Goal: Task Accomplishment & Management: Complete application form

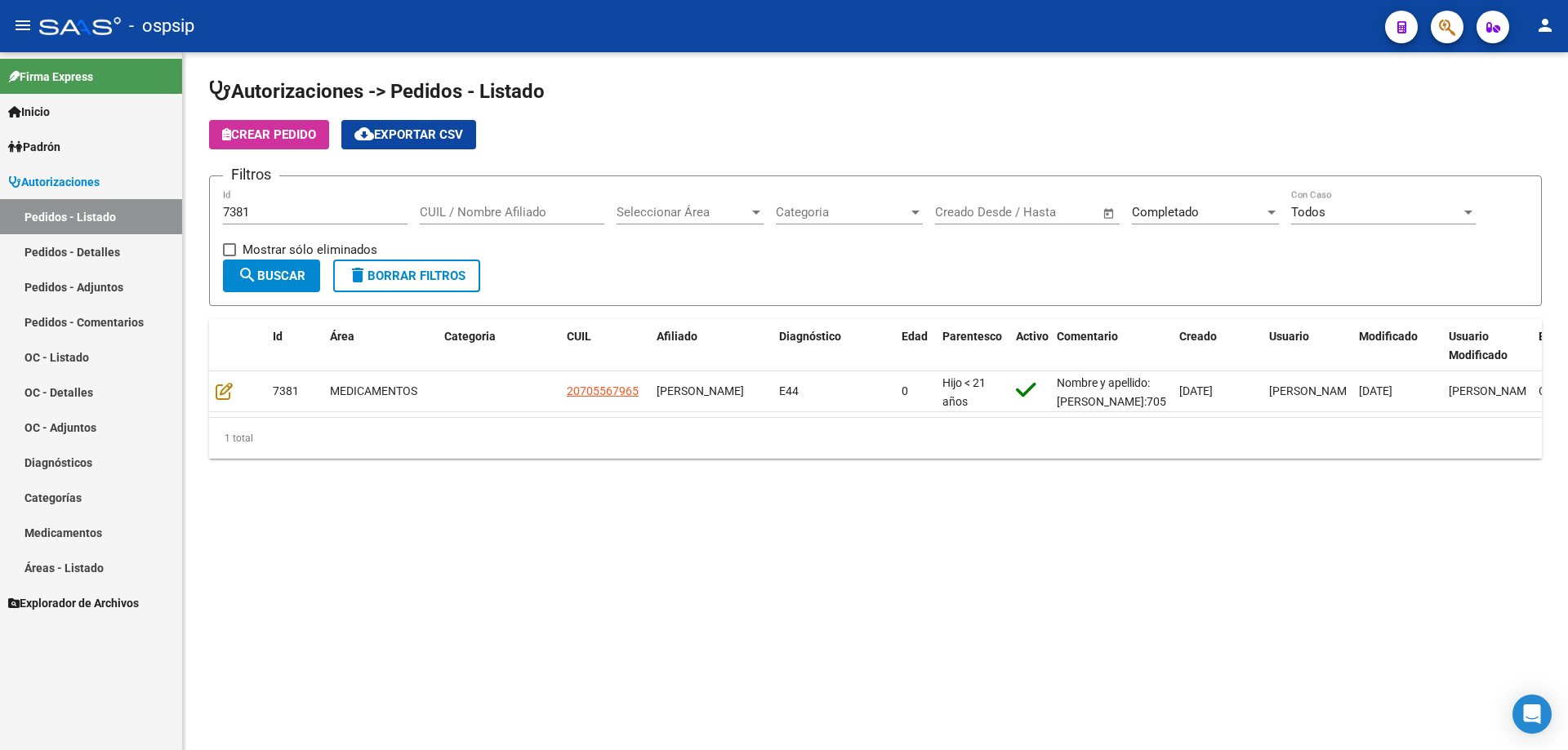
click at [278, 216] on input "7381" at bounding box center [316, 212] width 185 height 14
type input "7"
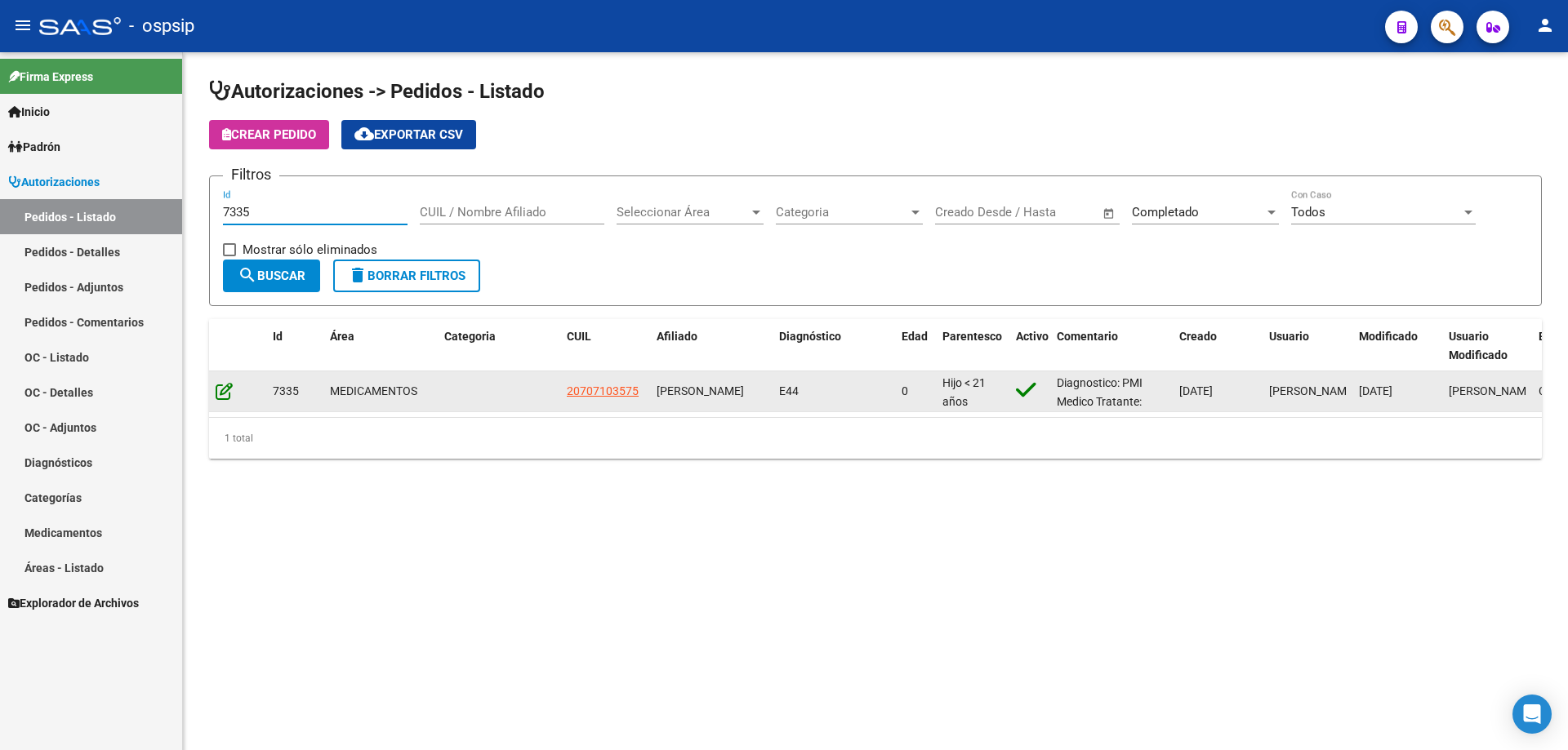
type input "7335"
click at [226, 388] on icon at bounding box center [224, 391] width 17 height 18
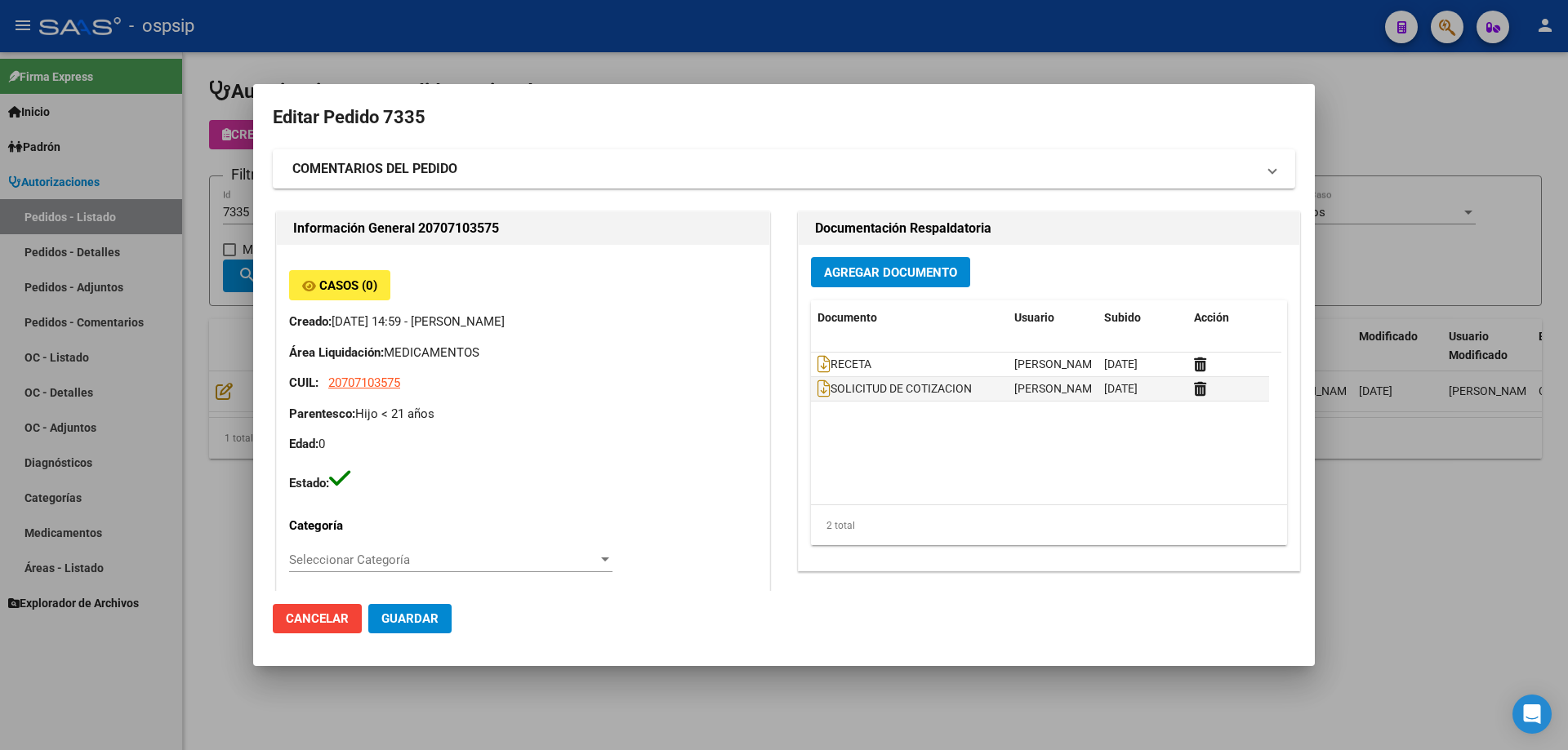
type input "[GEOGRAPHIC_DATA], [GEOGRAPHIC_DATA][PERSON_NAME], [GEOGRAPHIC_DATA] 1550"
click at [906, 271] on span "Agregar Documento" at bounding box center [890, 272] width 133 height 14
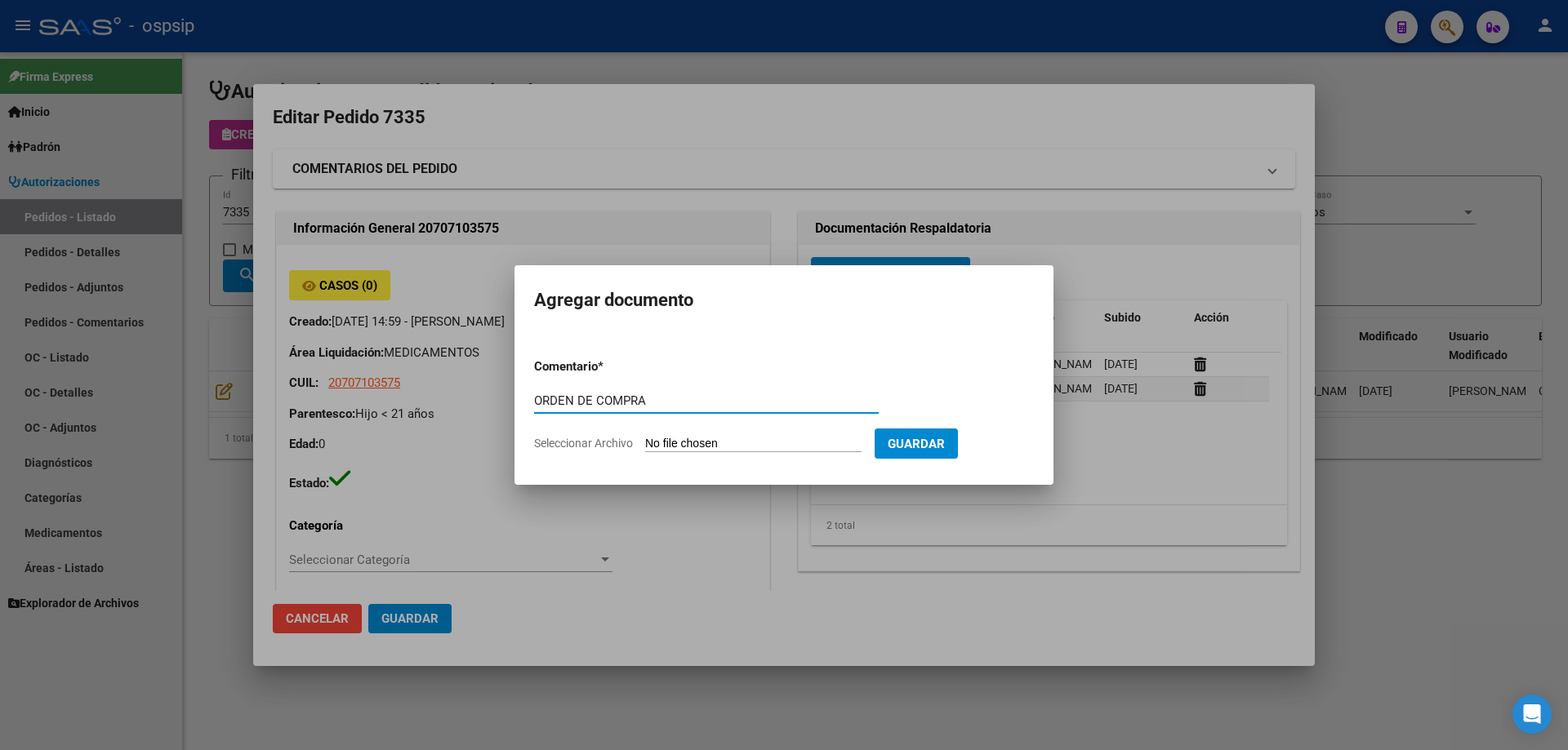
type input "ORDEN DE COMPRA"
drag, startPoint x: 687, startPoint y: 392, endPoint x: 558, endPoint y: 393, distance: 129.0
click at [400, 409] on div "Editar Pedido 7335 COMENTARIOS DEL PEDIDO Escriba su comentario aquí. Enviar co…" at bounding box center [784, 375] width 1568 height 750
drag, startPoint x: 647, startPoint y: 401, endPoint x: 436, endPoint y: 412, distance: 211.3
click at [436, 412] on div "Editar Pedido 7335 COMENTARIOS DEL PEDIDO Escriba su comentario aquí. Enviar co…" at bounding box center [784, 375] width 1568 height 750
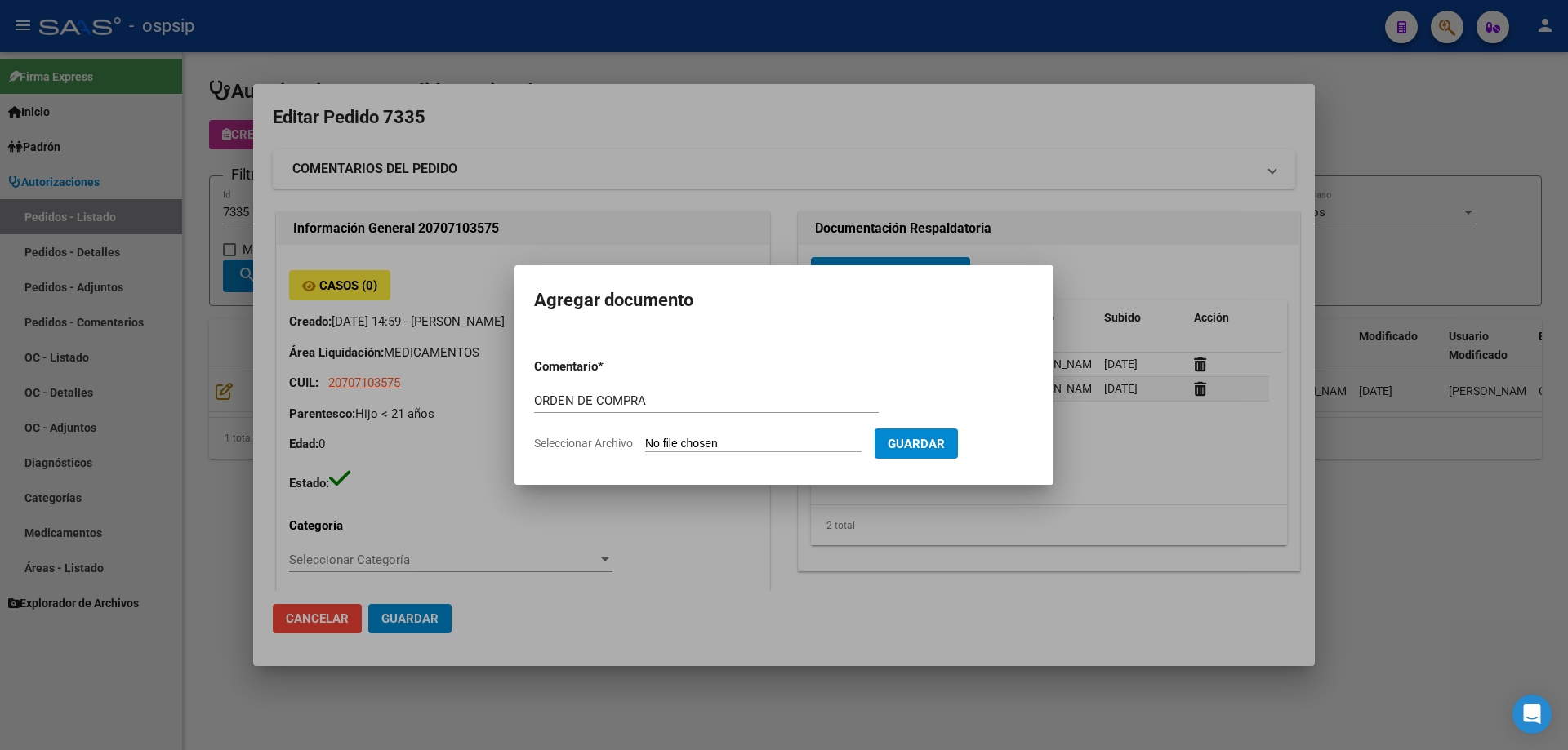
type input "C:\fakepath\BC OC 7335.pdf"
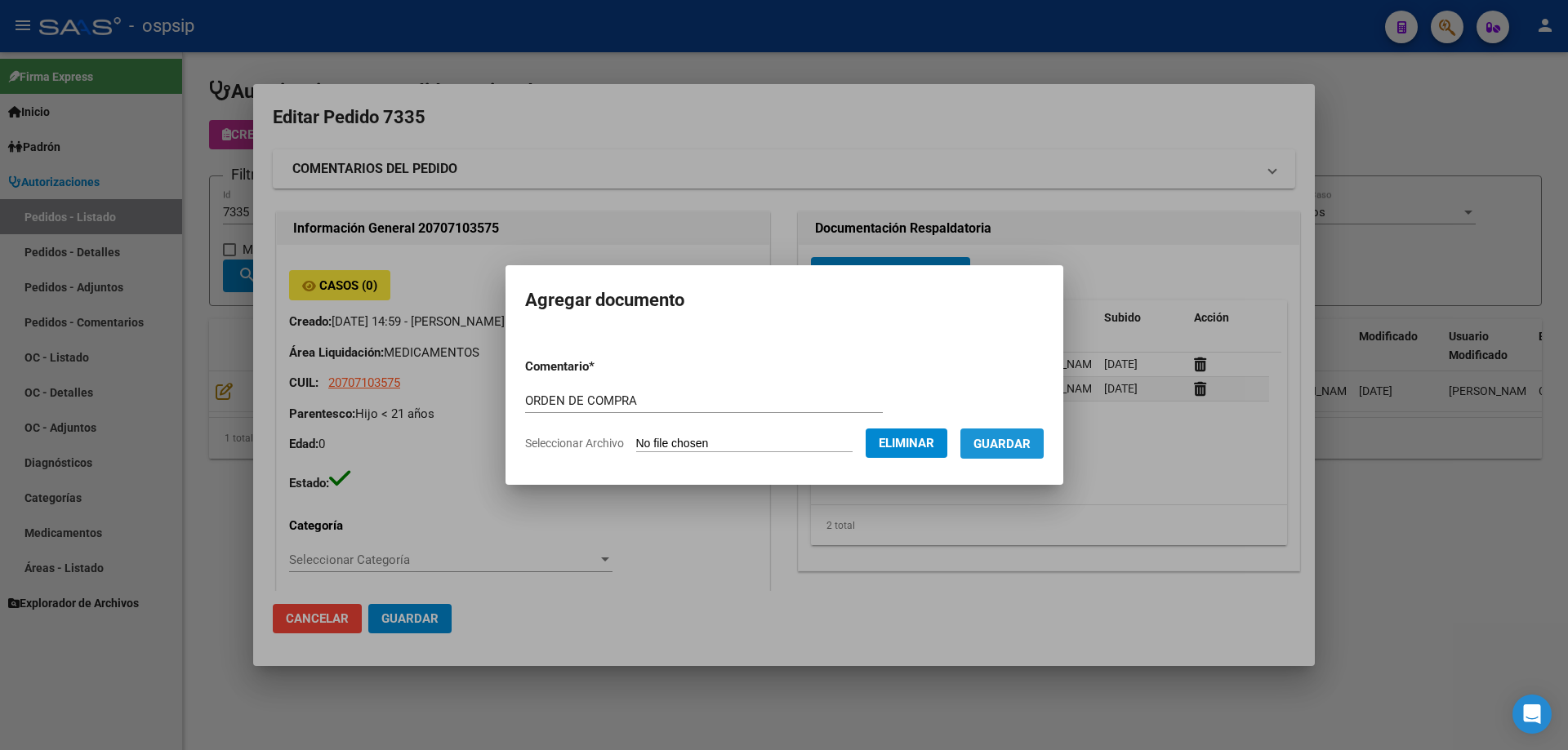
click at [1030, 444] on span "Guardar" at bounding box center [1002, 443] width 57 height 14
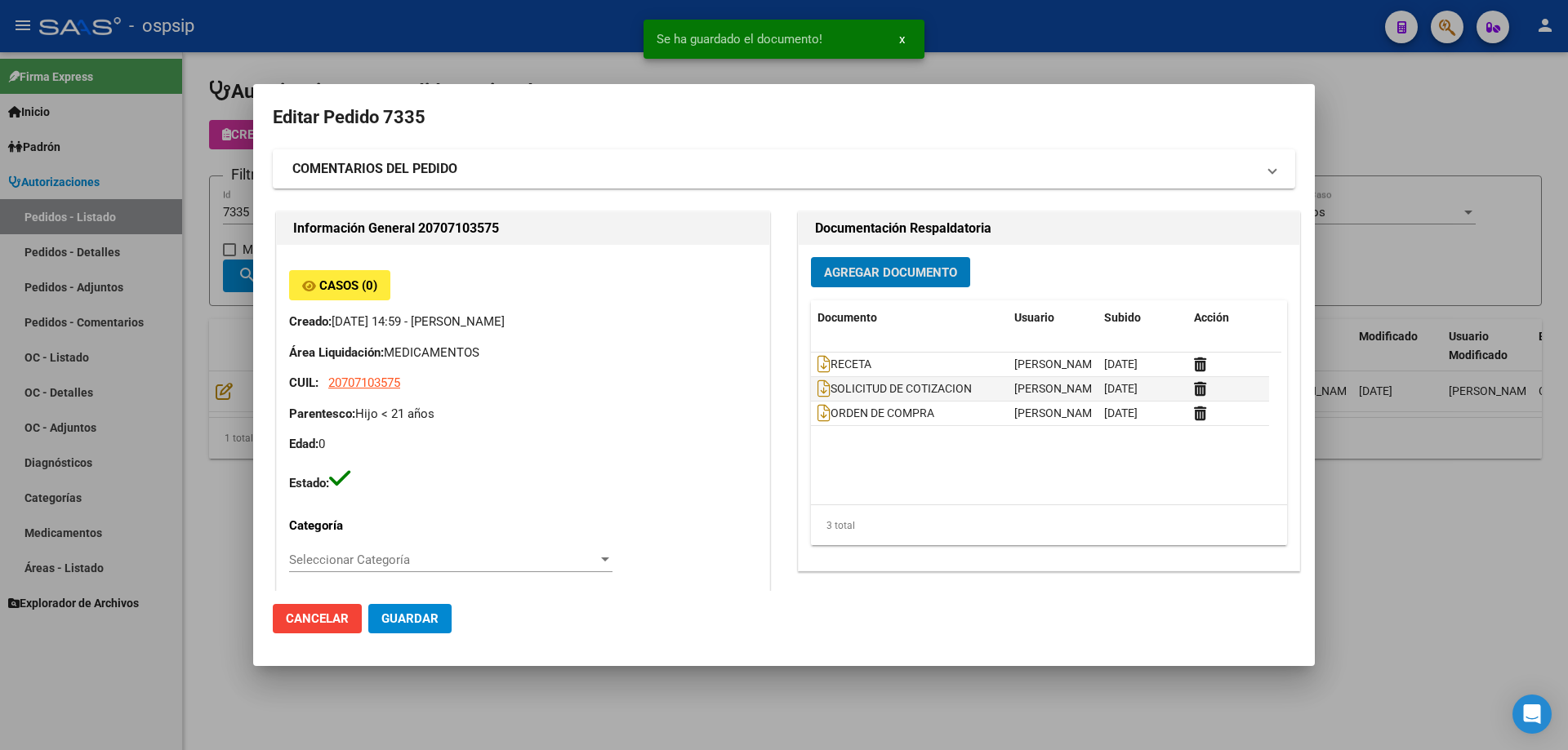
drag, startPoint x: 215, startPoint y: 294, endPoint x: 334, endPoint y: 248, distance: 127.6
click at [219, 290] on div at bounding box center [784, 375] width 1568 height 750
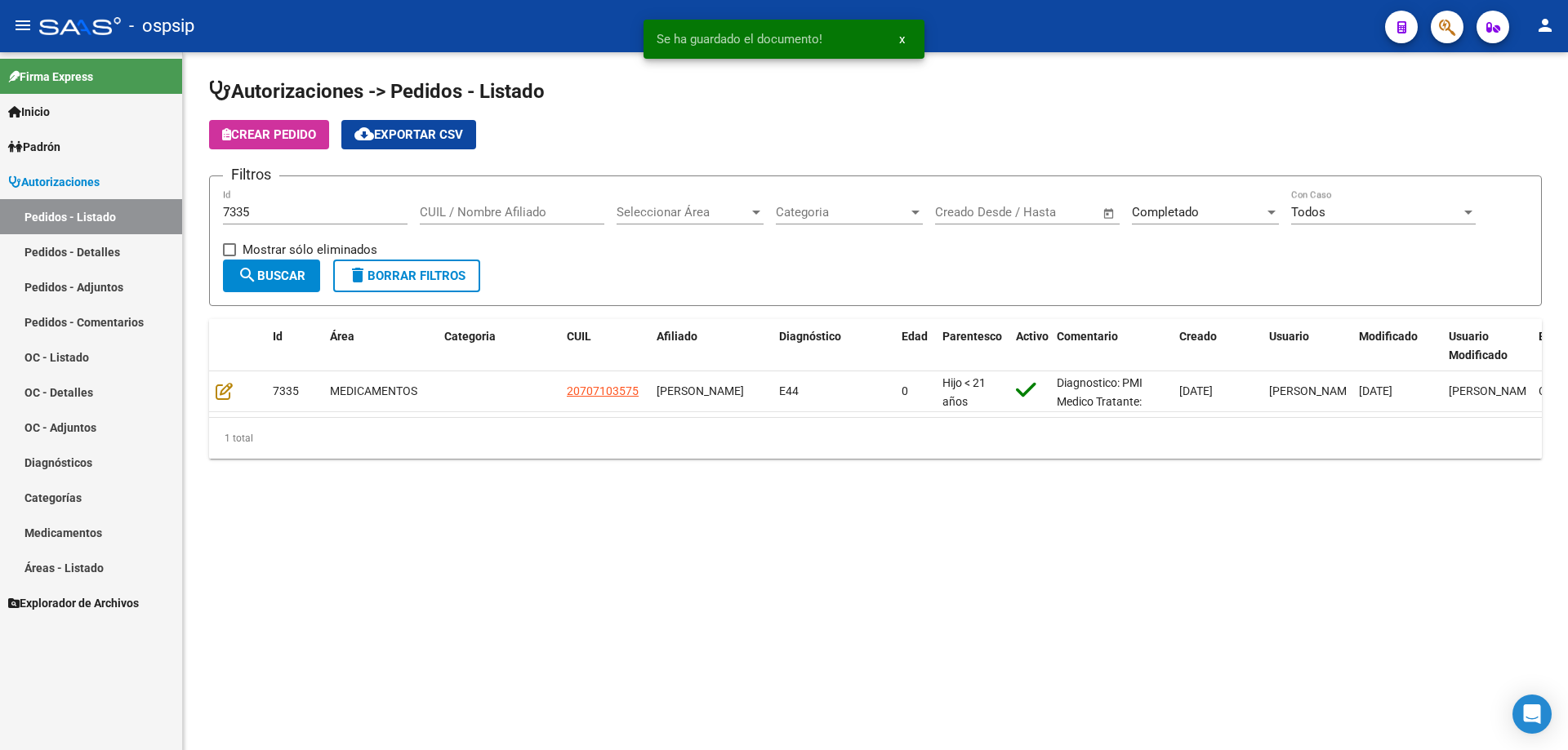
click at [318, 221] on div "7335 Id" at bounding box center [316, 207] width 185 height 35
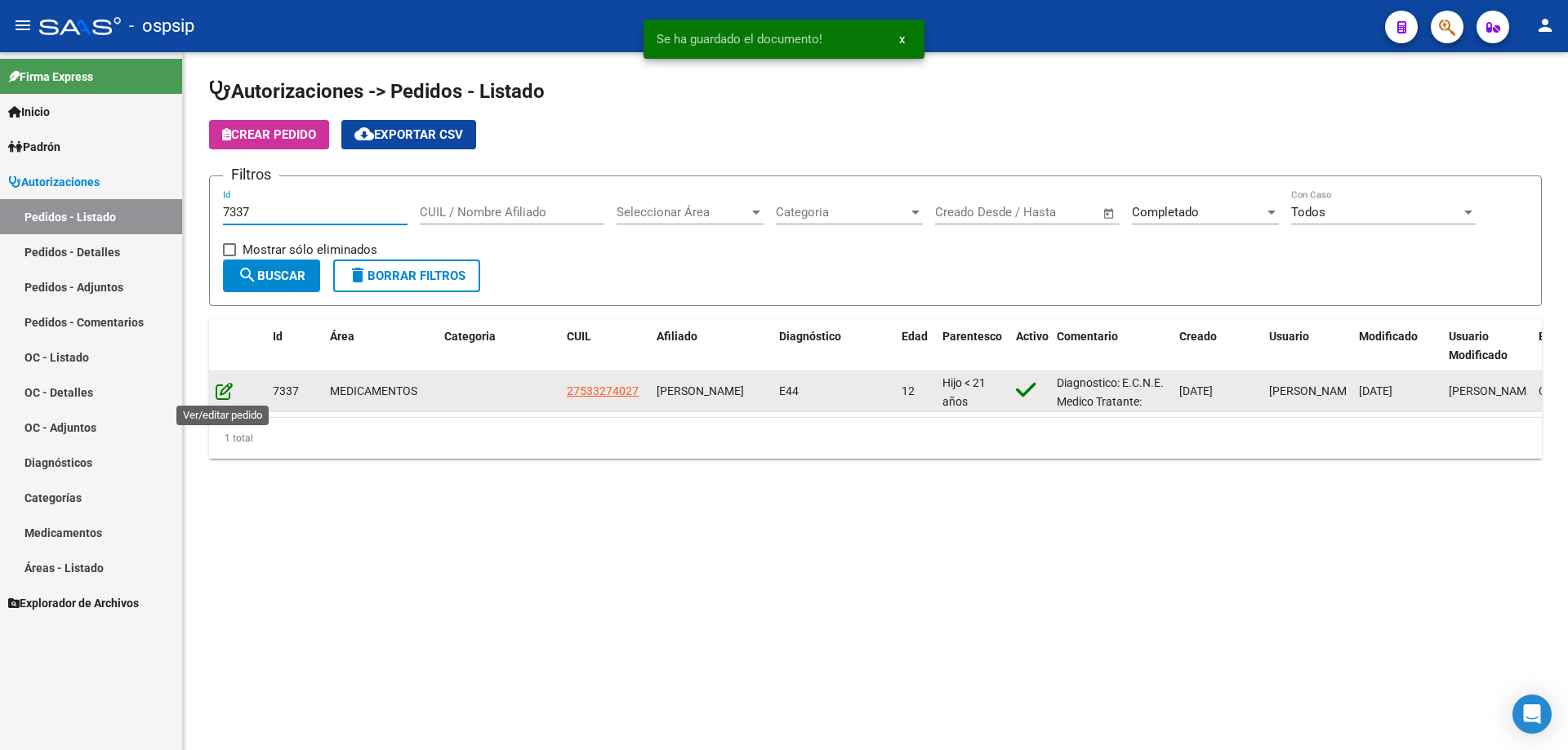
type input "7337"
click at [228, 393] on icon at bounding box center [224, 391] width 17 height 18
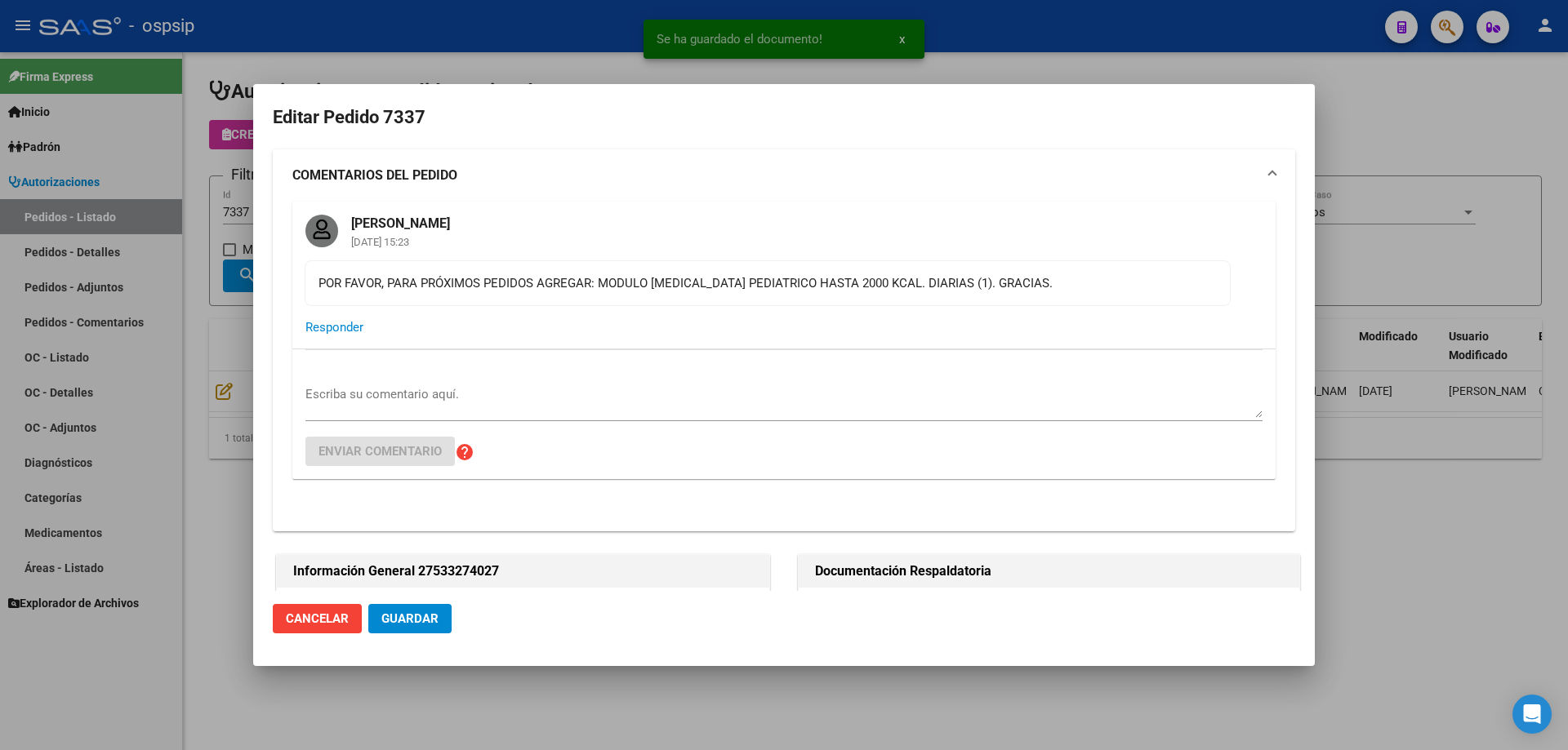
type input "[GEOGRAPHIC_DATA], [GEOGRAPHIC_DATA], TUPUNGATO 336, Piso: 01, Departamento: A"
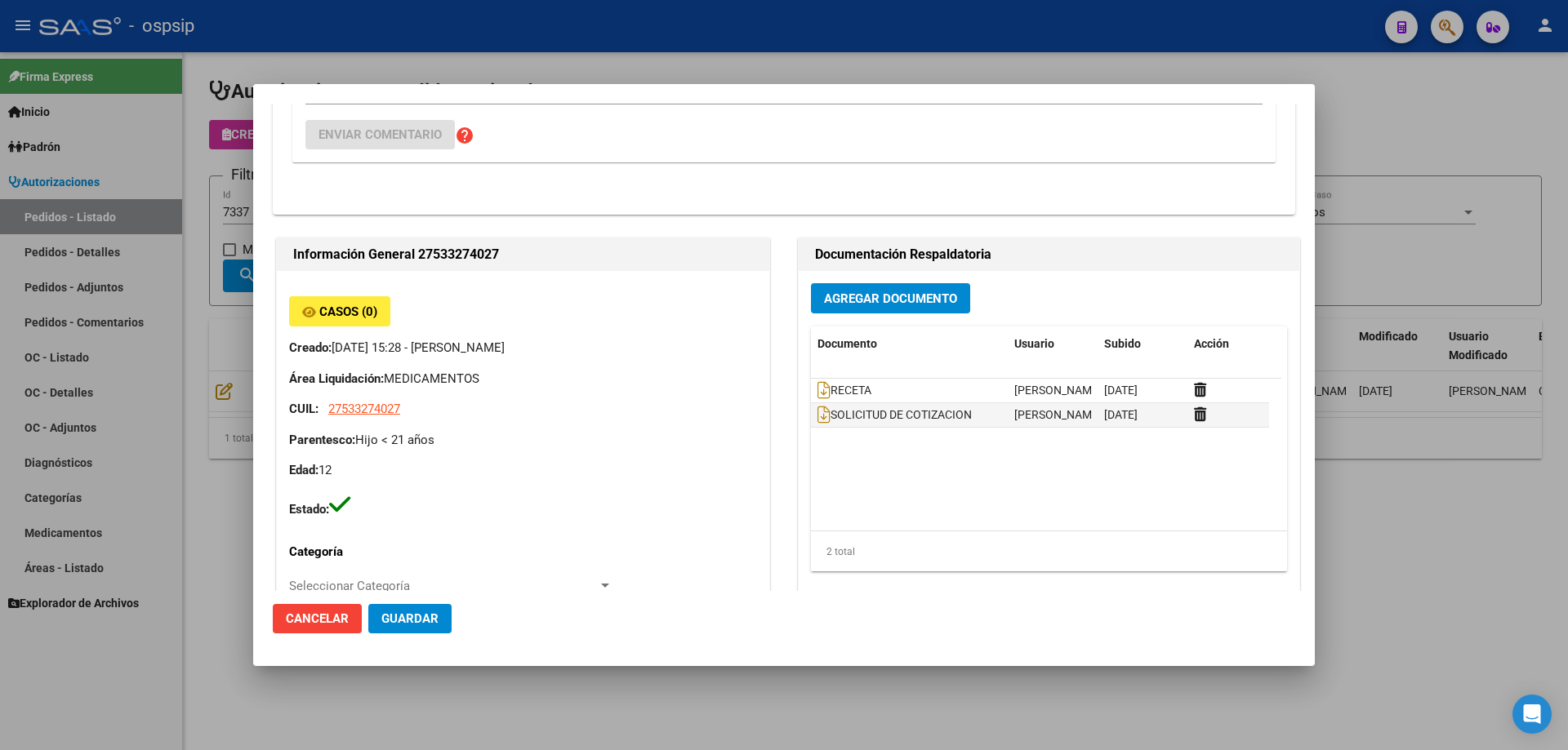
scroll to position [327, 0]
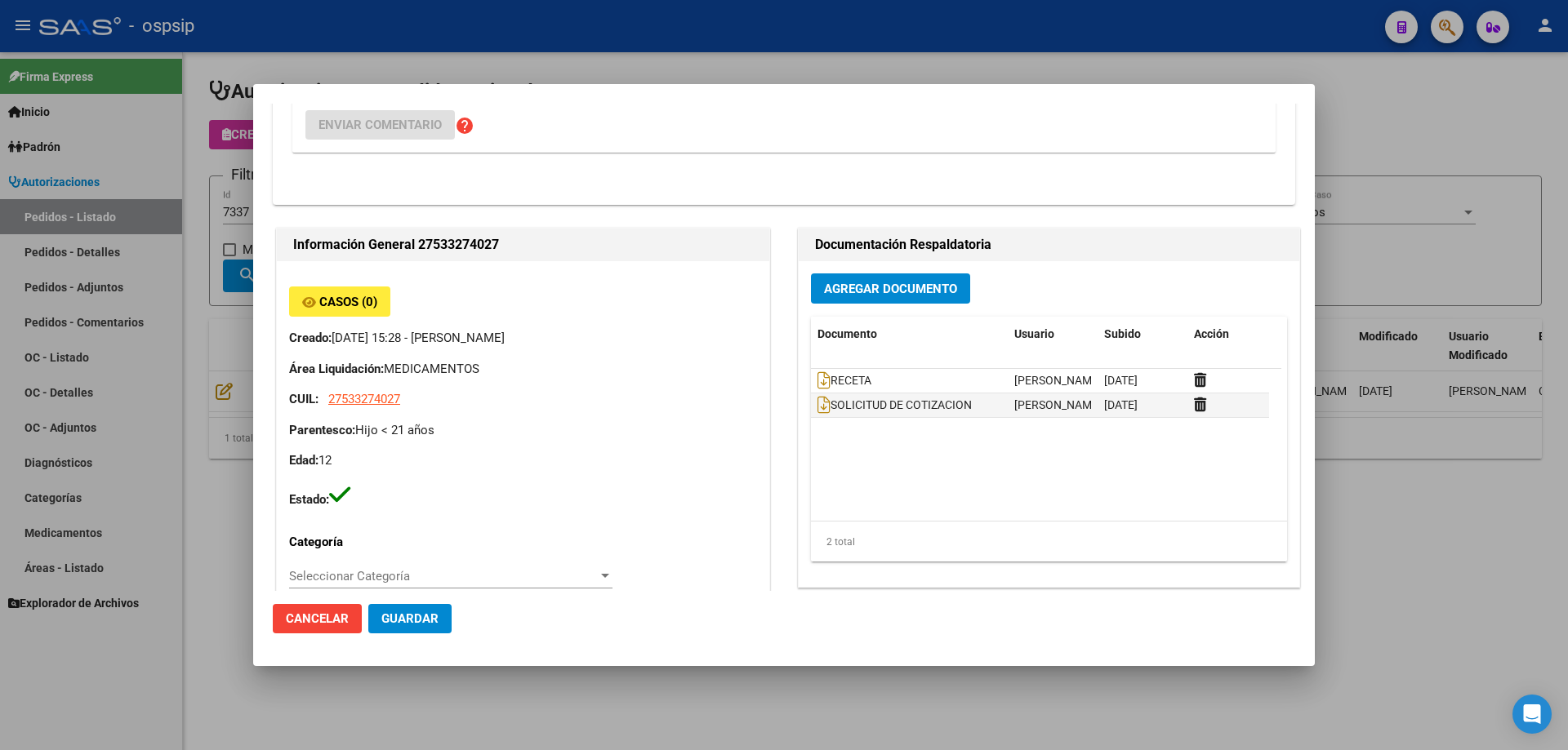
click at [890, 316] on div "Agregar Documento Documento Usuario Subido Acción RECETA [PERSON_NAME] [DATE] S…" at bounding box center [1049, 424] width 500 height 326
click at [890, 291] on span "Agregar Documento" at bounding box center [890, 289] width 133 height 14
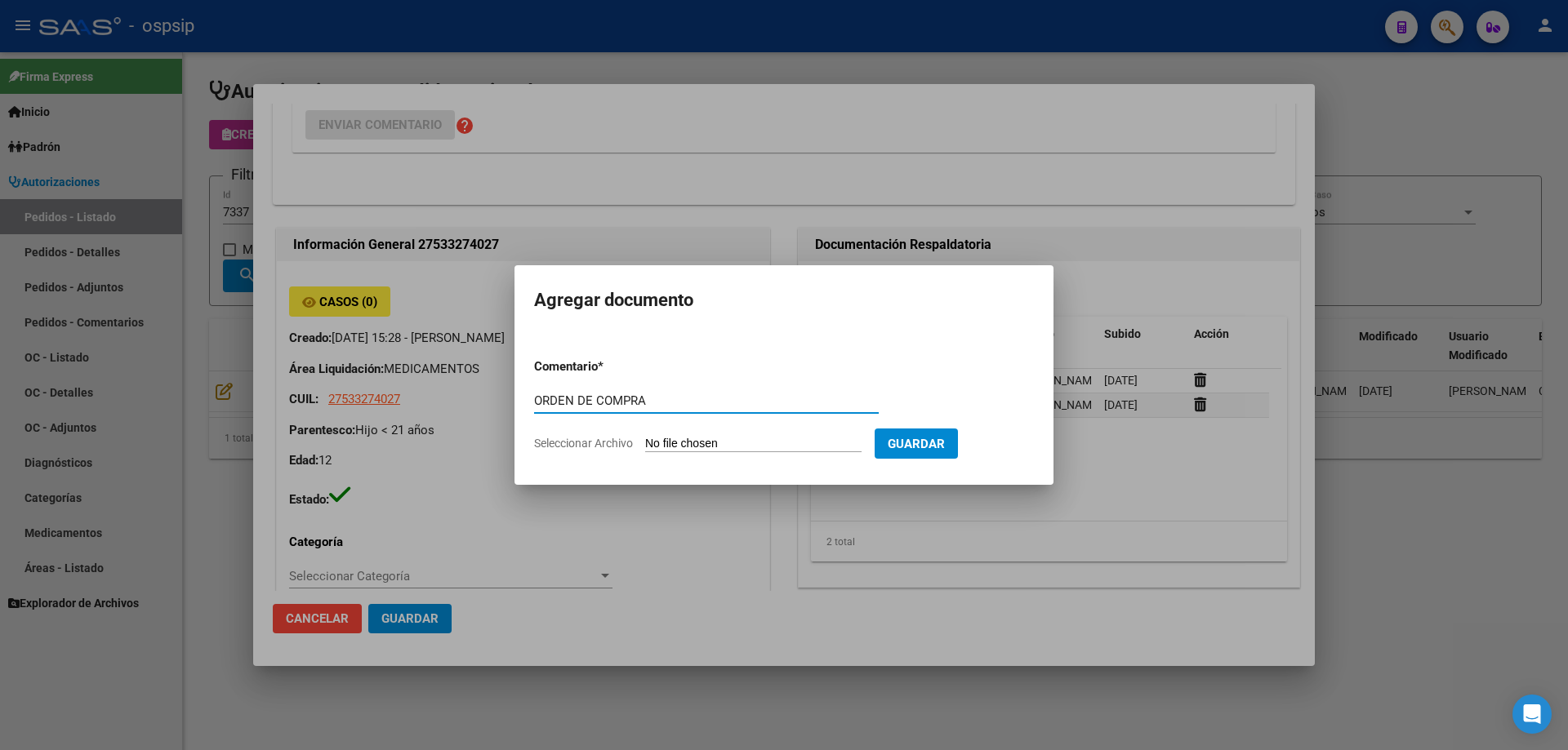
type input "ORDEN DE COMPRA"
type input "C:\fakepath\BC OC 7337.pdf"
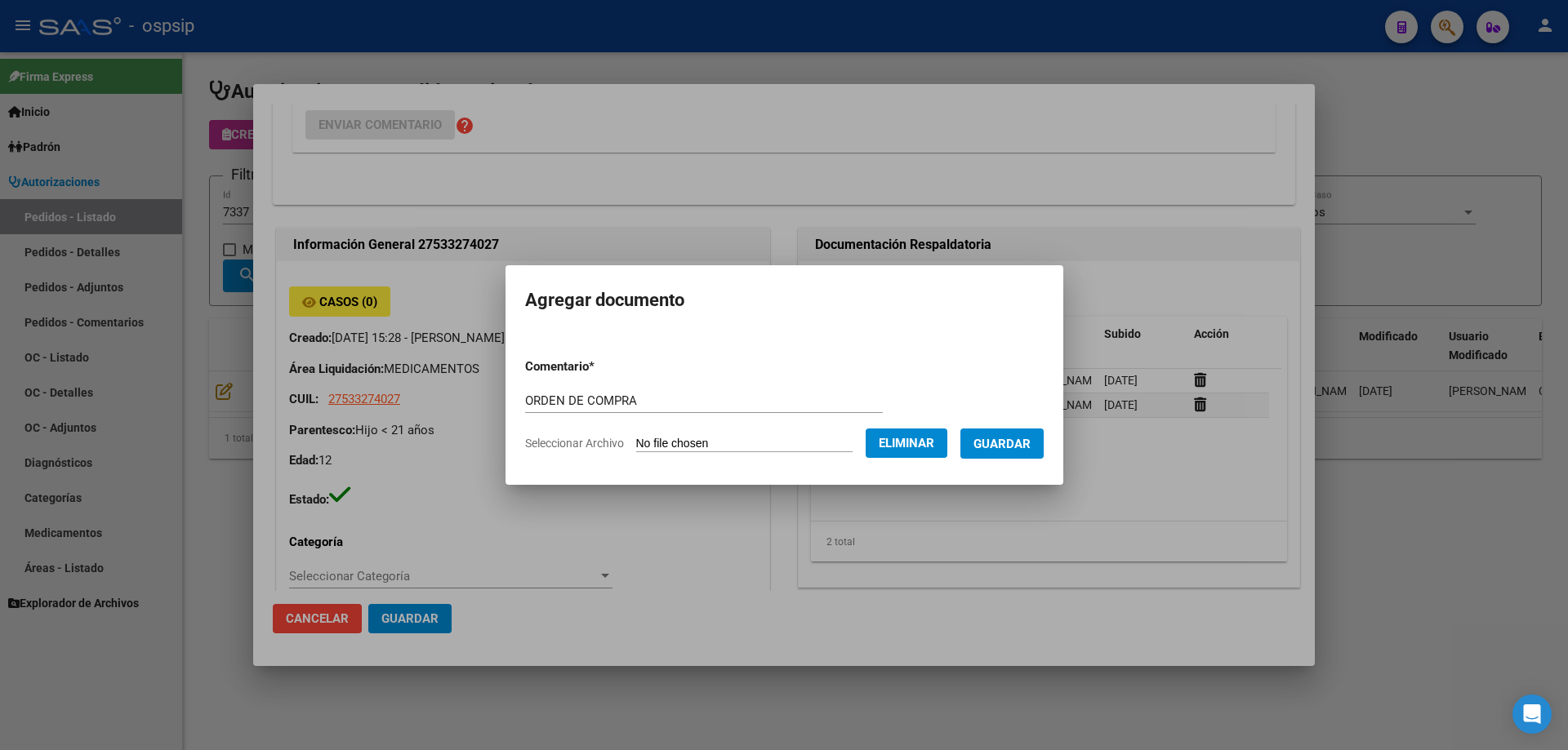
click at [995, 448] on span "Guardar" at bounding box center [1002, 443] width 57 height 14
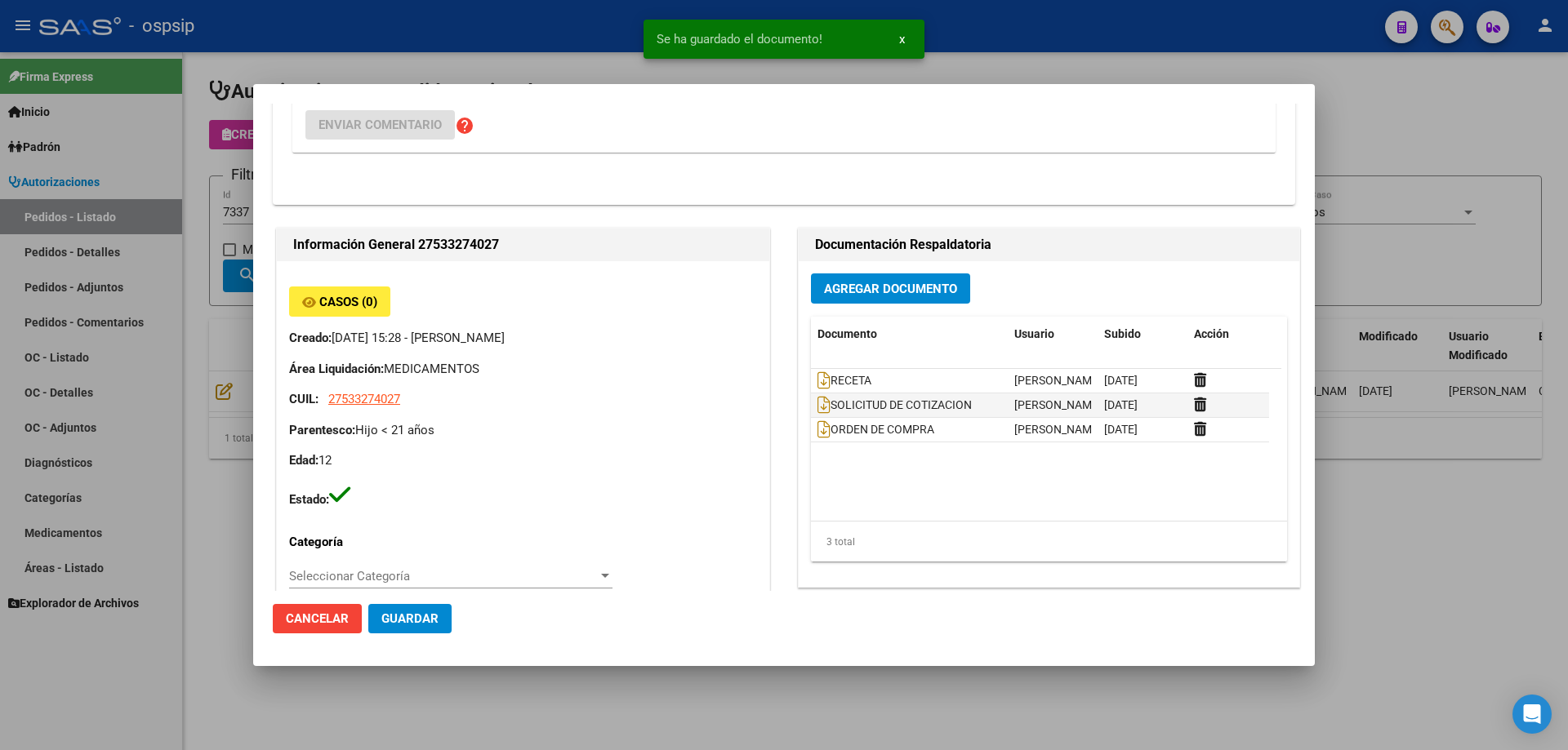
drag, startPoint x: 145, startPoint y: 353, endPoint x: 192, endPoint y: 228, distance: 133.5
click at [147, 345] on div at bounding box center [784, 375] width 1568 height 750
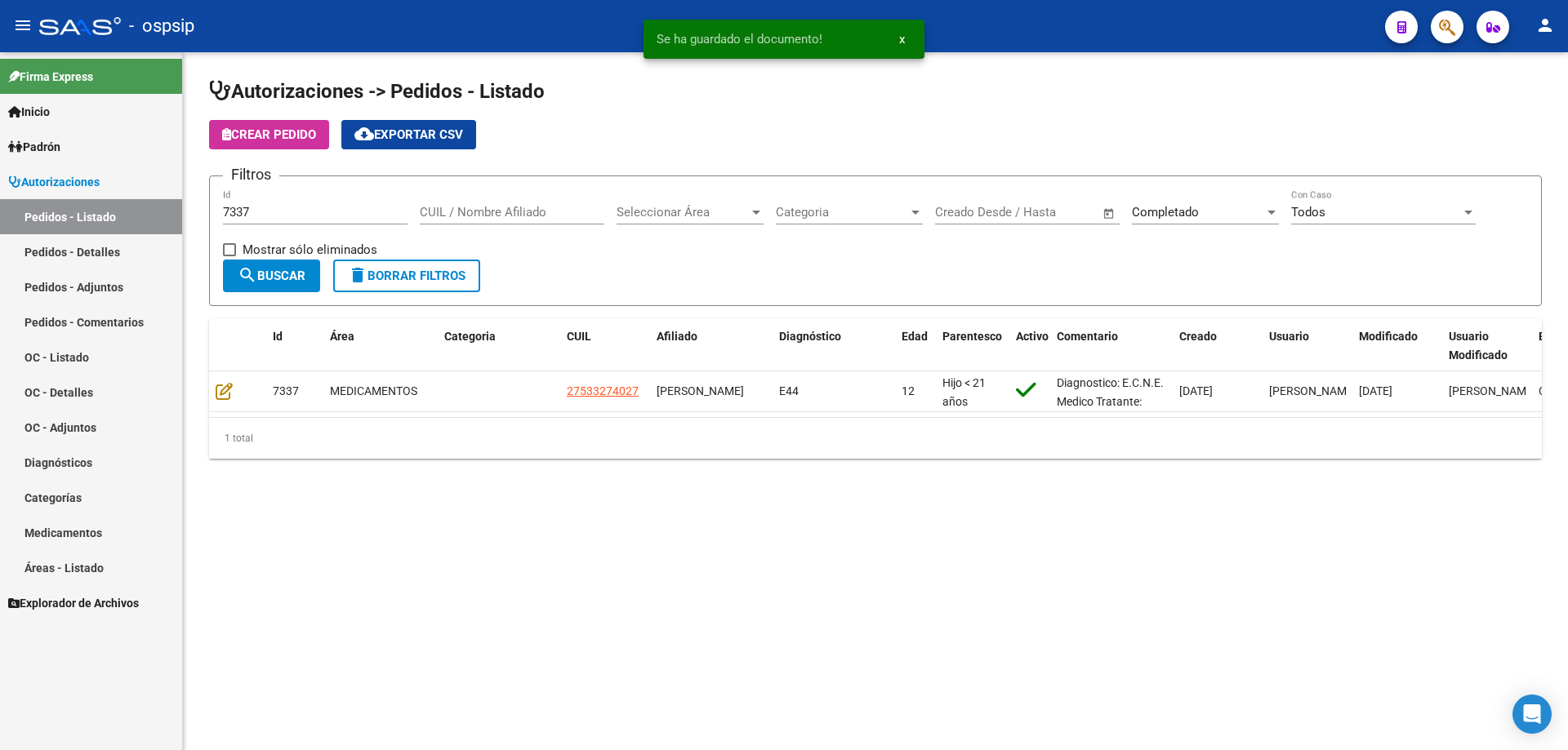
click at [286, 214] on input "7337" at bounding box center [316, 212] width 185 height 14
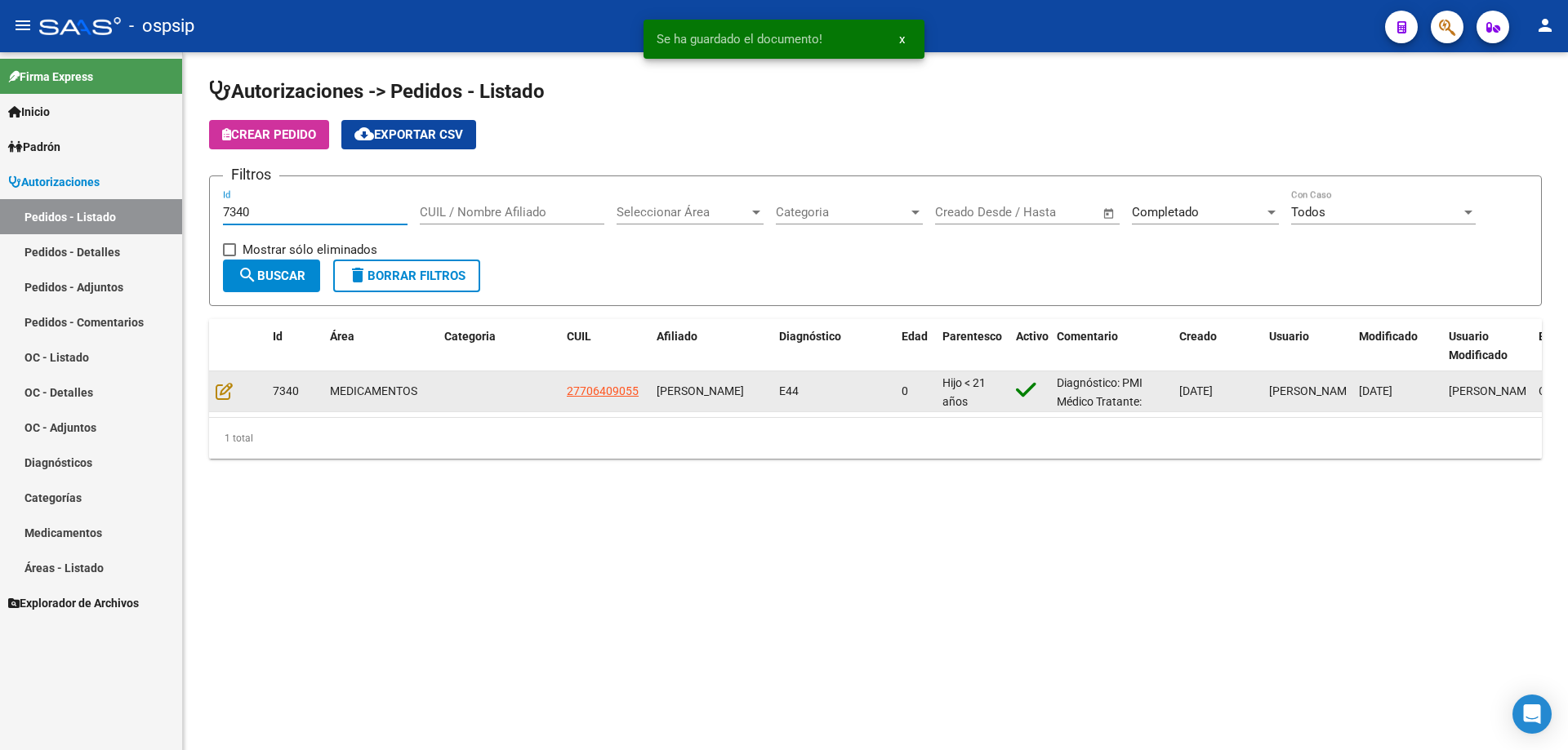
type input "7340"
click at [233, 389] on div at bounding box center [237, 392] width 44 height 19
click at [230, 388] on icon at bounding box center [224, 391] width 17 height 18
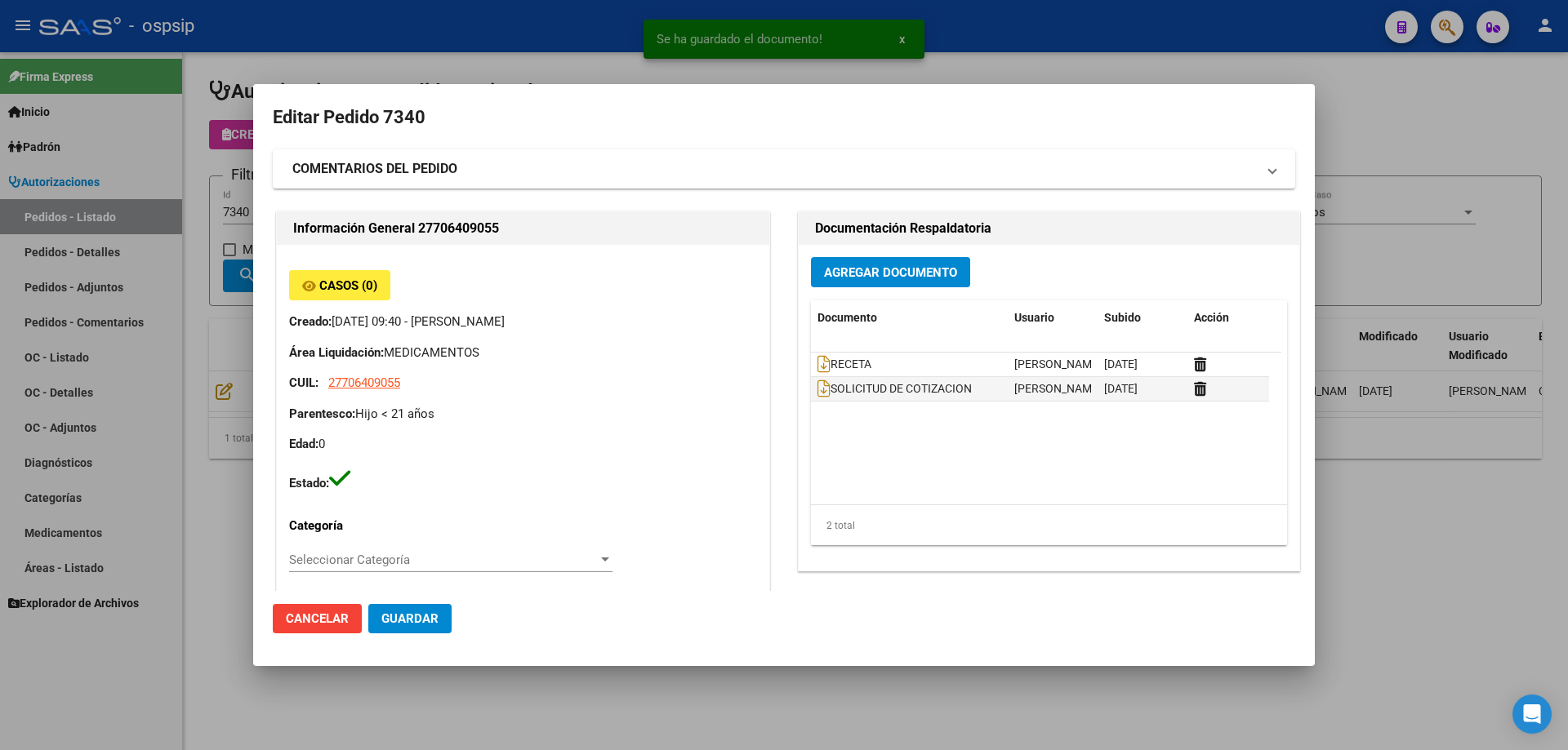
type input "[GEOGRAPHIC_DATA], [PERSON_NAME] [PERSON_NAME] 1446"
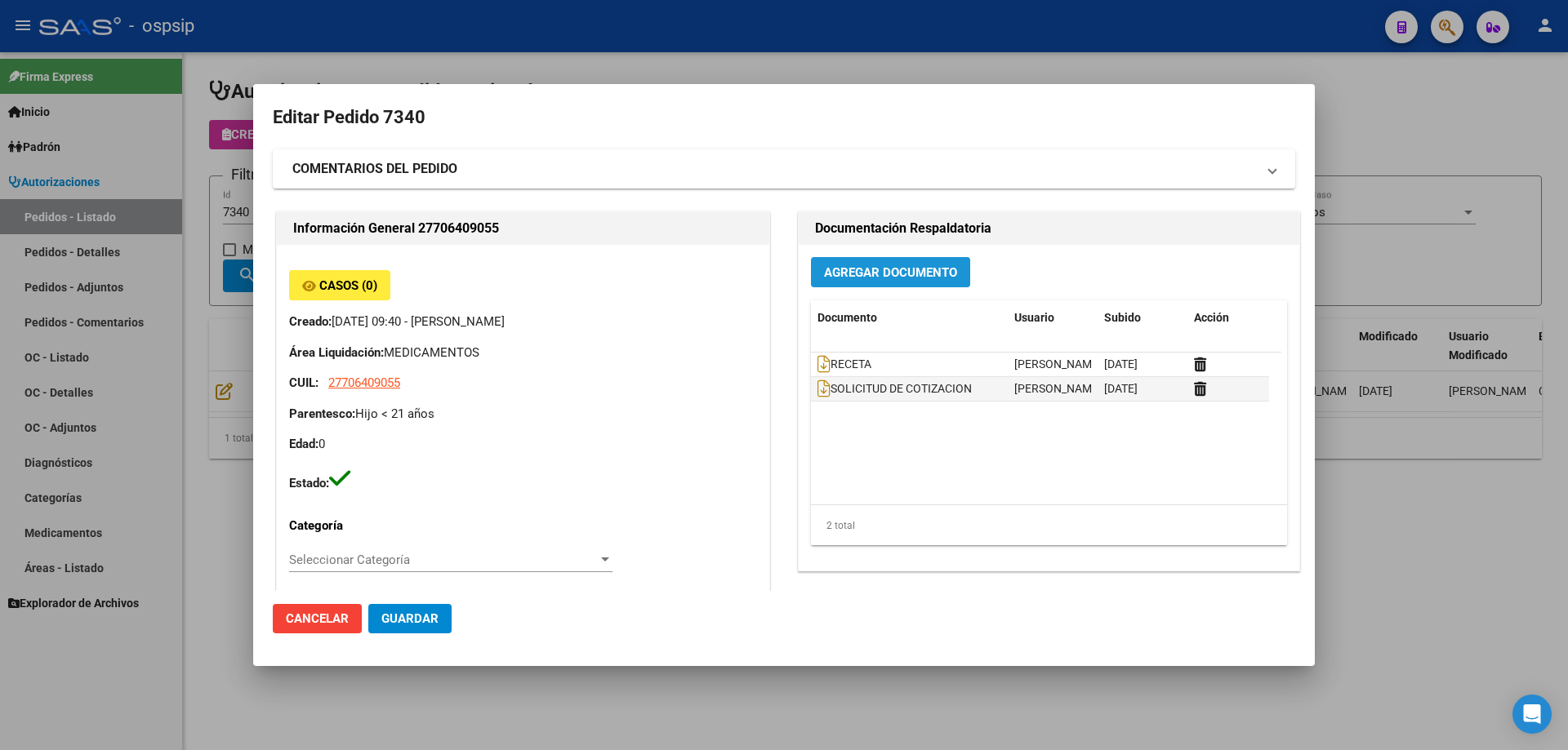
click at [908, 274] on span "Agregar Documento" at bounding box center [890, 272] width 133 height 14
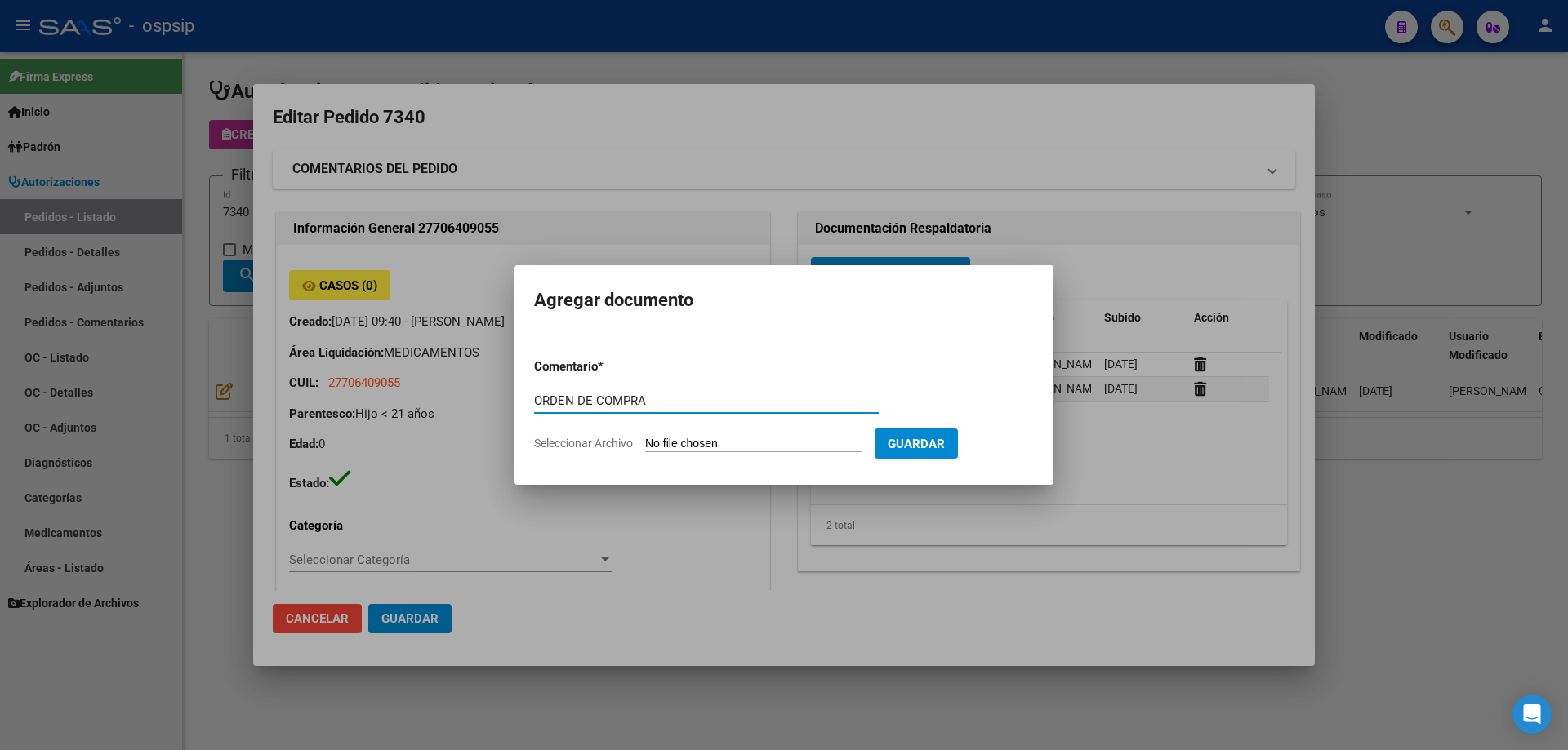
type input "ORDEN DE COMPRA"
type input "C:\fakepath\BC OC 7340.pdf"
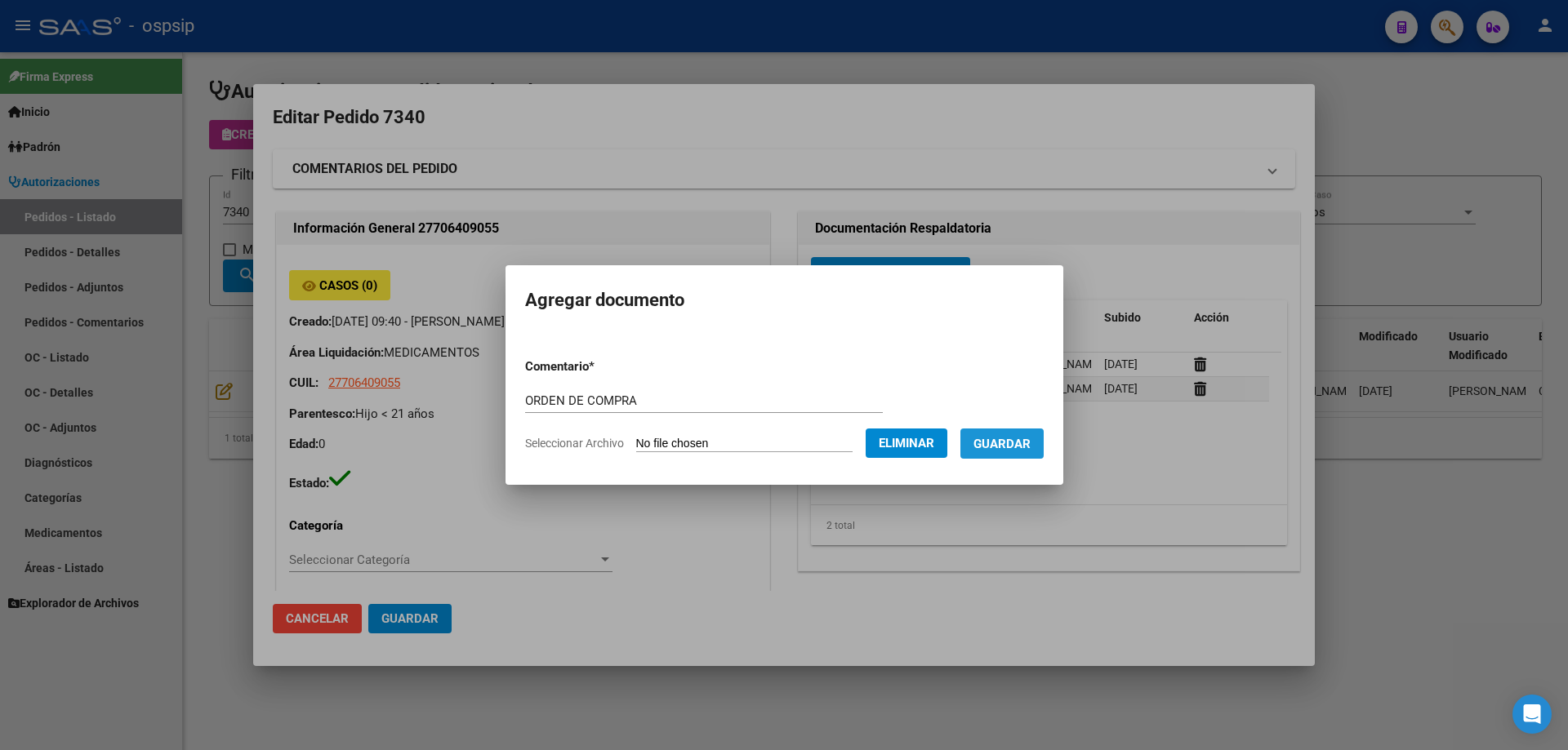
click at [1030, 442] on span "Guardar" at bounding box center [1002, 443] width 57 height 14
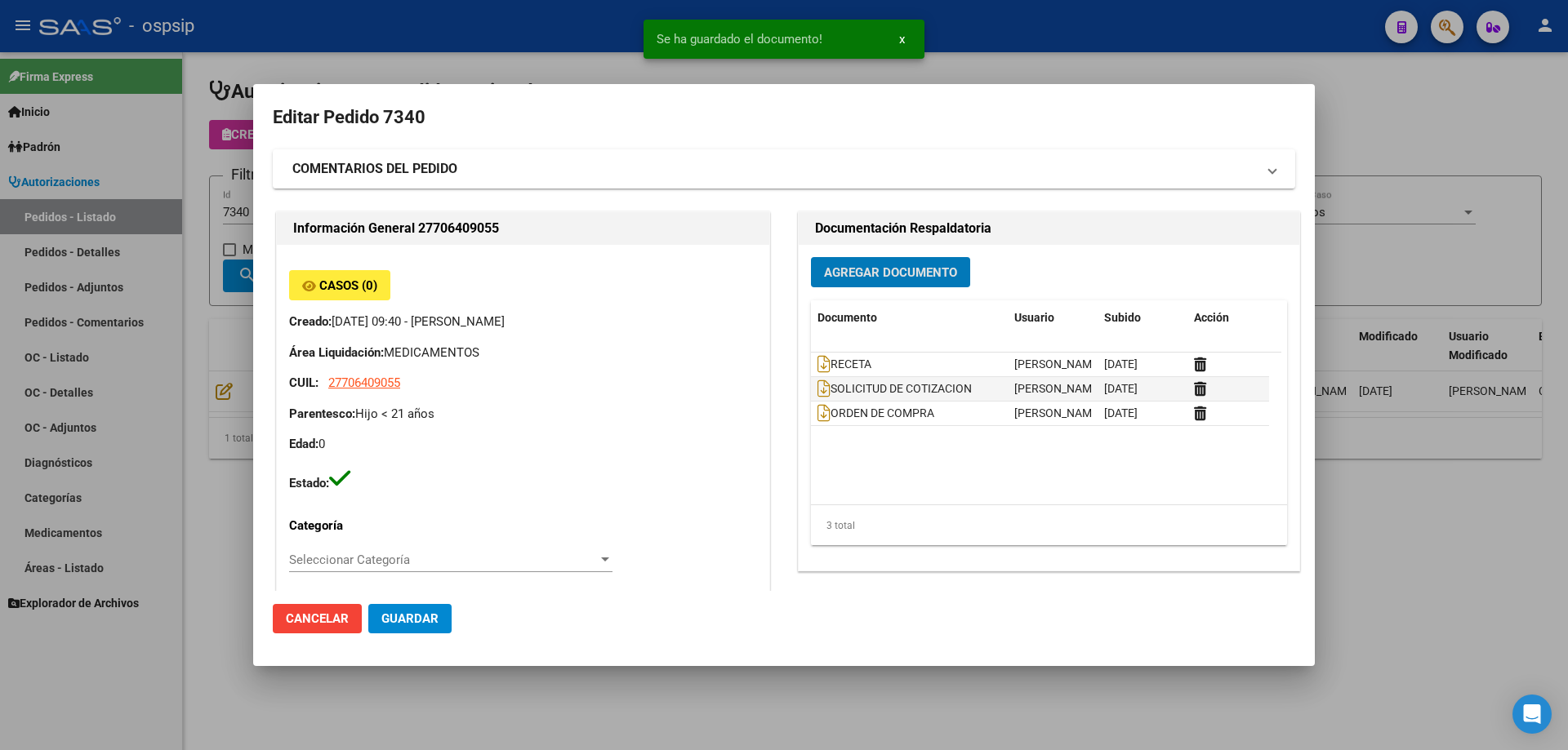
click at [164, 233] on div at bounding box center [784, 375] width 1568 height 750
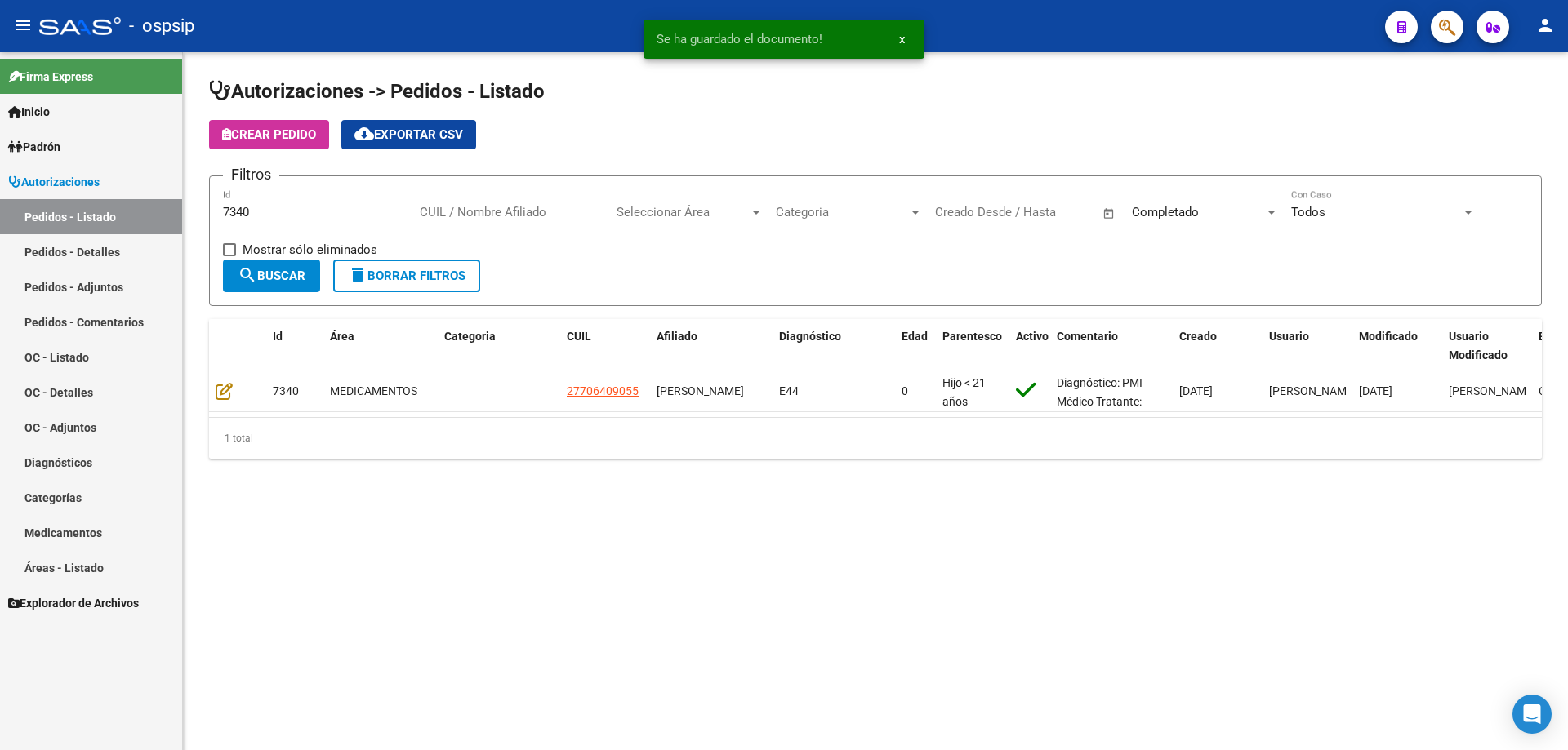
click at [288, 201] on div "7340 Id" at bounding box center [316, 207] width 185 height 35
type input "7341"
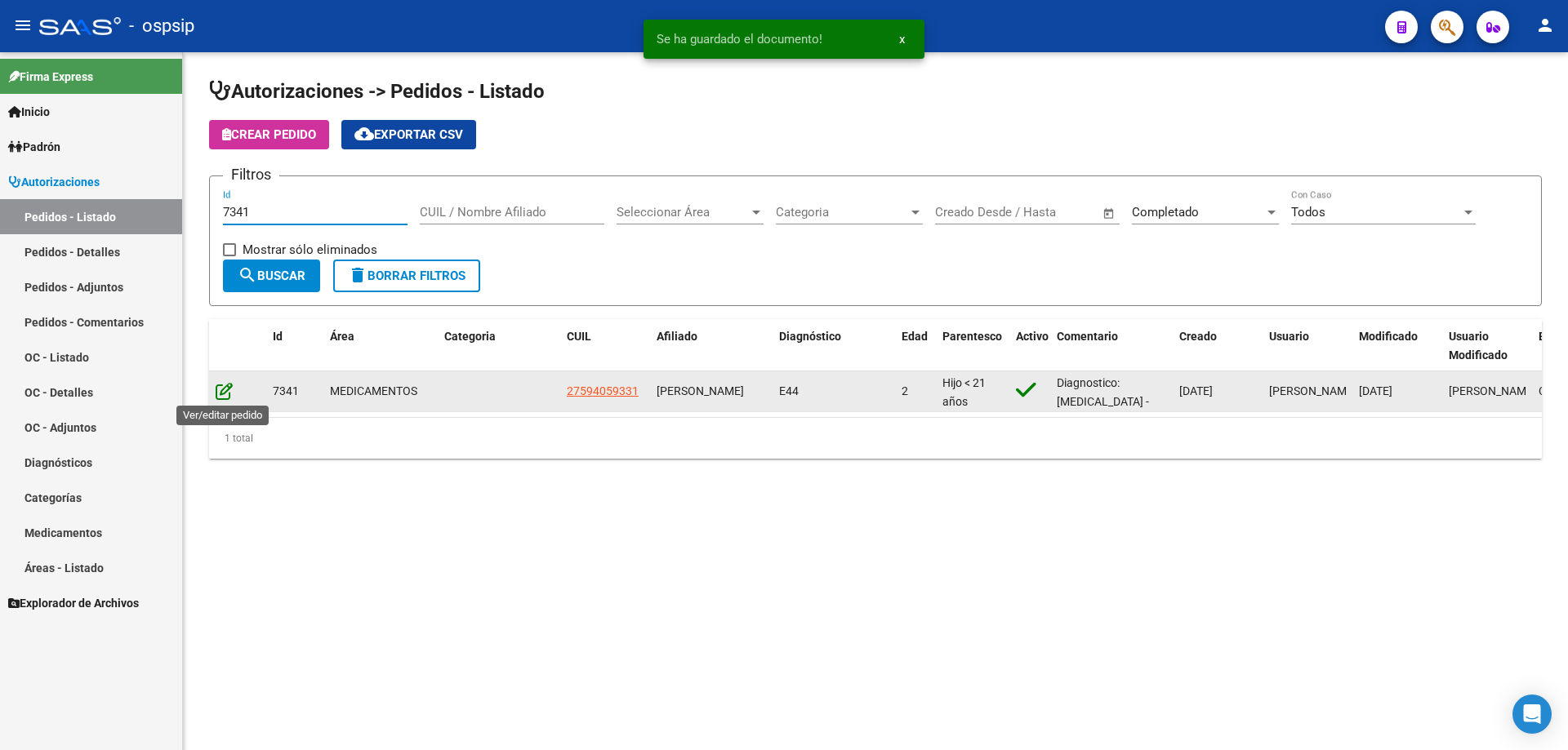
click at [231, 389] on icon at bounding box center [224, 391] width 17 height 18
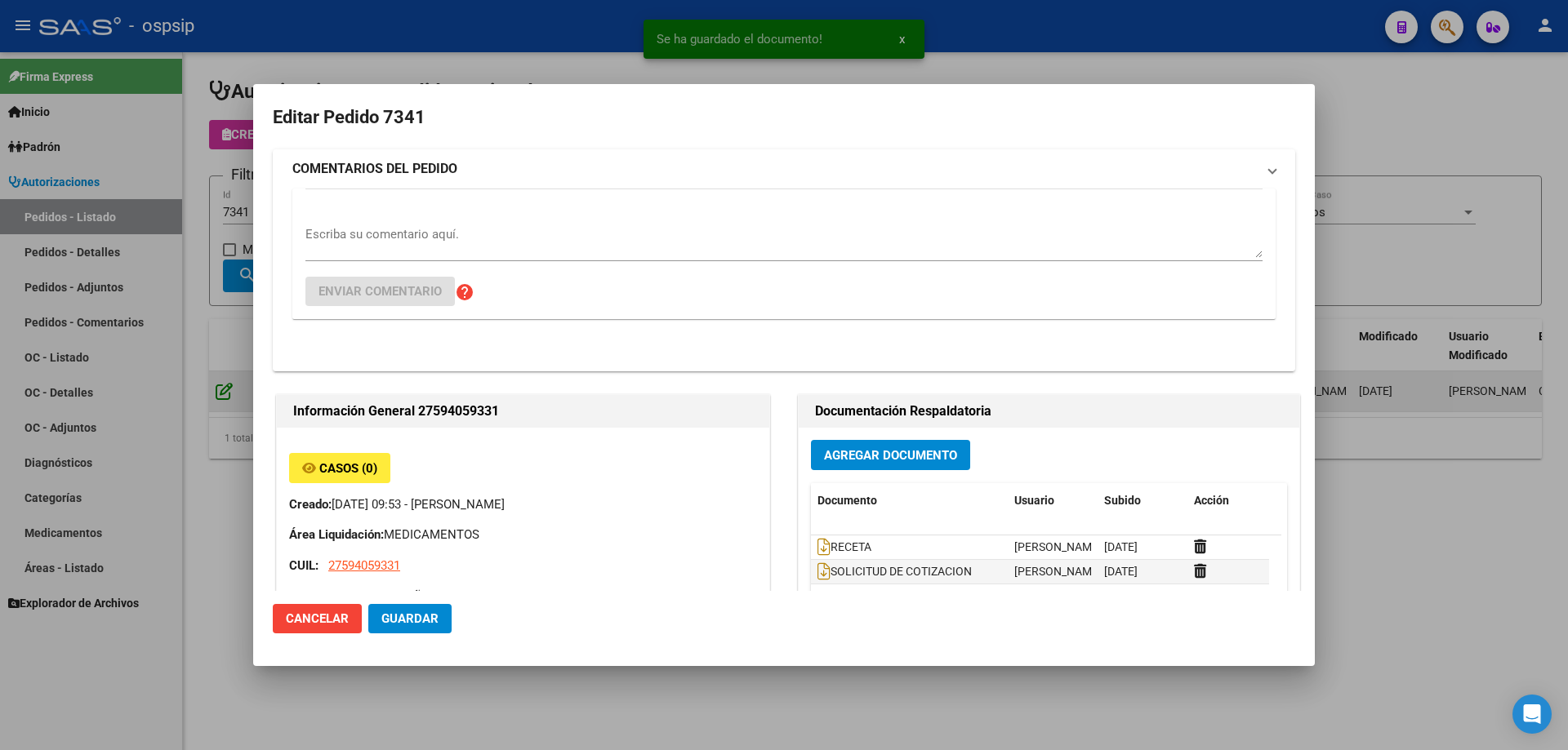
type input "Salta, GENERAL [PERSON_NAME], MZA 3 10"
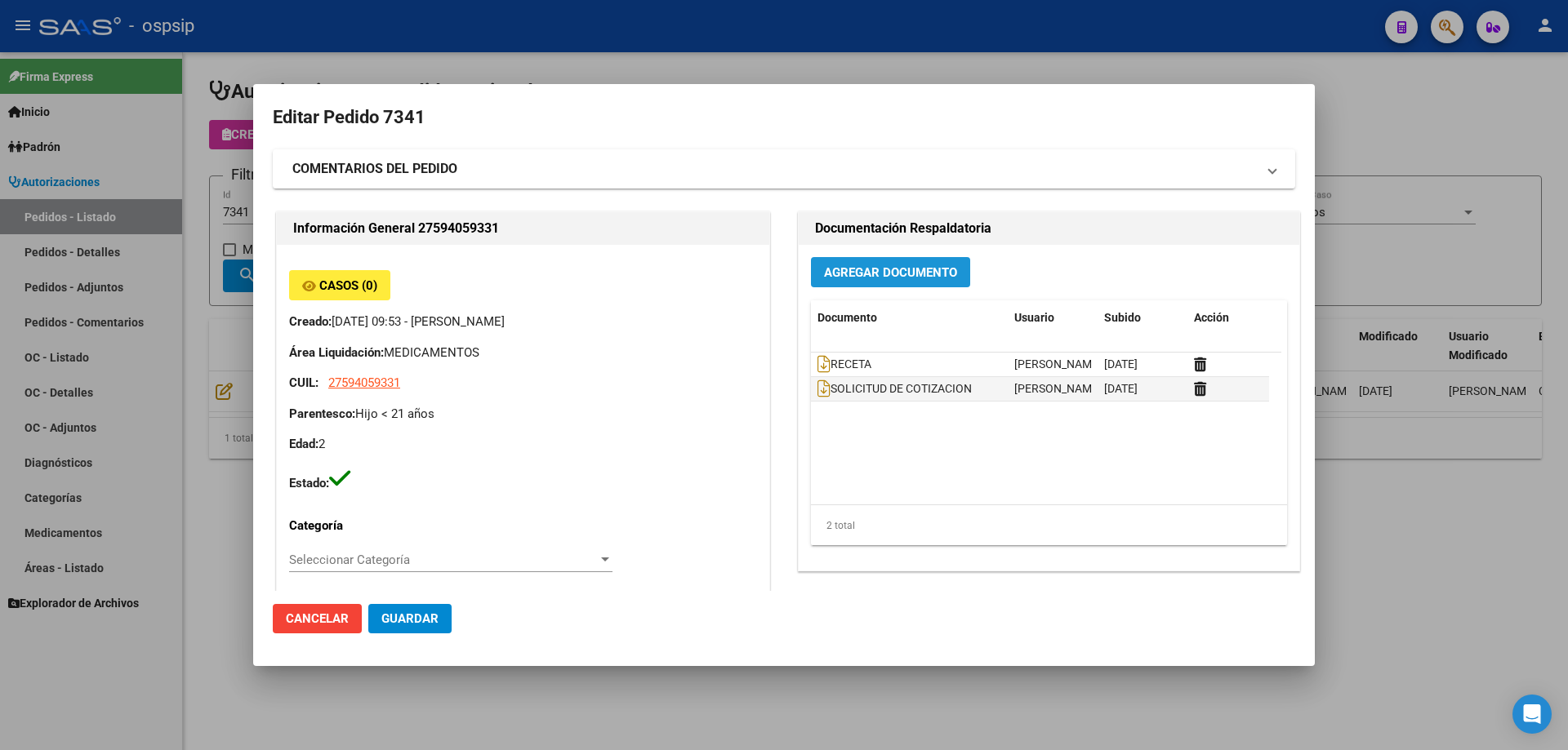
click at [923, 262] on button "Agregar Documento" at bounding box center [890, 273] width 159 height 30
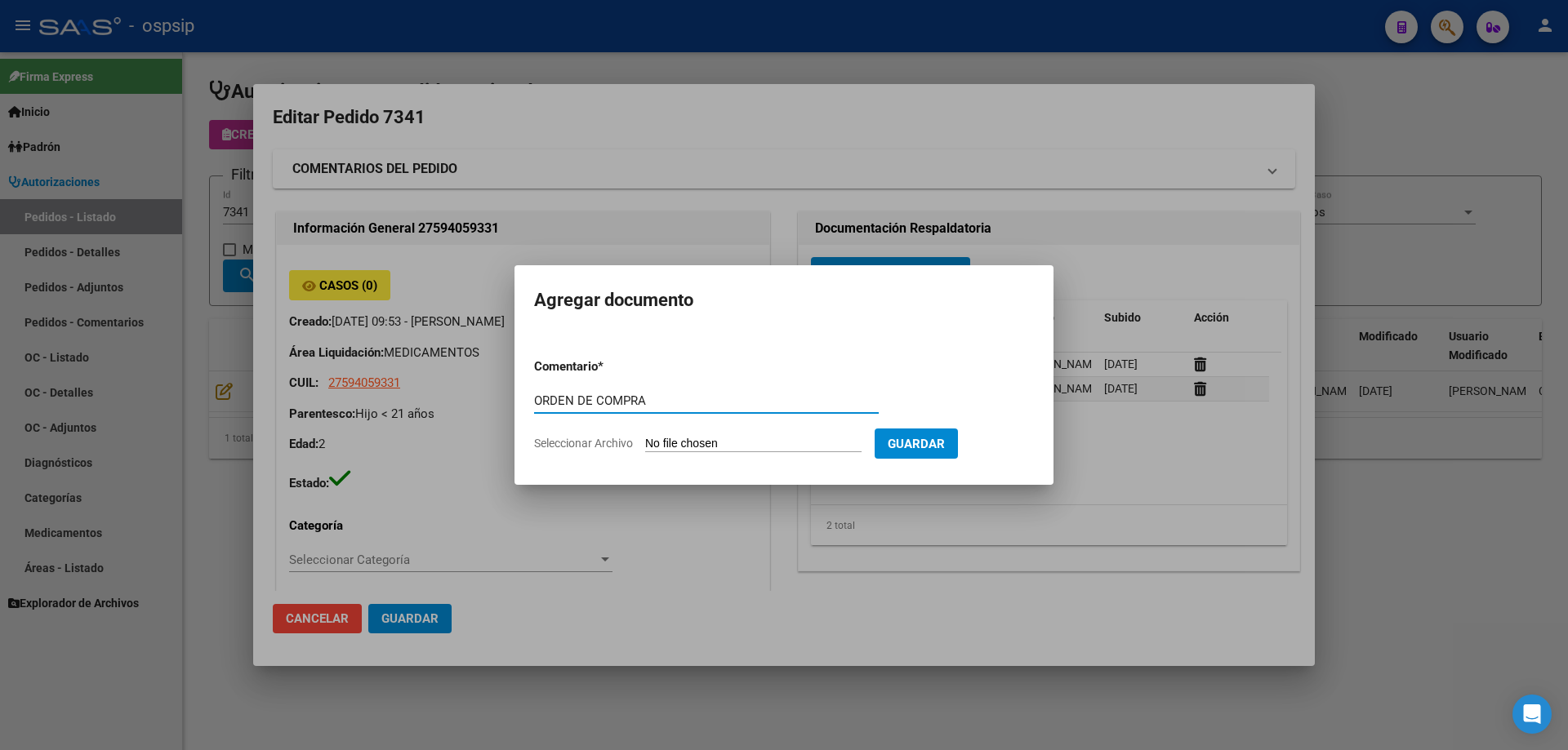
type input "ORDEN DE COMPRA"
type input "C:\fakepath\BC OC 7341.pdf"
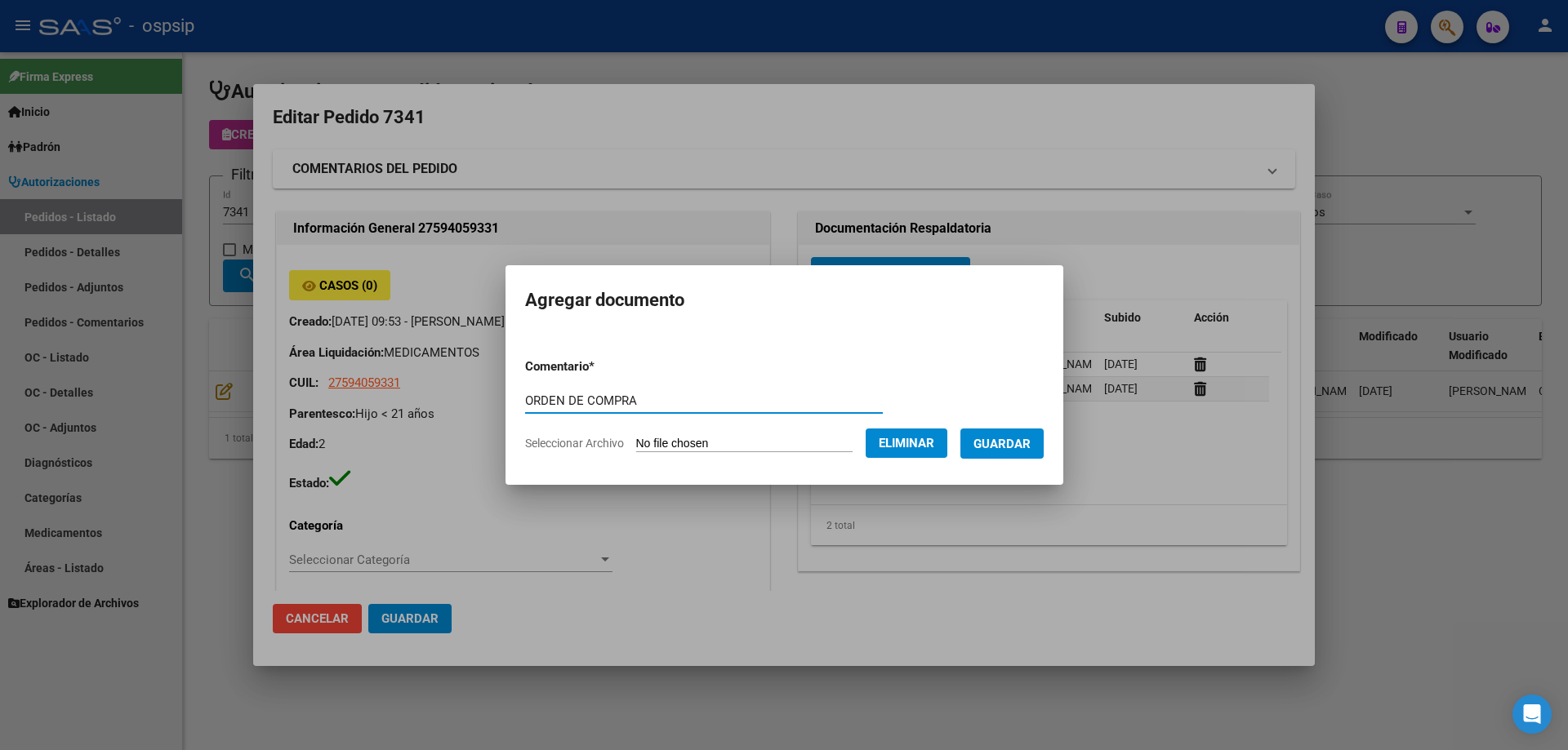
click at [1030, 442] on span "Guardar" at bounding box center [1002, 443] width 57 height 14
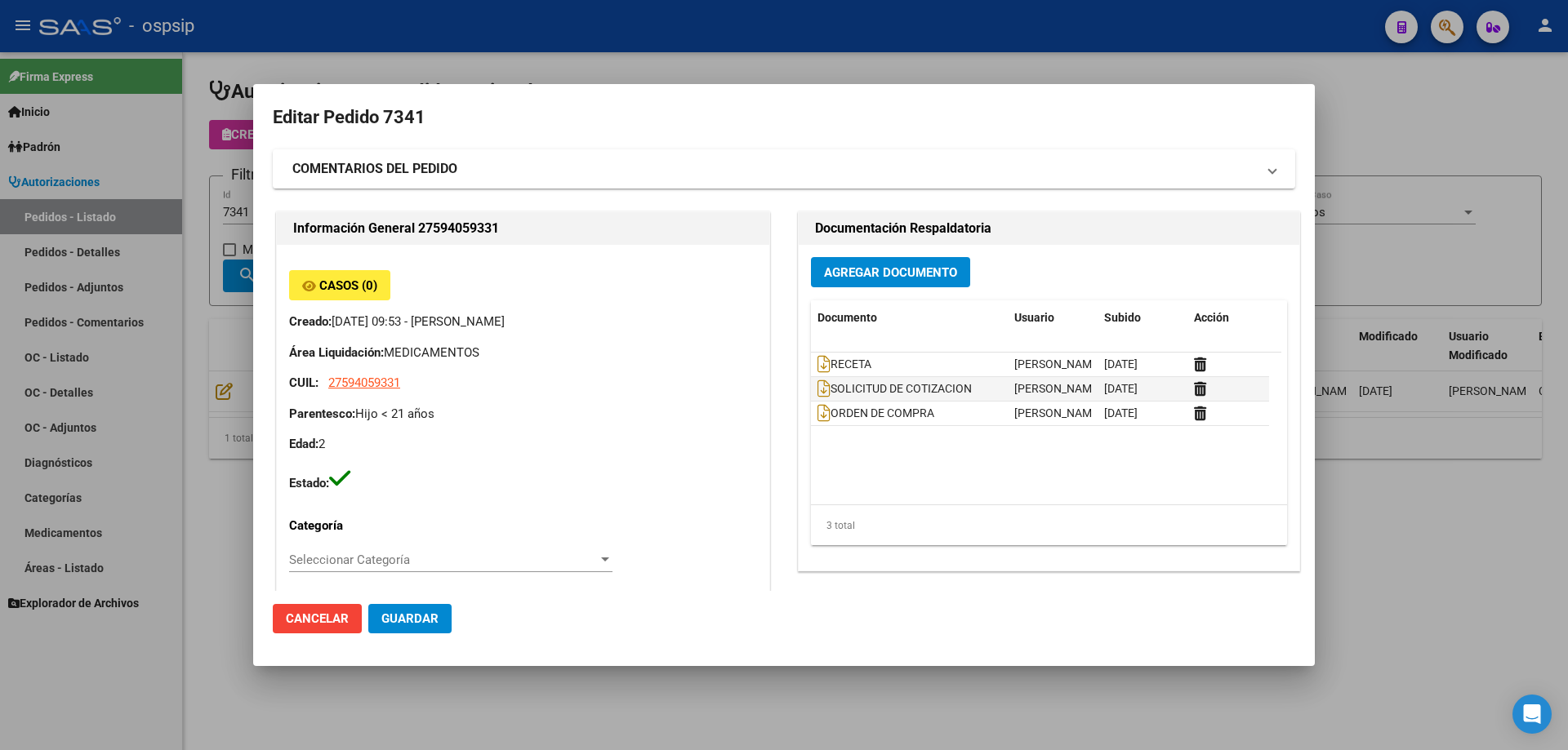
drag, startPoint x: 133, startPoint y: 66, endPoint x: 152, endPoint y: 81, distance: 24.2
click at [145, 74] on div at bounding box center [784, 375] width 1568 height 750
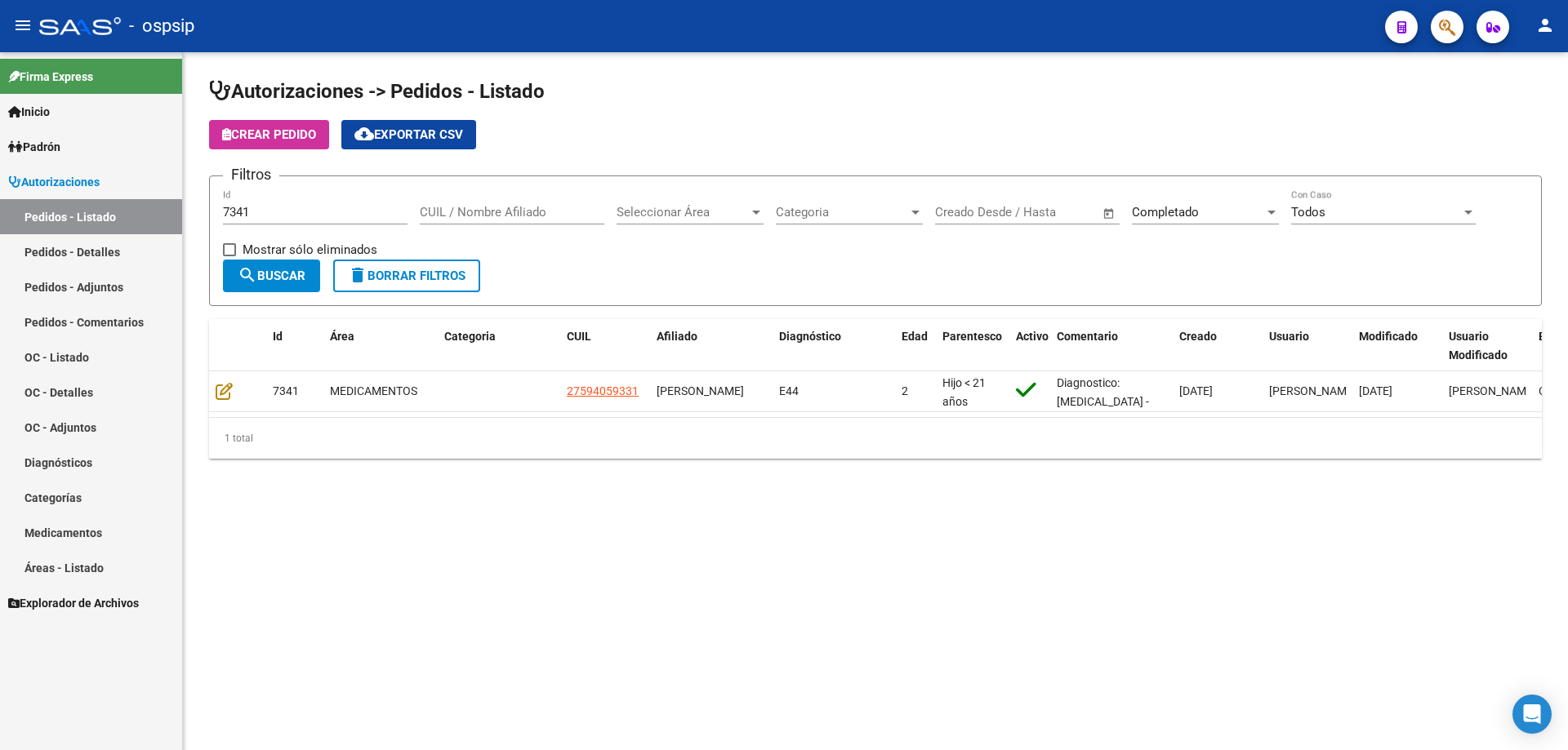
click at [275, 196] on div "7341 Id" at bounding box center [316, 207] width 185 height 35
type input "7319"
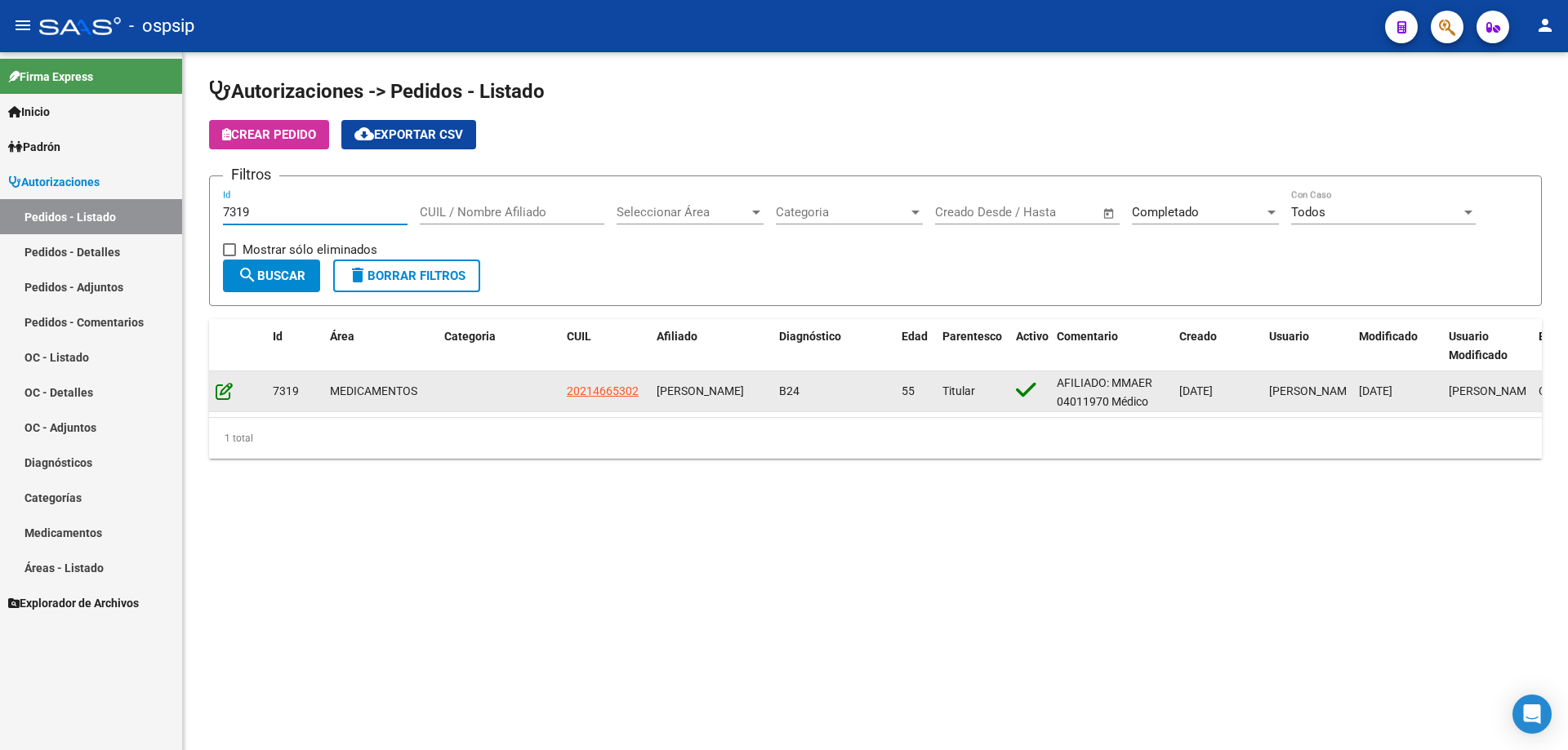
click at [223, 391] on icon at bounding box center [224, 391] width 17 height 18
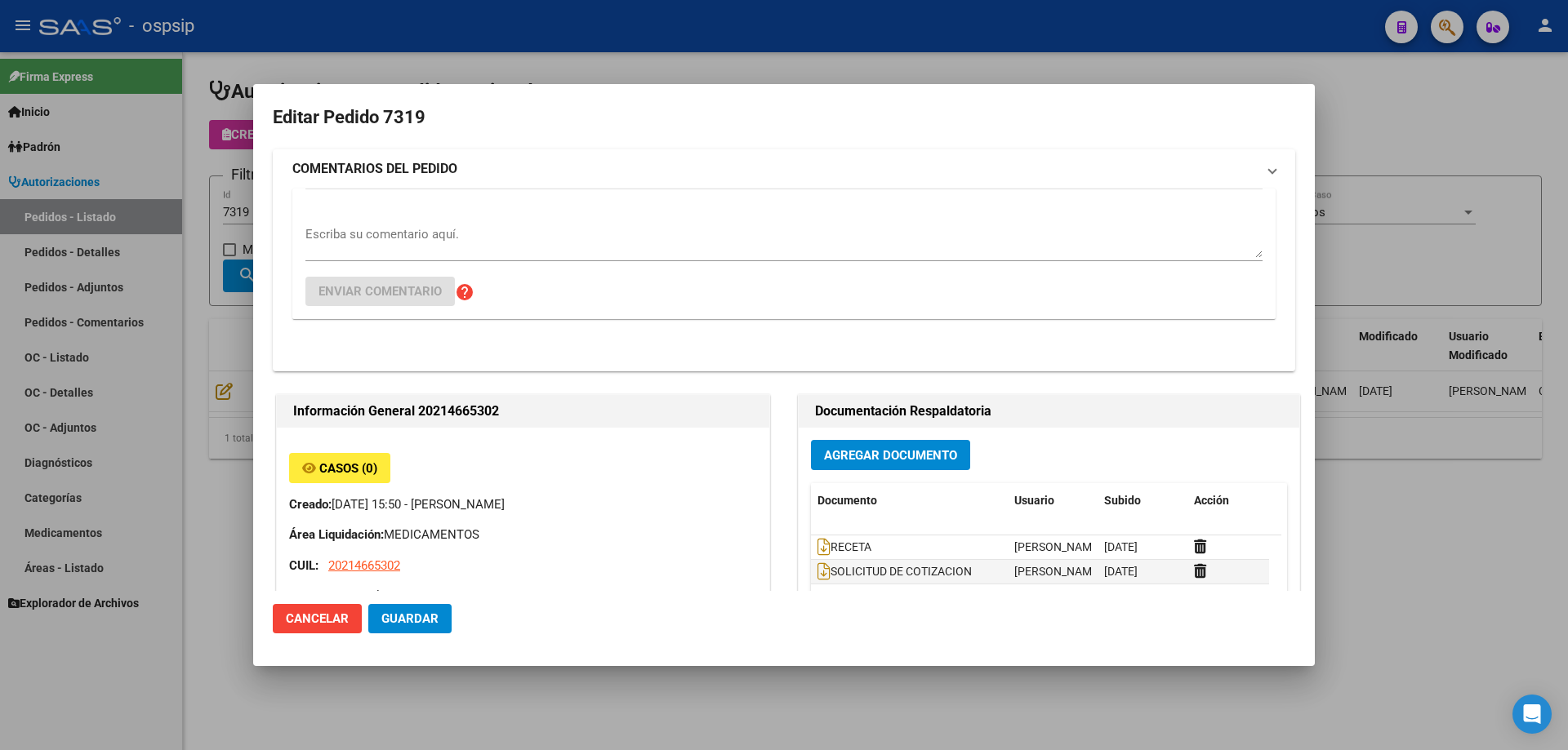
type input "[GEOGRAPHIC_DATA], [PERSON_NAME], RIGLOS 6218"
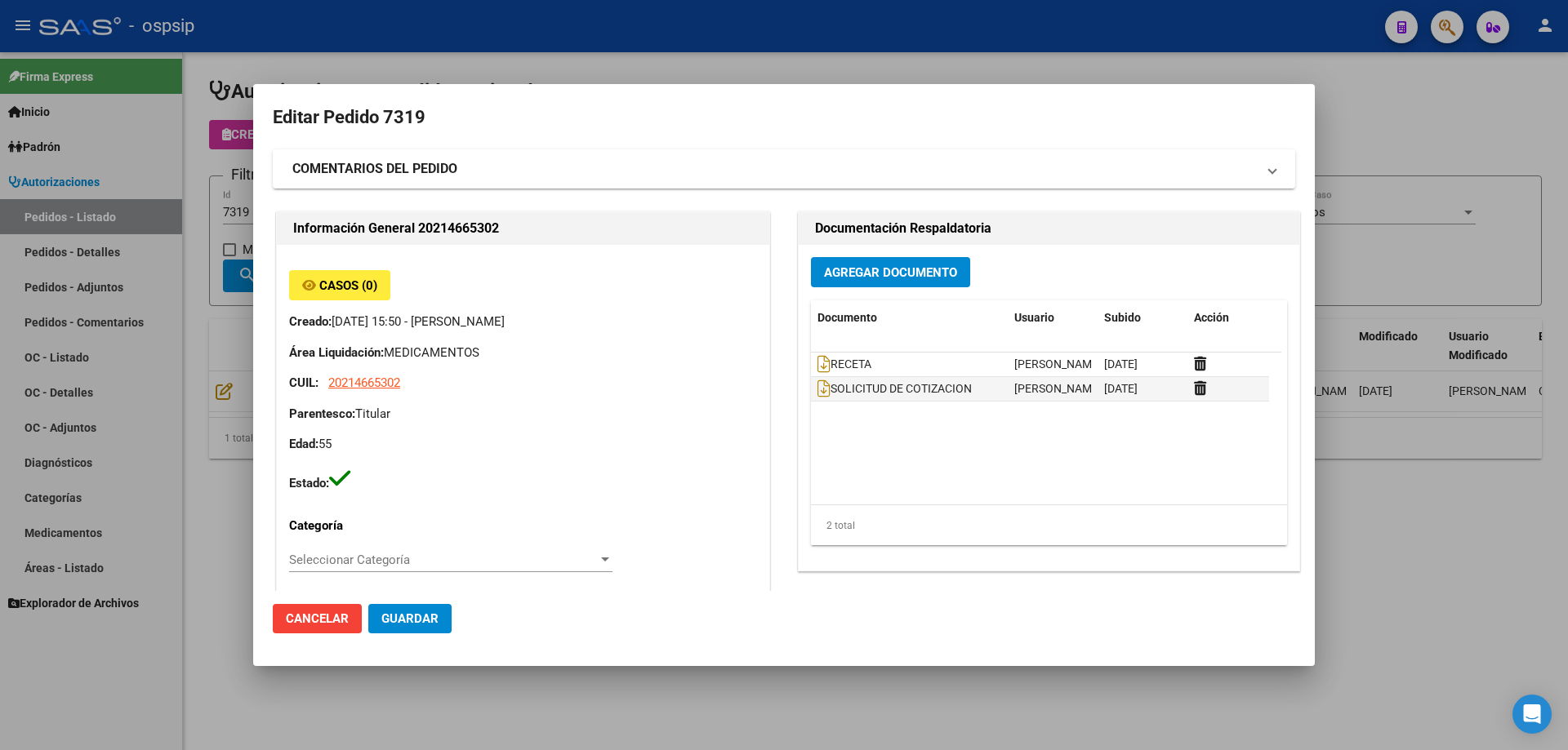
click at [860, 271] on span "Agregar Documento" at bounding box center [890, 272] width 133 height 14
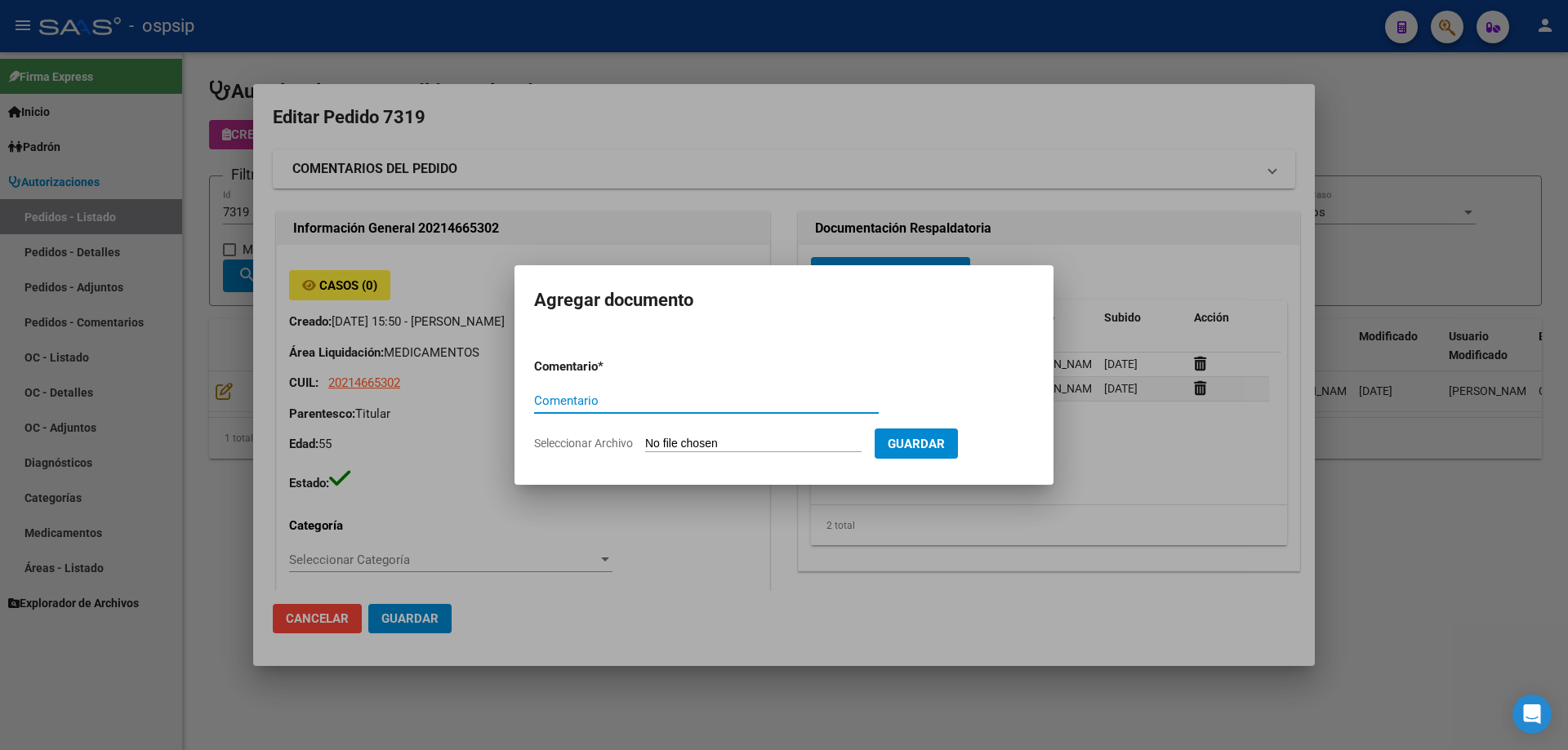
paste input "ORDEN DE COMPRA"
type input "ORDEN DE COMPRA"
click at [711, 447] on input "Seleccionar Archivo" at bounding box center [753, 444] width 216 height 15
type input "C:\fakepath\img06102025_0005.pdf"
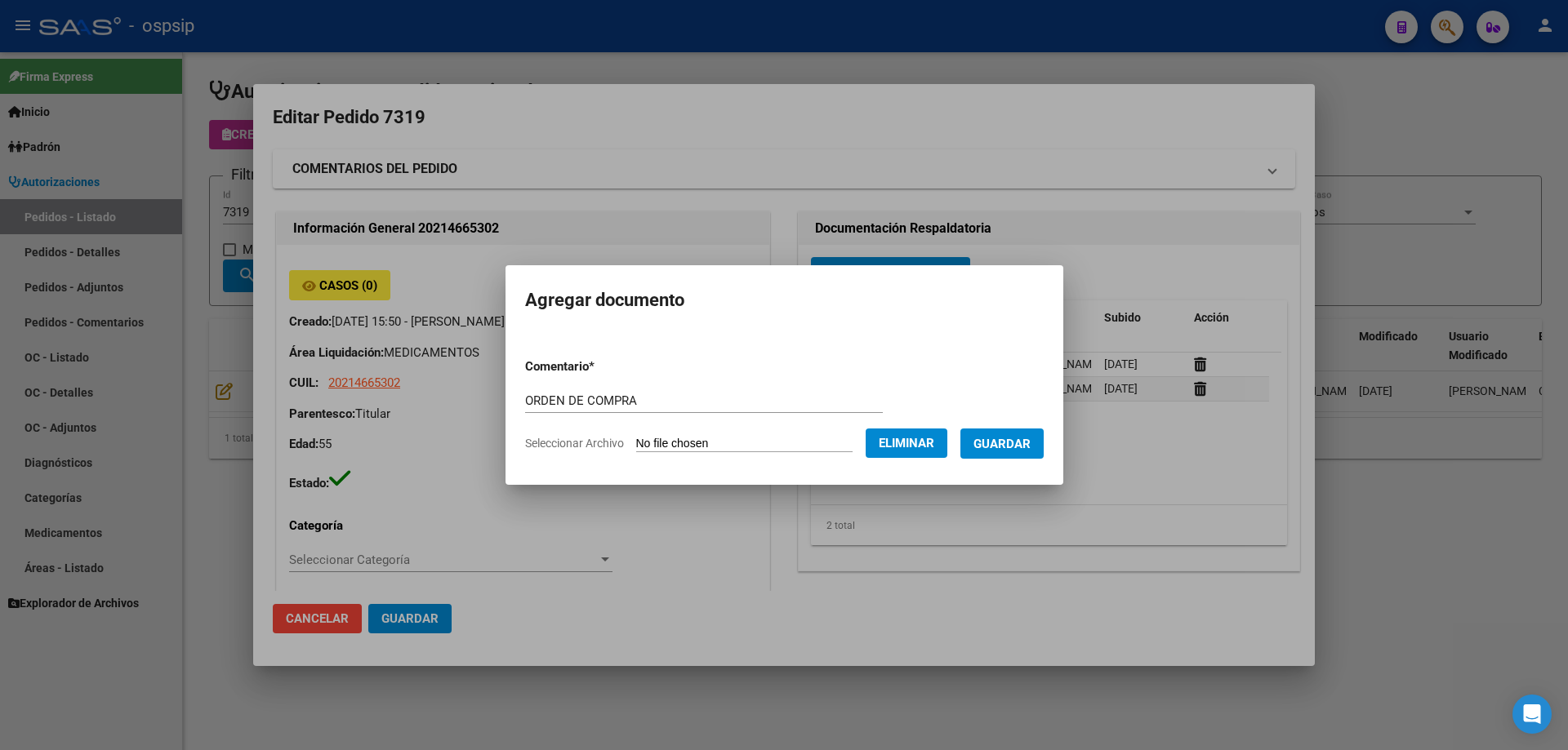
click at [1044, 445] on button "Guardar" at bounding box center [1002, 444] width 83 height 30
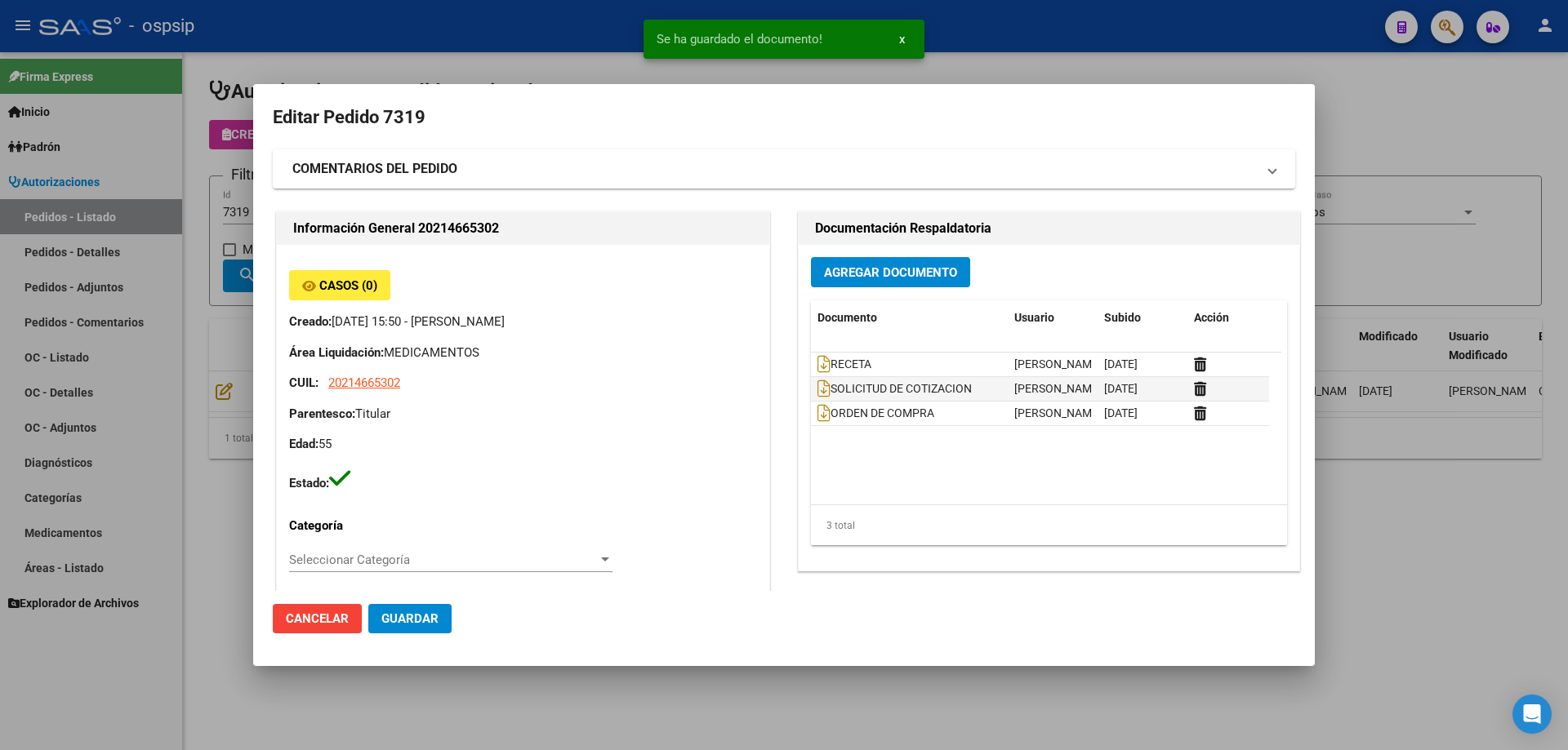
drag, startPoint x: 219, startPoint y: 257, endPoint x: 227, endPoint y: 246, distance: 13.6
click at [226, 248] on div at bounding box center [784, 375] width 1568 height 750
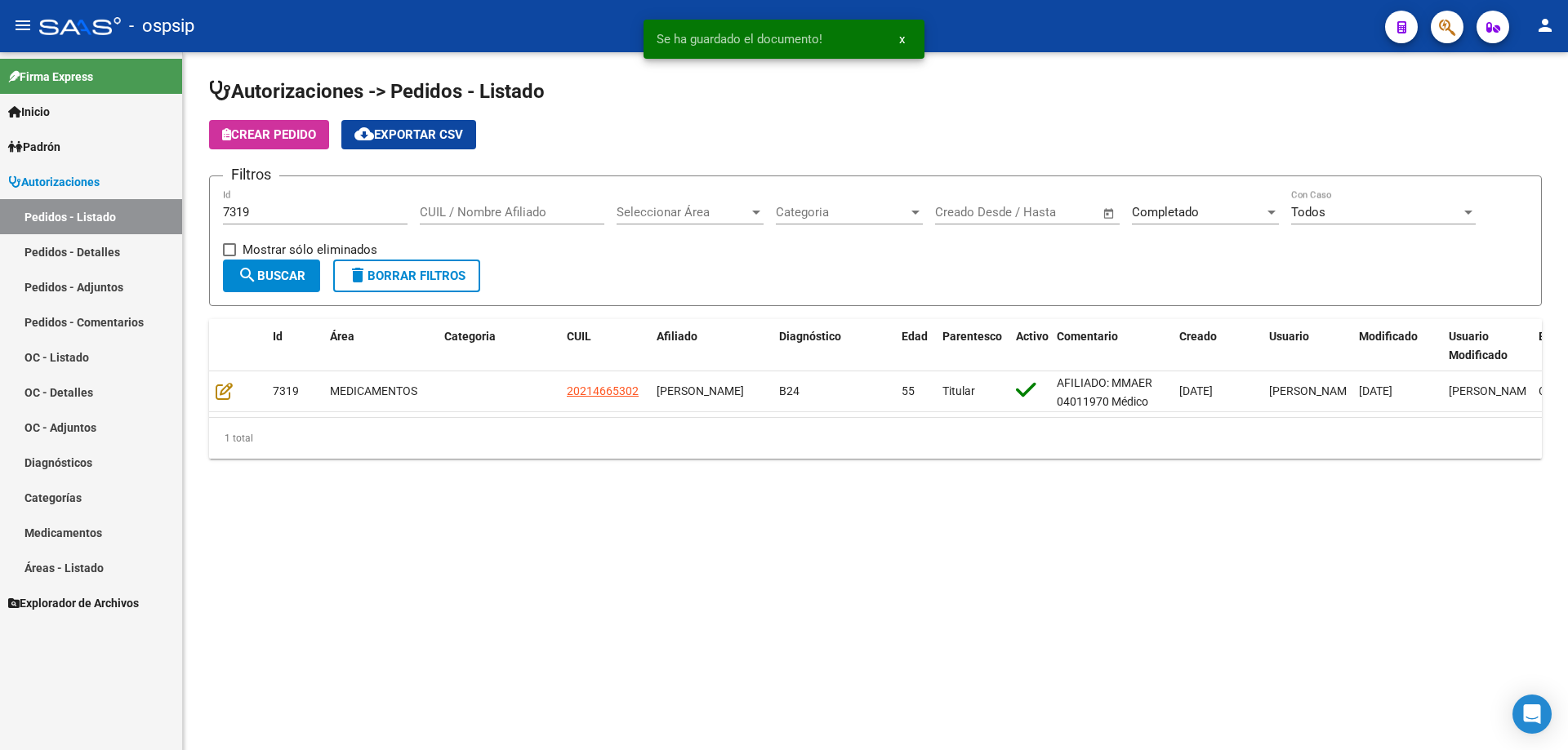
click at [282, 203] on div "7319 Id" at bounding box center [316, 207] width 185 height 35
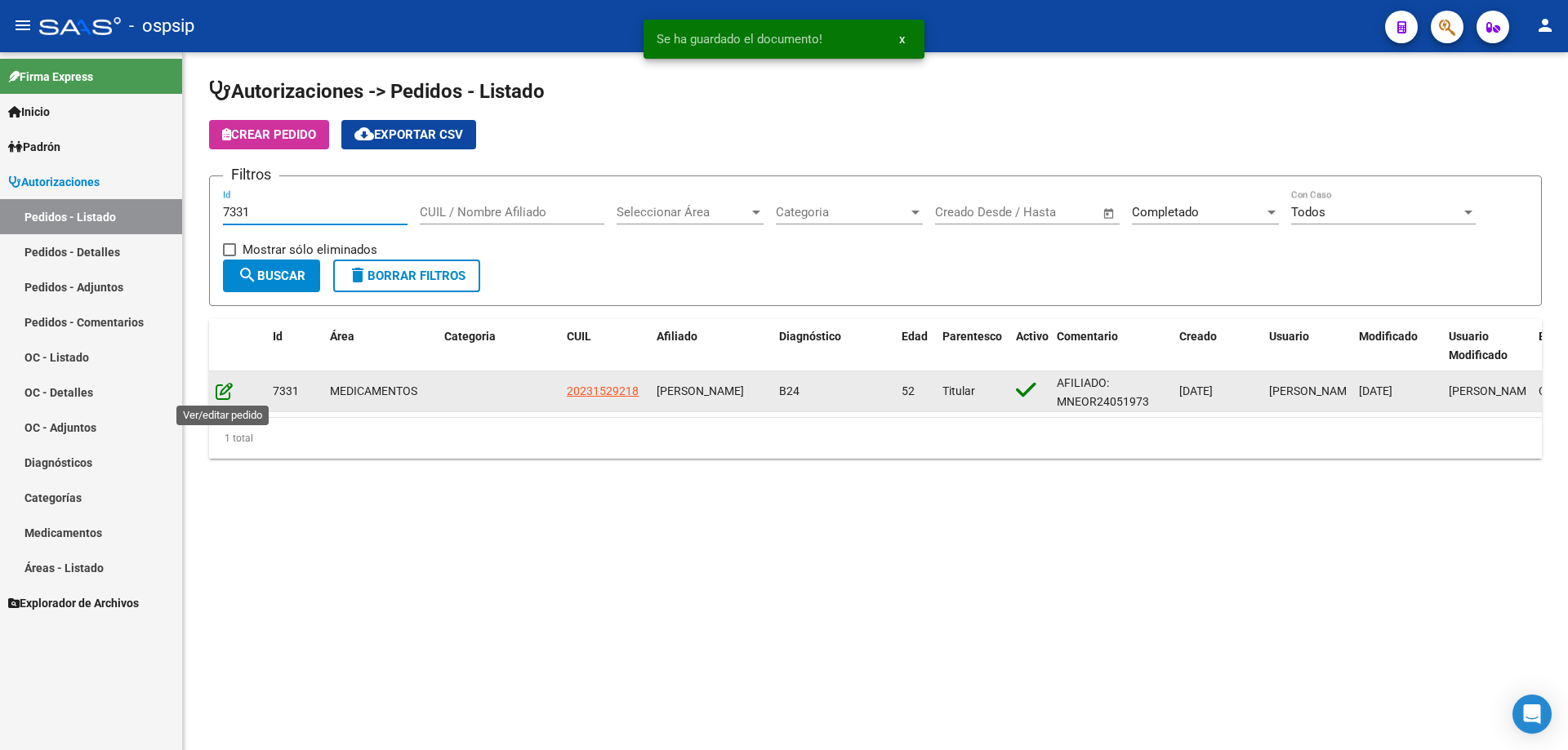
type input "7331"
click at [230, 392] on icon at bounding box center [224, 391] width 17 height 18
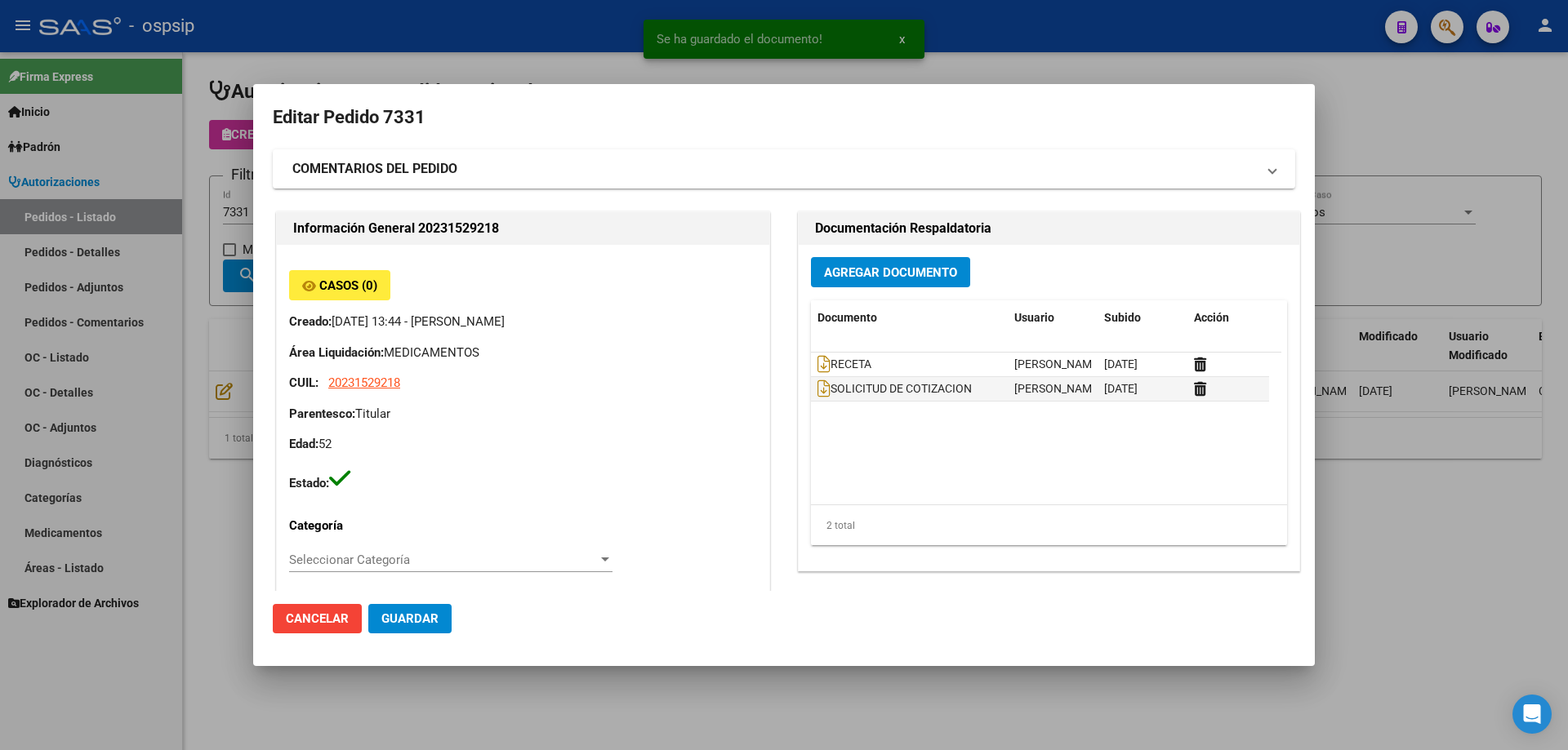
type input "[GEOGRAPHIC_DATA], [PERSON_NAME], [STREET_ADDRESS]"
click at [931, 265] on span "Agregar Documento" at bounding box center [890, 272] width 133 height 14
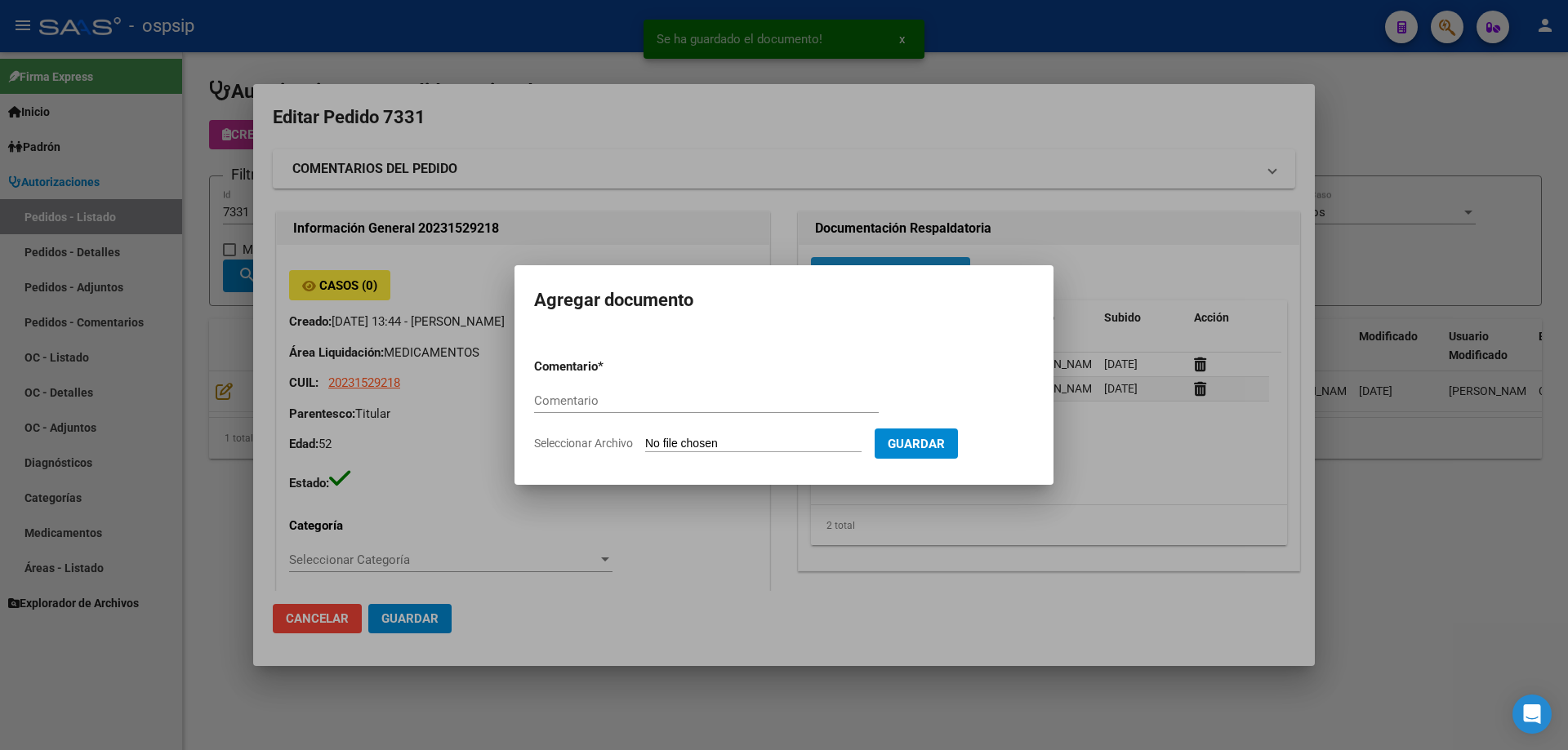
paste input "ORDEN DE COMPRA"
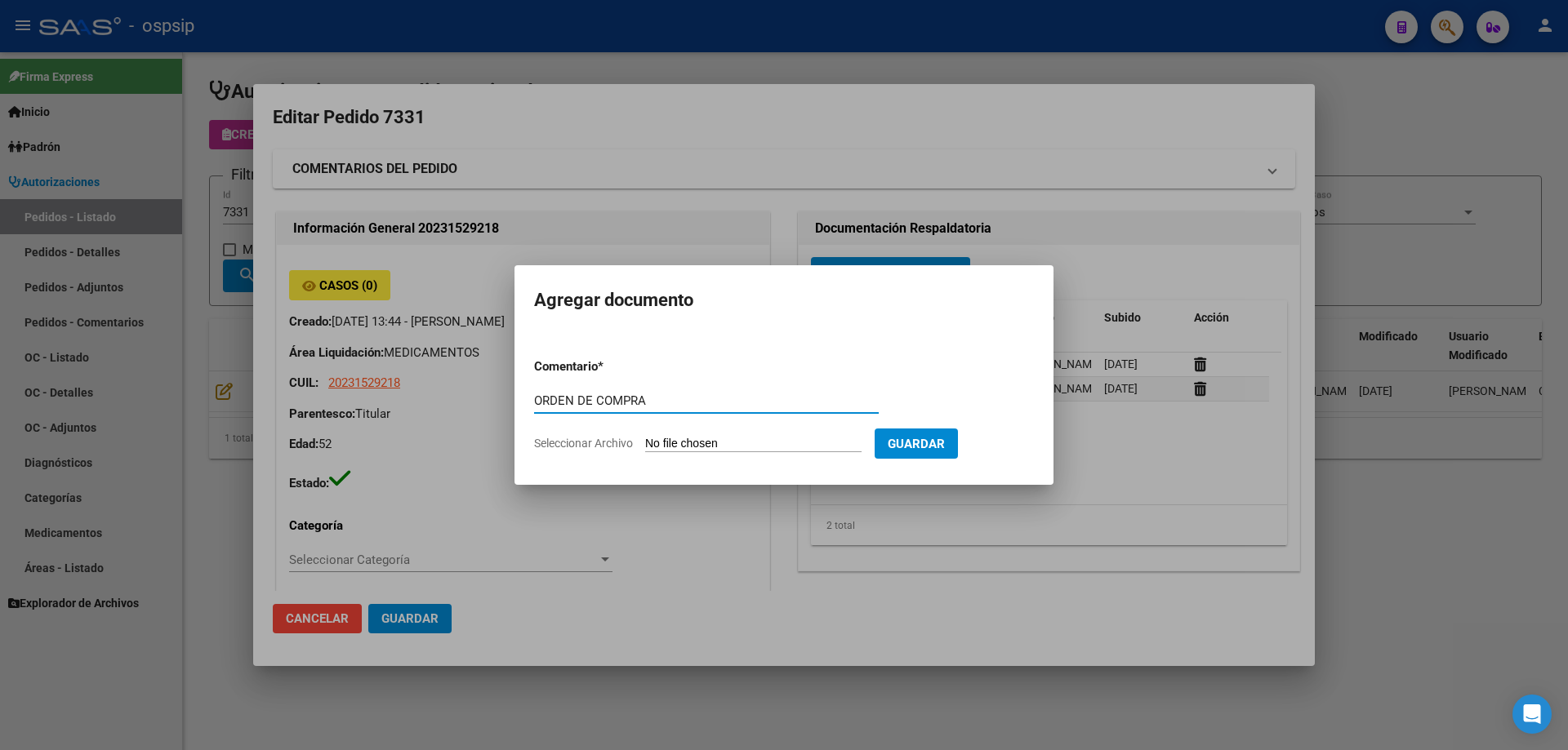
type input "ORDEN DE COMPRA"
type input "C:\fakepath\img06102025_0006.pdf"
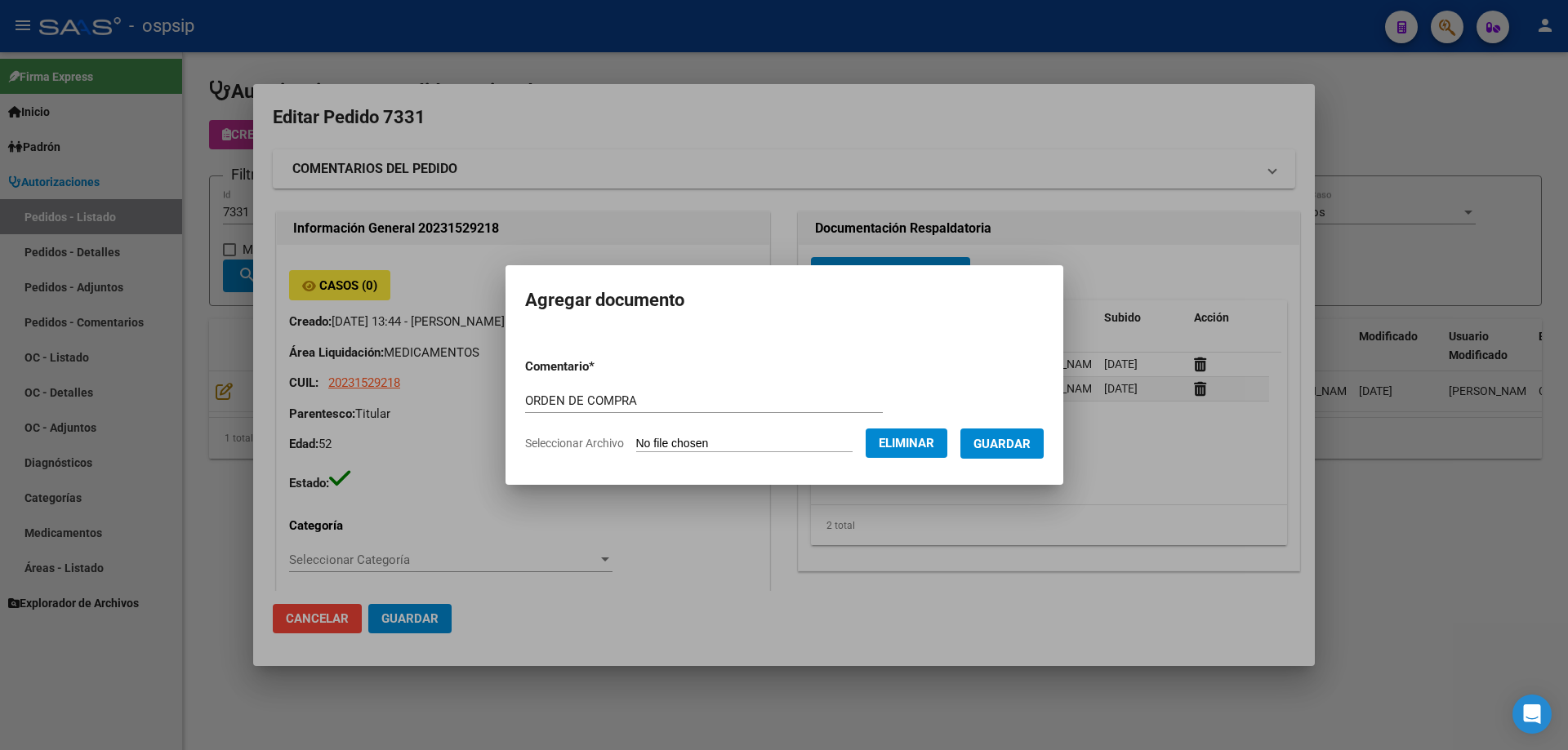
click at [1007, 442] on span "Guardar" at bounding box center [1002, 443] width 57 height 14
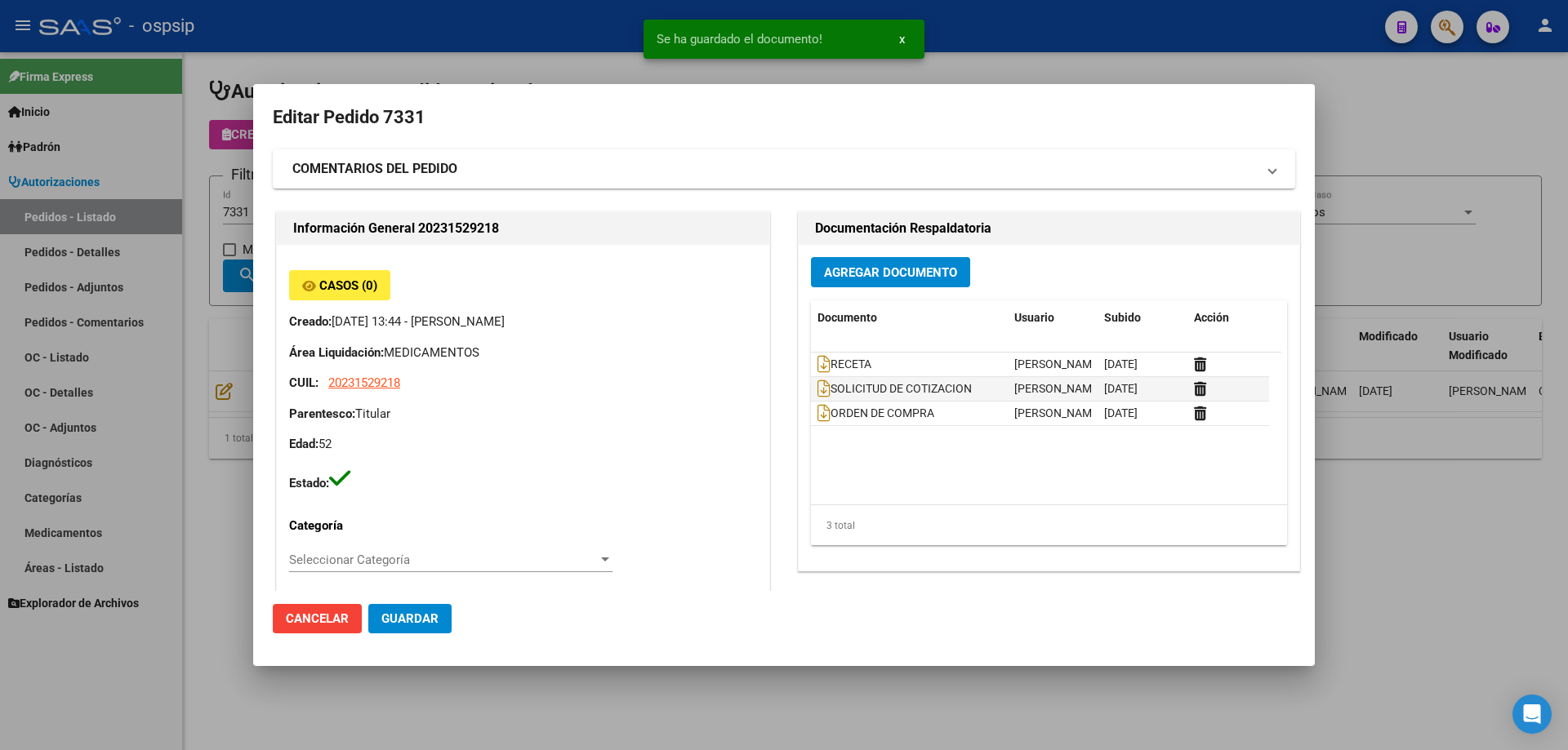
drag, startPoint x: 77, startPoint y: 91, endPoint x: 317, endPoint y: 177, distance: 254.9
click at [77, 91] on div at bounding box center [784, 375] width 1568 height 750
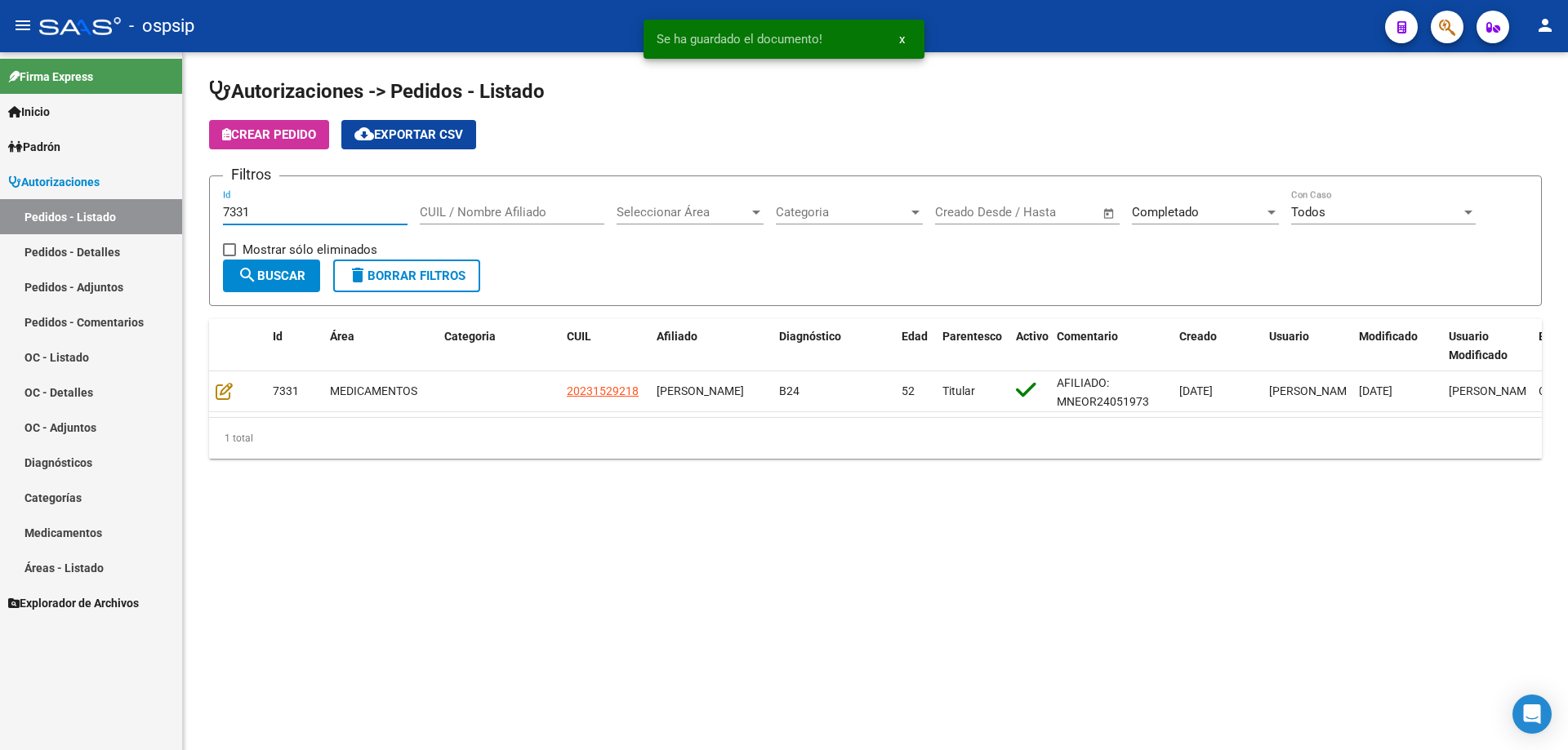
click at [303, 208] on input "7331" at bounding box center [316, 212] width 185 height 14
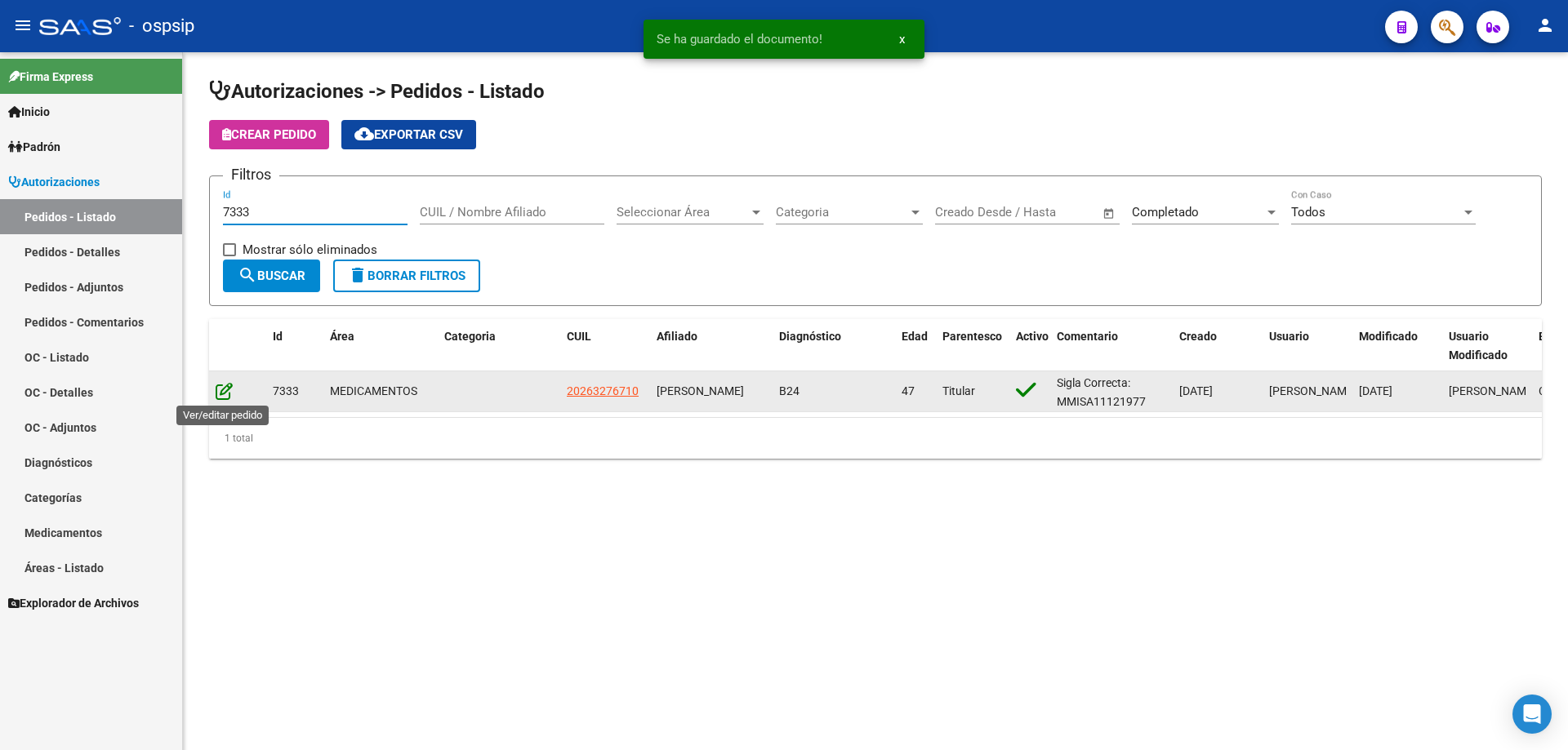
type input "7333"
click at [219, 396] on icon at bounding box center [224, 391] width 17 height 18
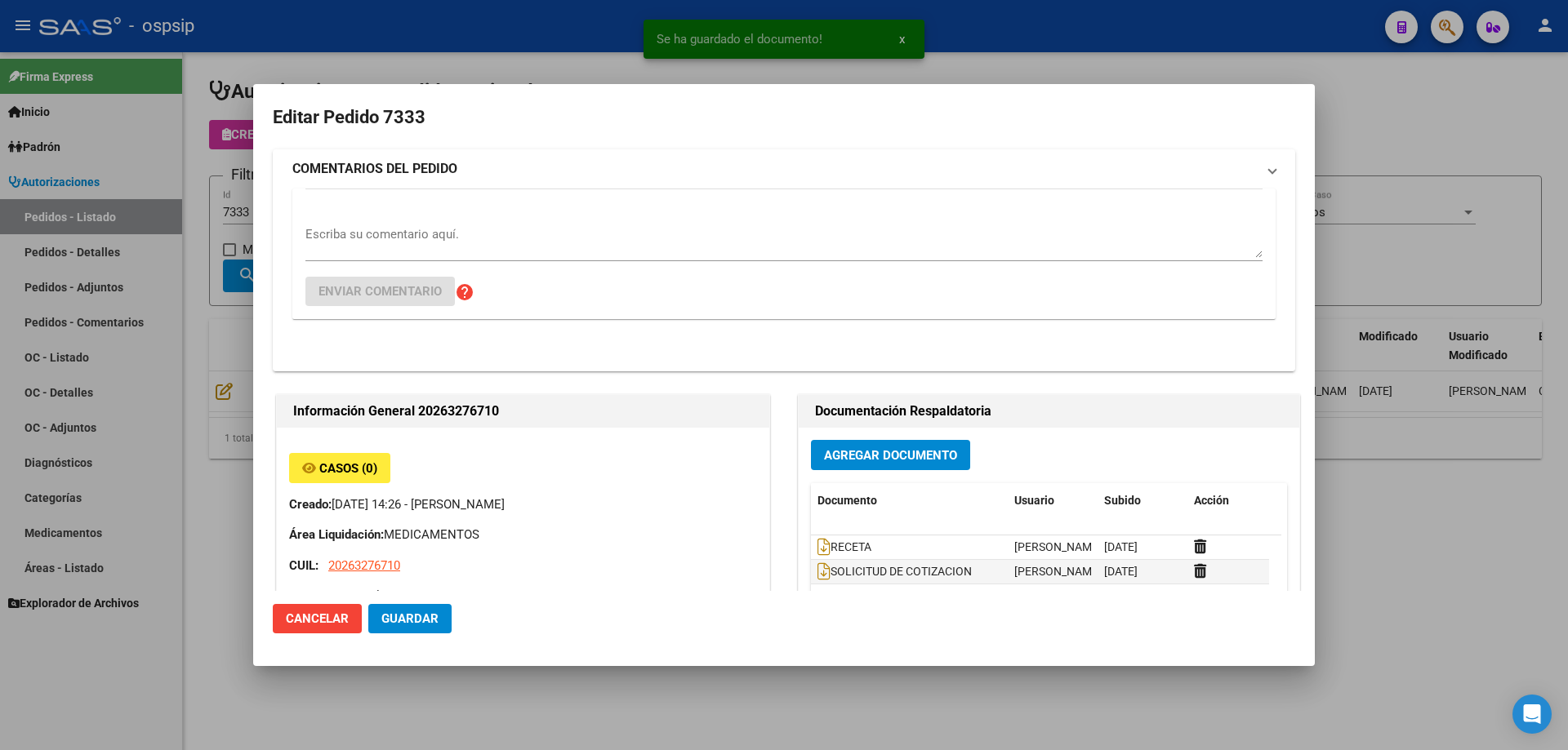
type input "[PERSON_NAME]"
type input "[GEOGRAPHIC_DATA], [PERSON_NAME], [PERSON_NAME] 3660"
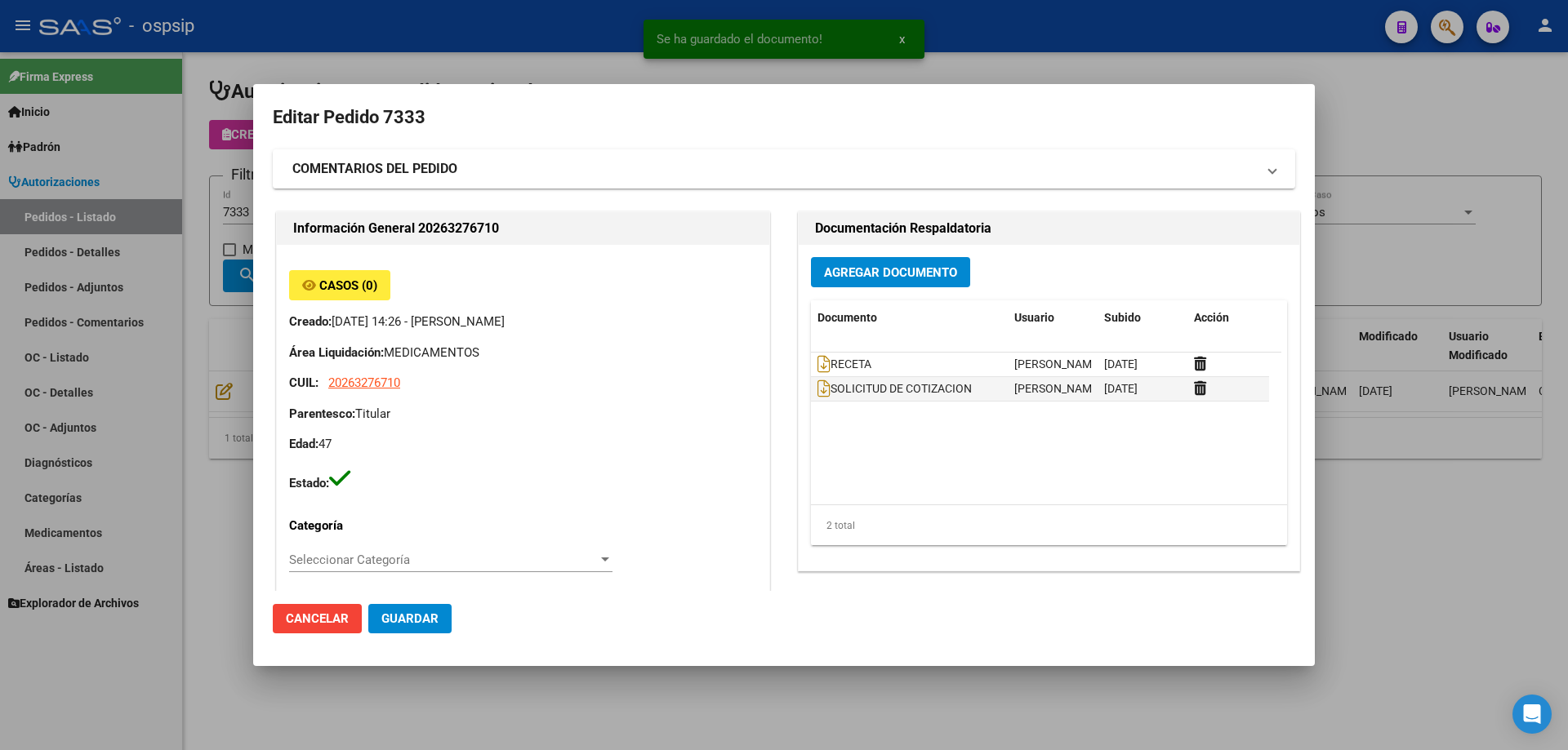
click at [921, 276] on span "Agregar Documento" at bounding box center [890, 272] width 133 height 14
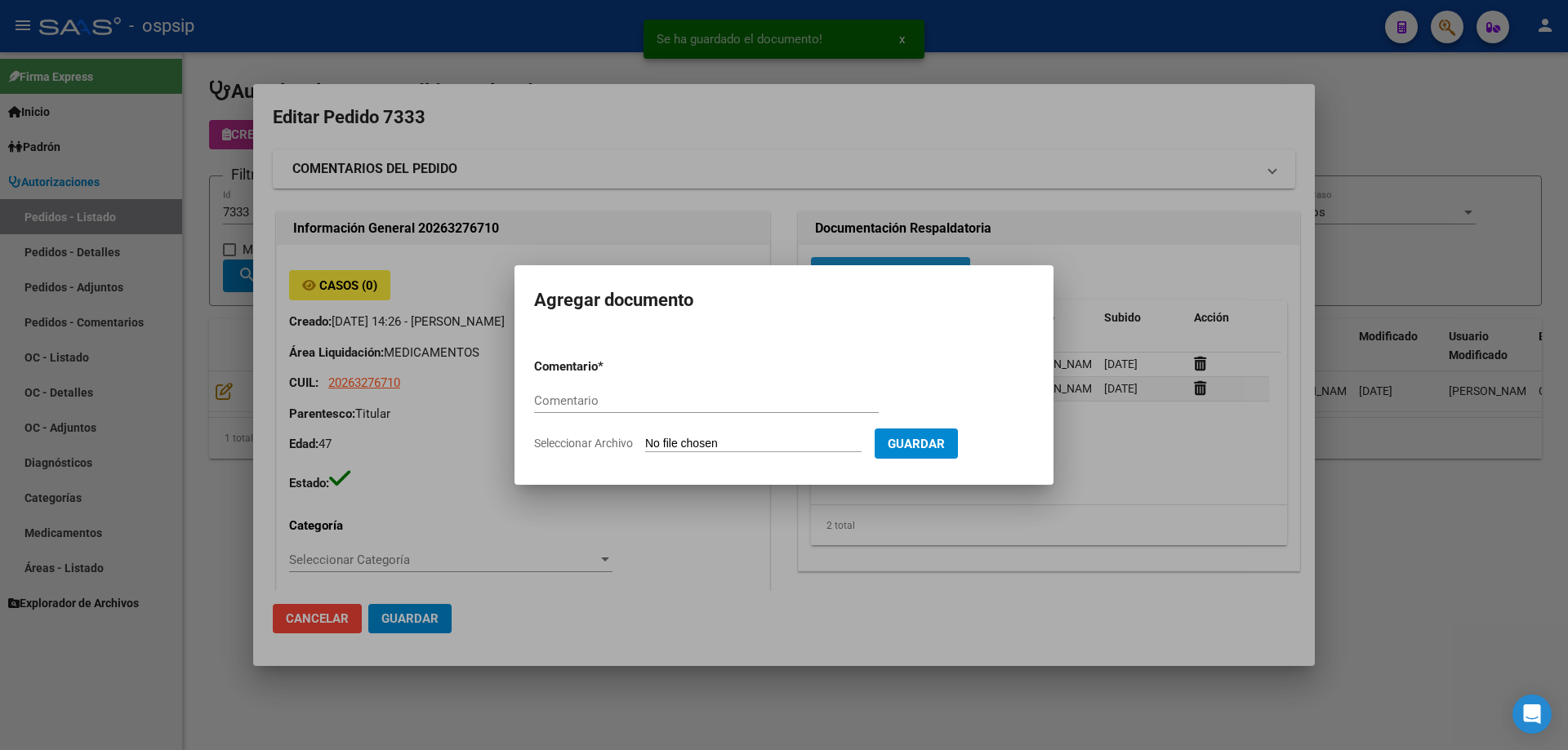
paste input "ORDEN DE COMPRA"
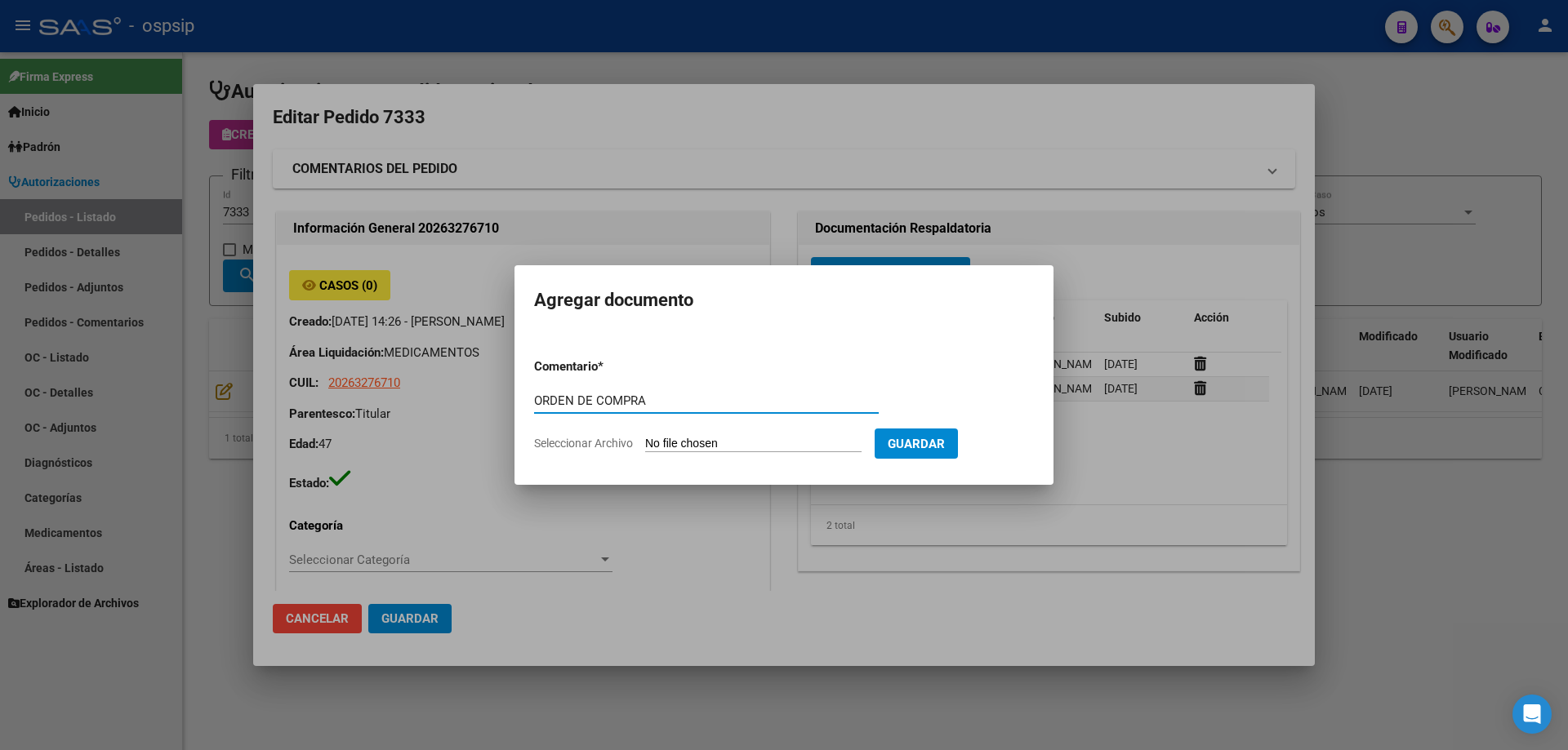
type input "ORDEN DE COMPRA"
type input "C:\fakepath\img06102025_0007.pdf"
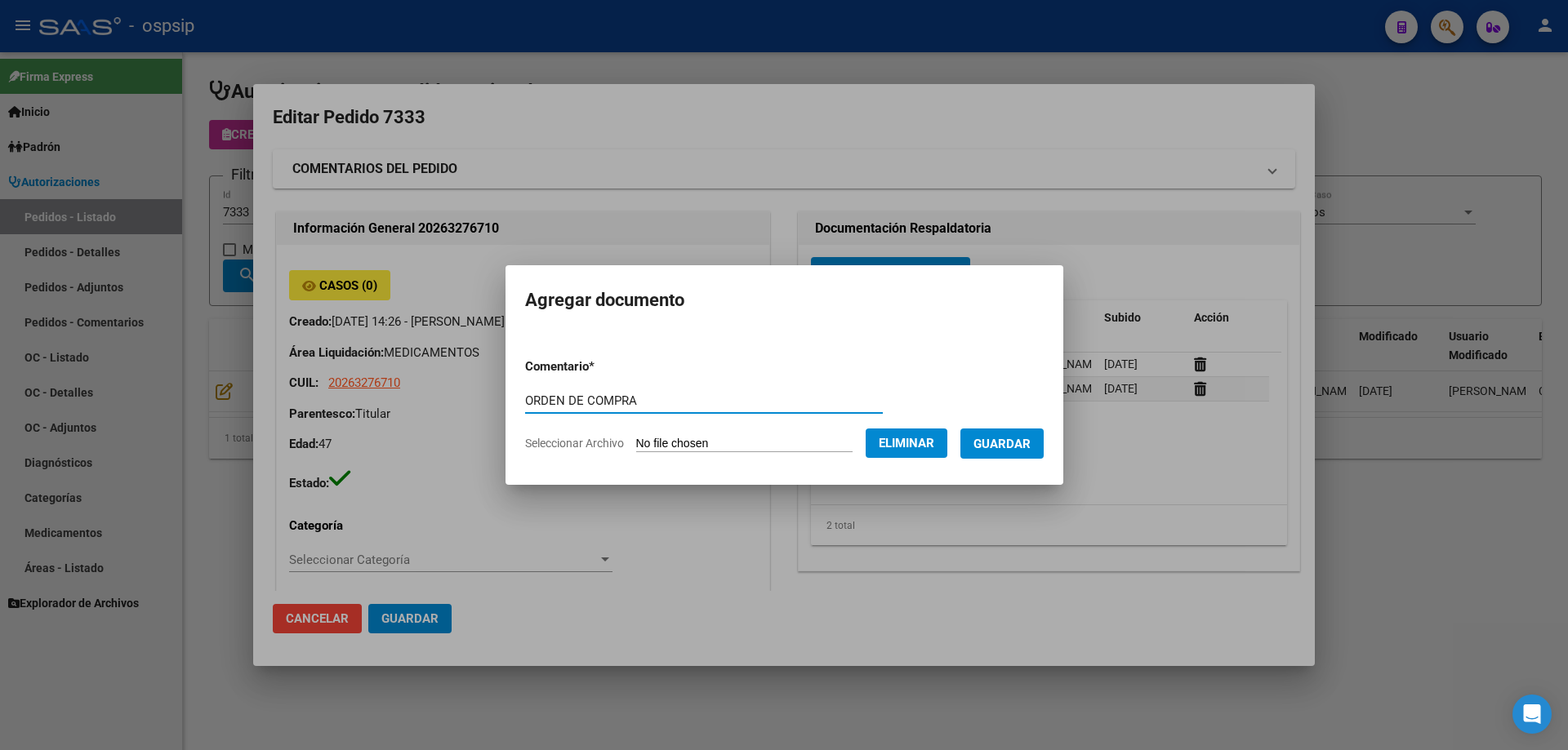
click at [1030, 447] on span "Guardar" at bounding box center [1002, 443] width 57 height 14
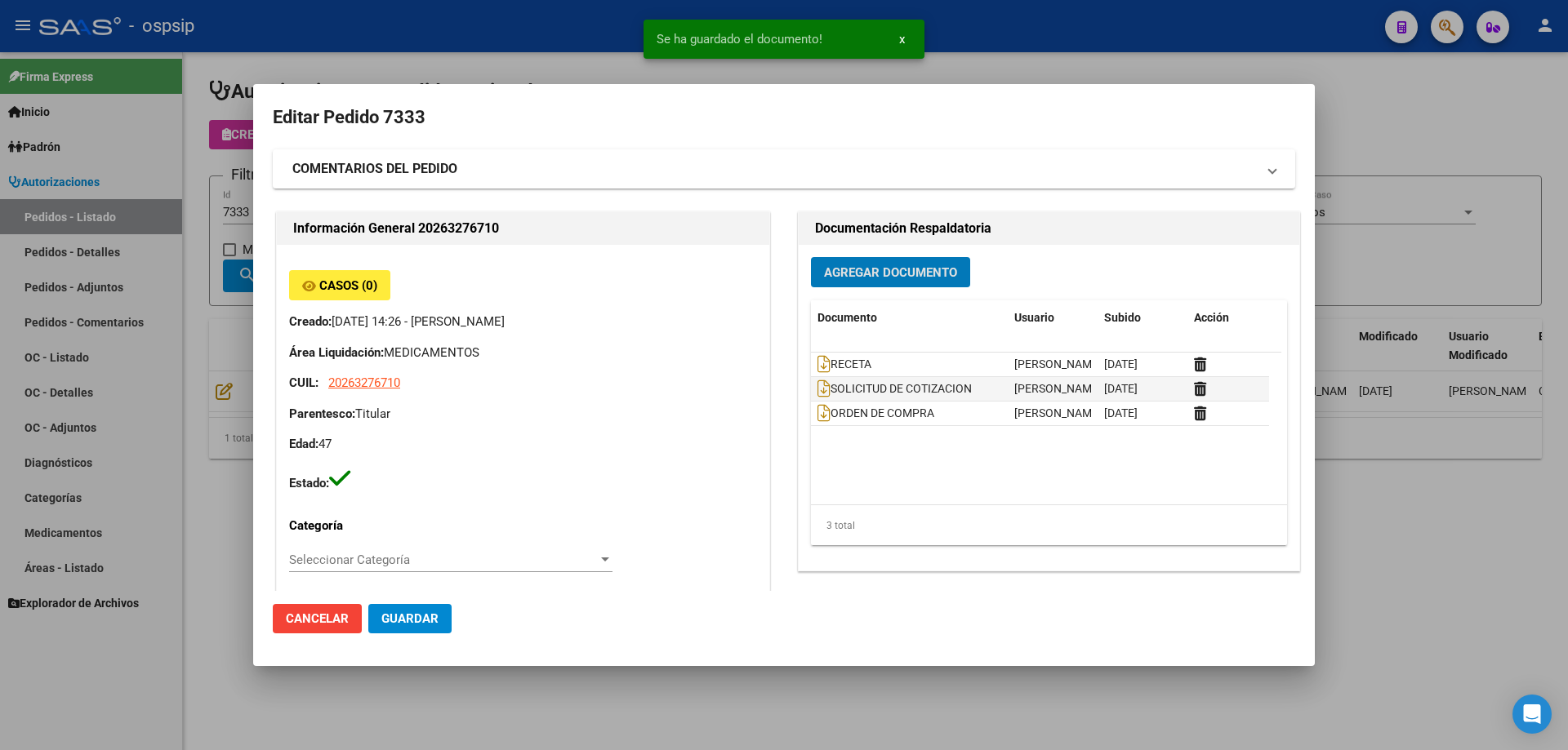
click at [245, 274] on div at bounding box center [784, 375] width 1568 height 750
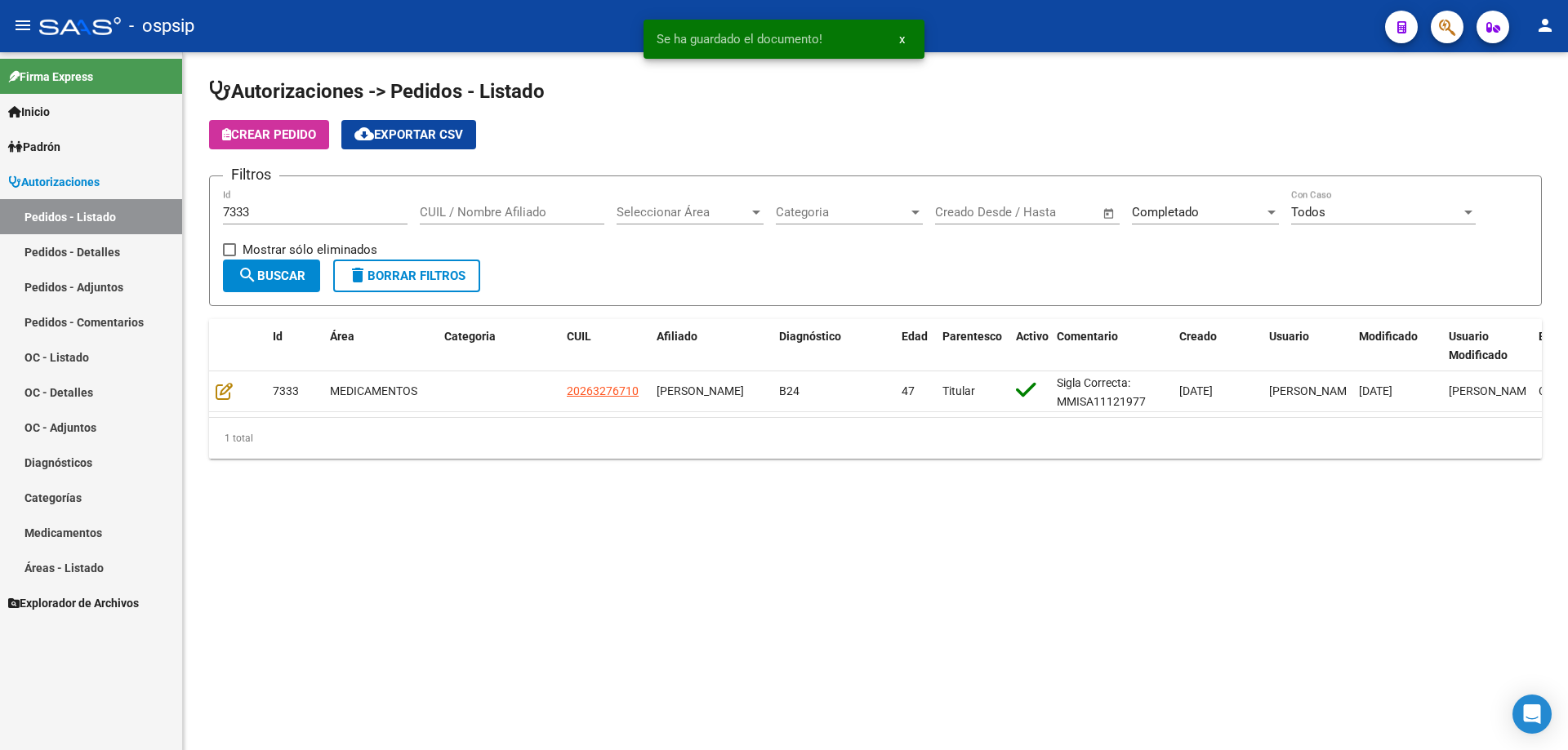
click at [253, 206] on input "7333" at bounding box center [316, 212] width 185 height 14
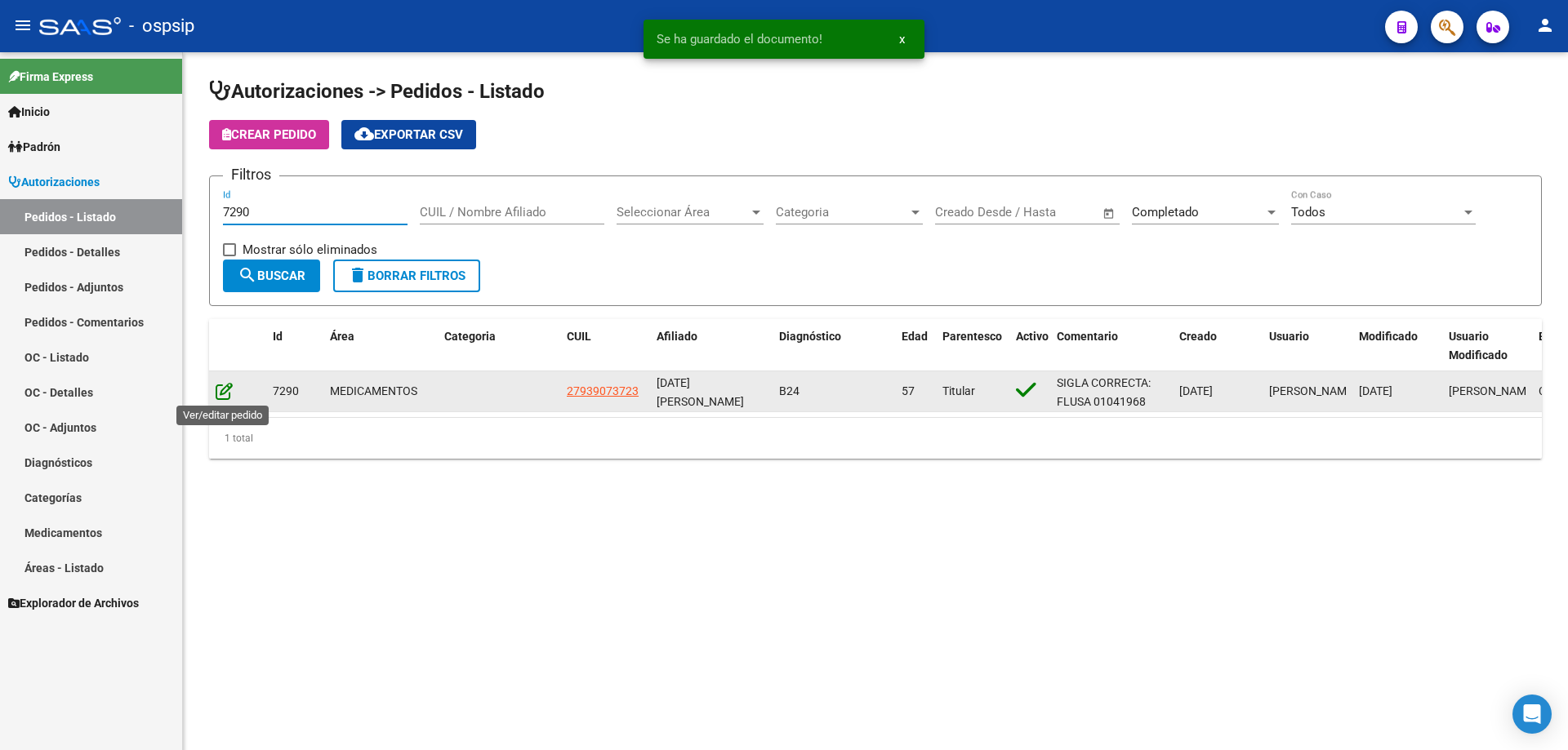
type input "7290"
click at [223, 388] on icon at bounding box center [224, 391] width 17 height 18
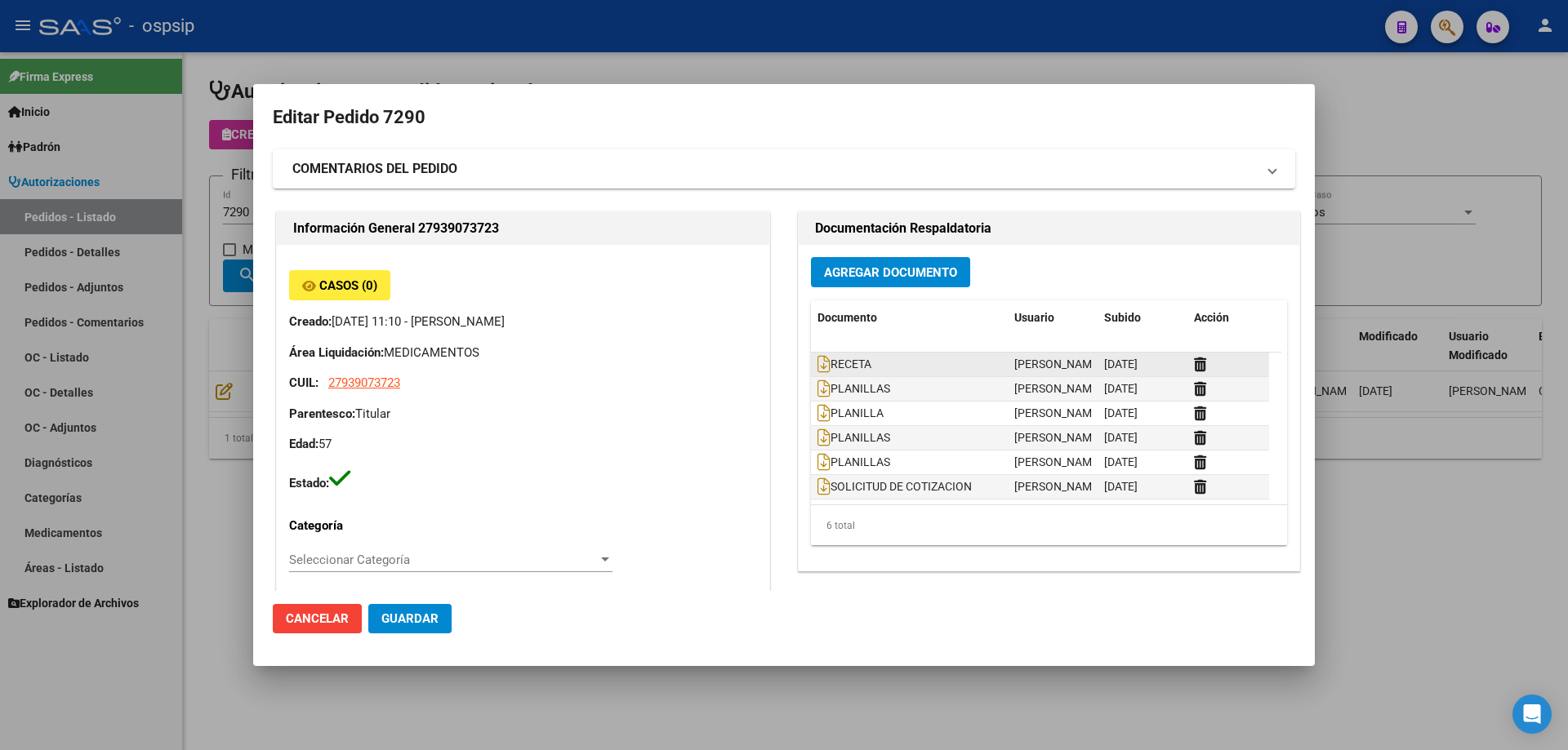
type input "Capital Federal, CABA, [GEOGRAPHIC_DATA] 251, Departamento: 8"
click at [944, 285] on button "Agregar Documento" at bounding box center [890, 273] width 159 height 30
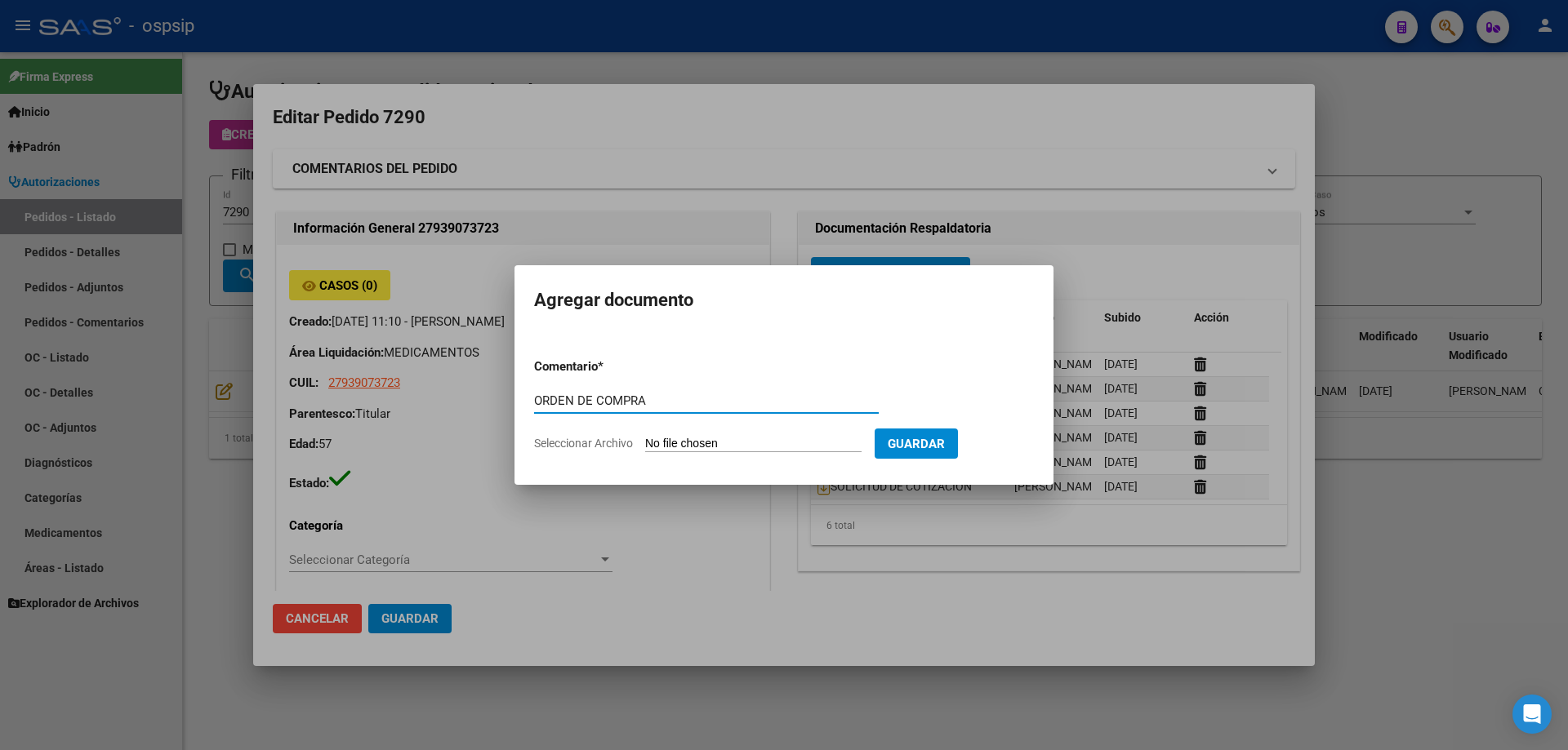
type input "ORDEN DE COMPRA"
type input "C:\fakepath\img06102025_0008.pdf"
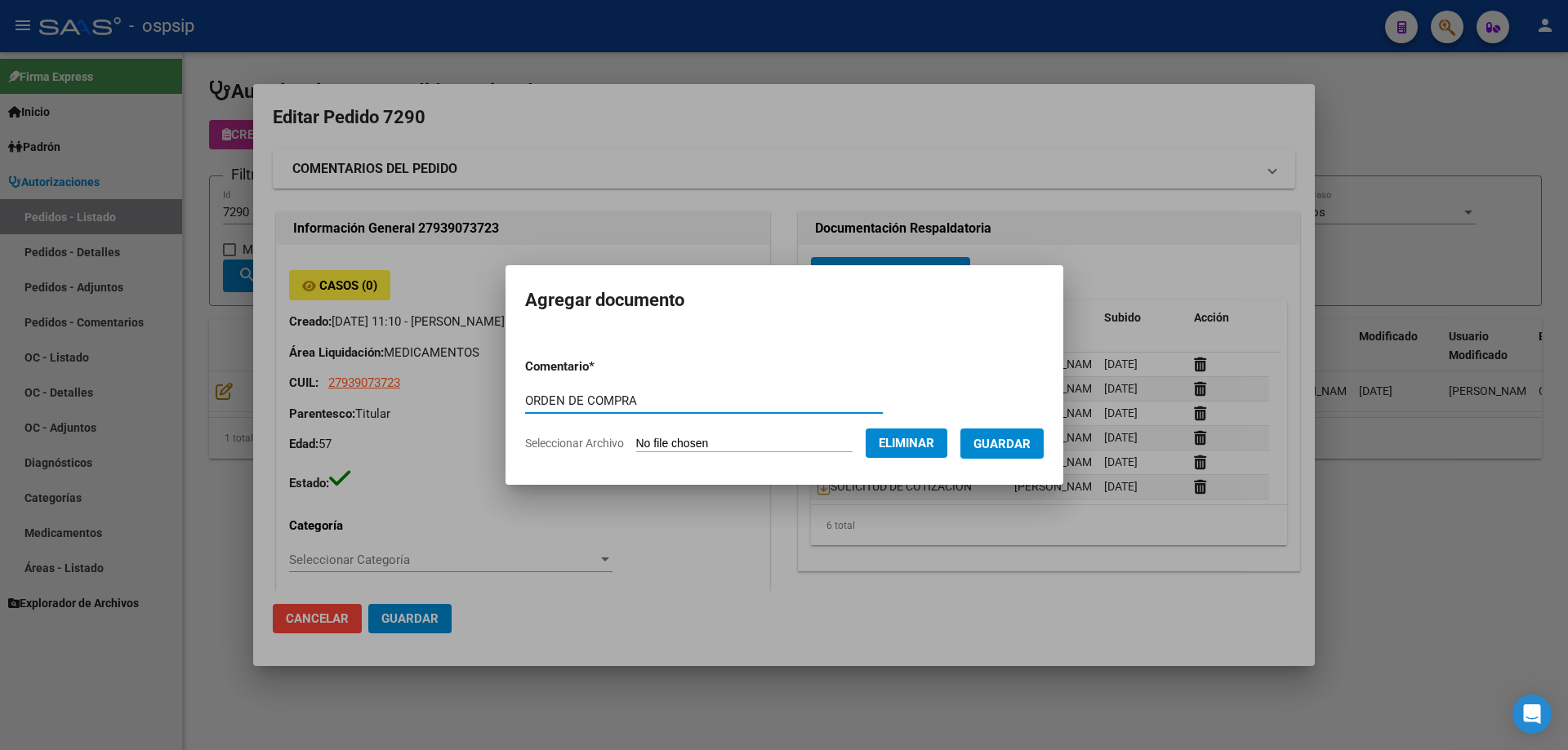
click at [1000, 440] on span "Guardar" at bounding box center [1002, 443] width 57 height 14
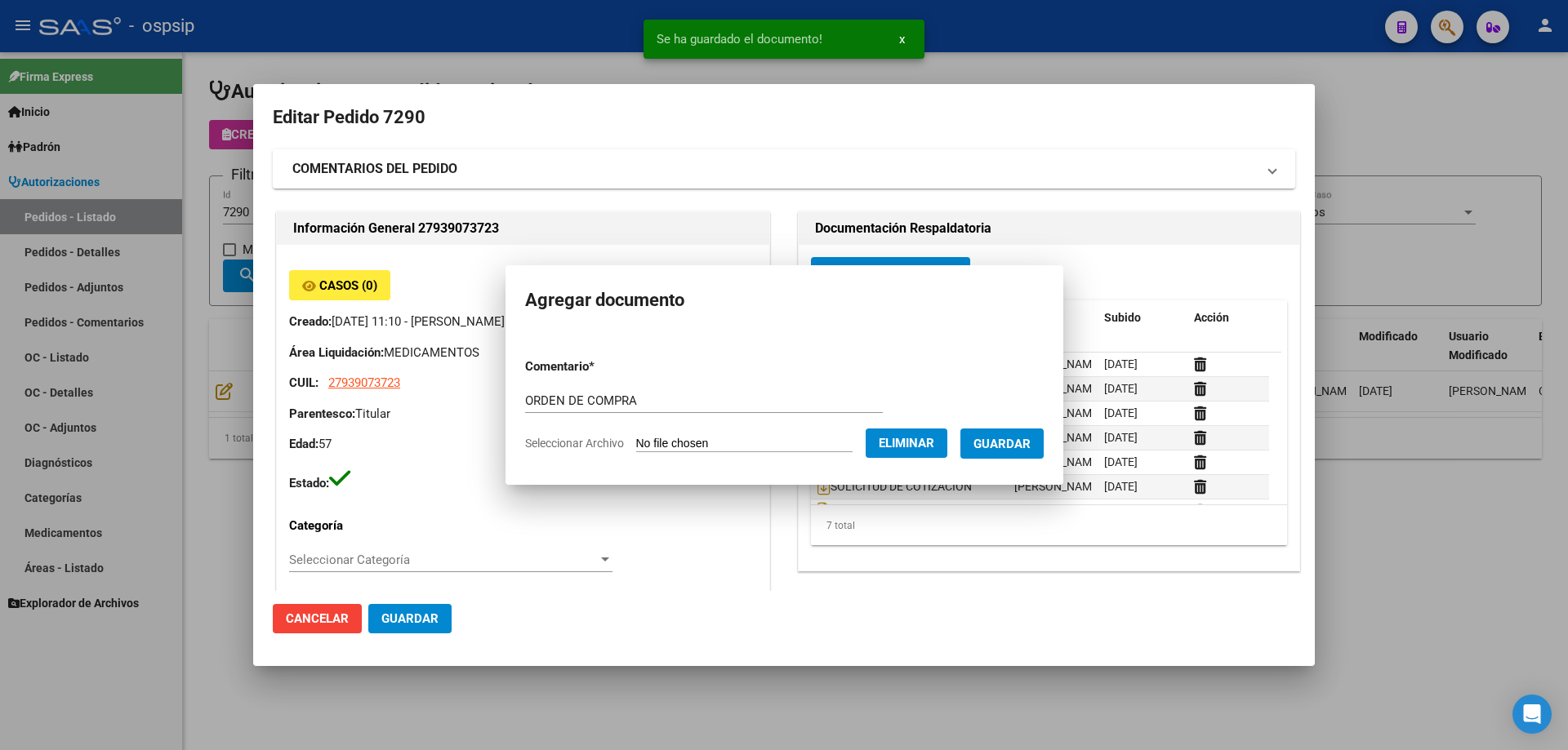
click at [180, 178] on div at bounding box center [784, 375] width 1568 height 750
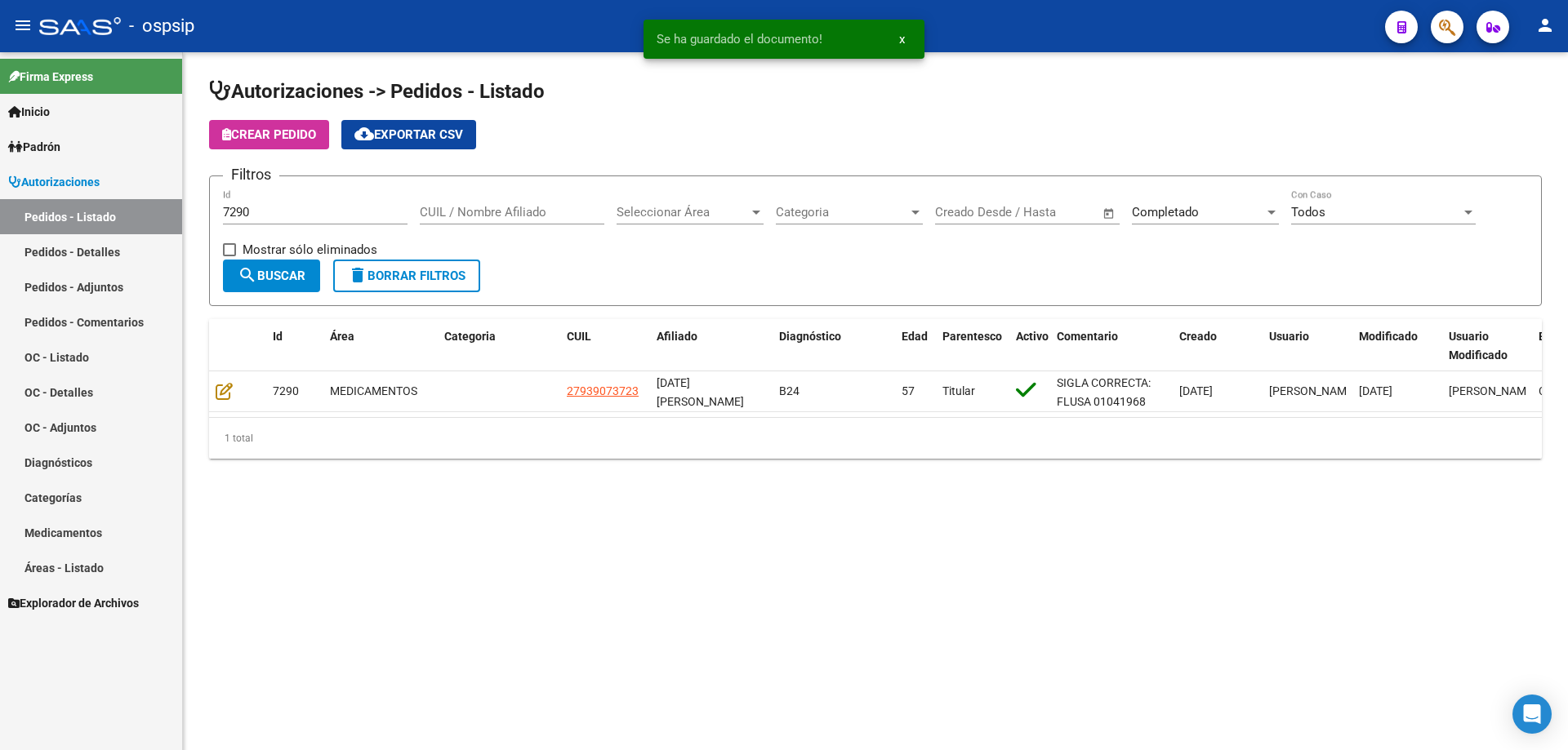
click at [259, 213] on input "7290" at bounding box center [316, 212] width 185 height 14
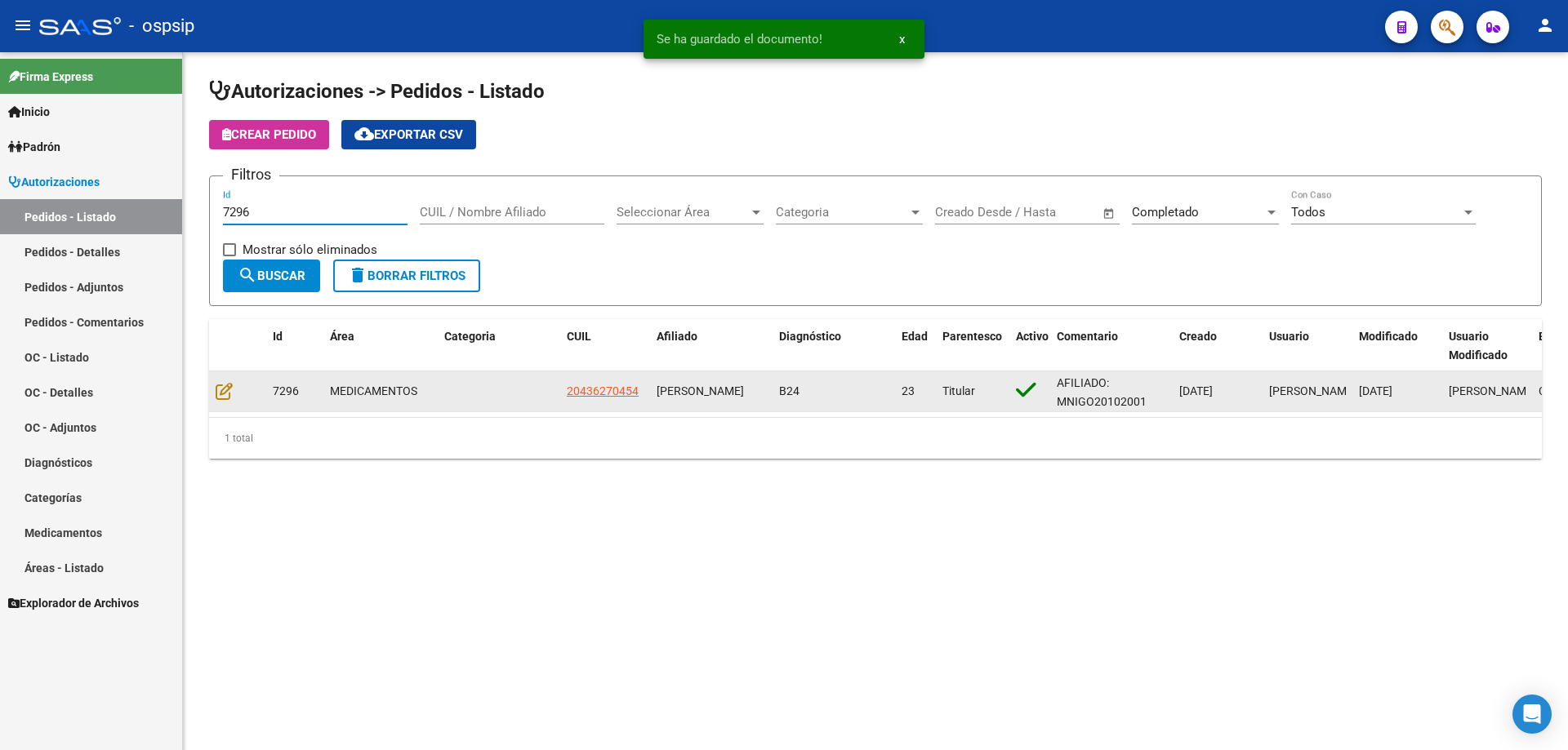
type input "7296"
click at [224, 402] on datatable-body-cell at bounding box center [237, 392] width 57 height 40
click at [228, 379] on datatable-body-cell at bounding box center [237, 392] width 57 height 40
click at [230, 384] on icon at bounding box center [224, 391] width 17 height 18
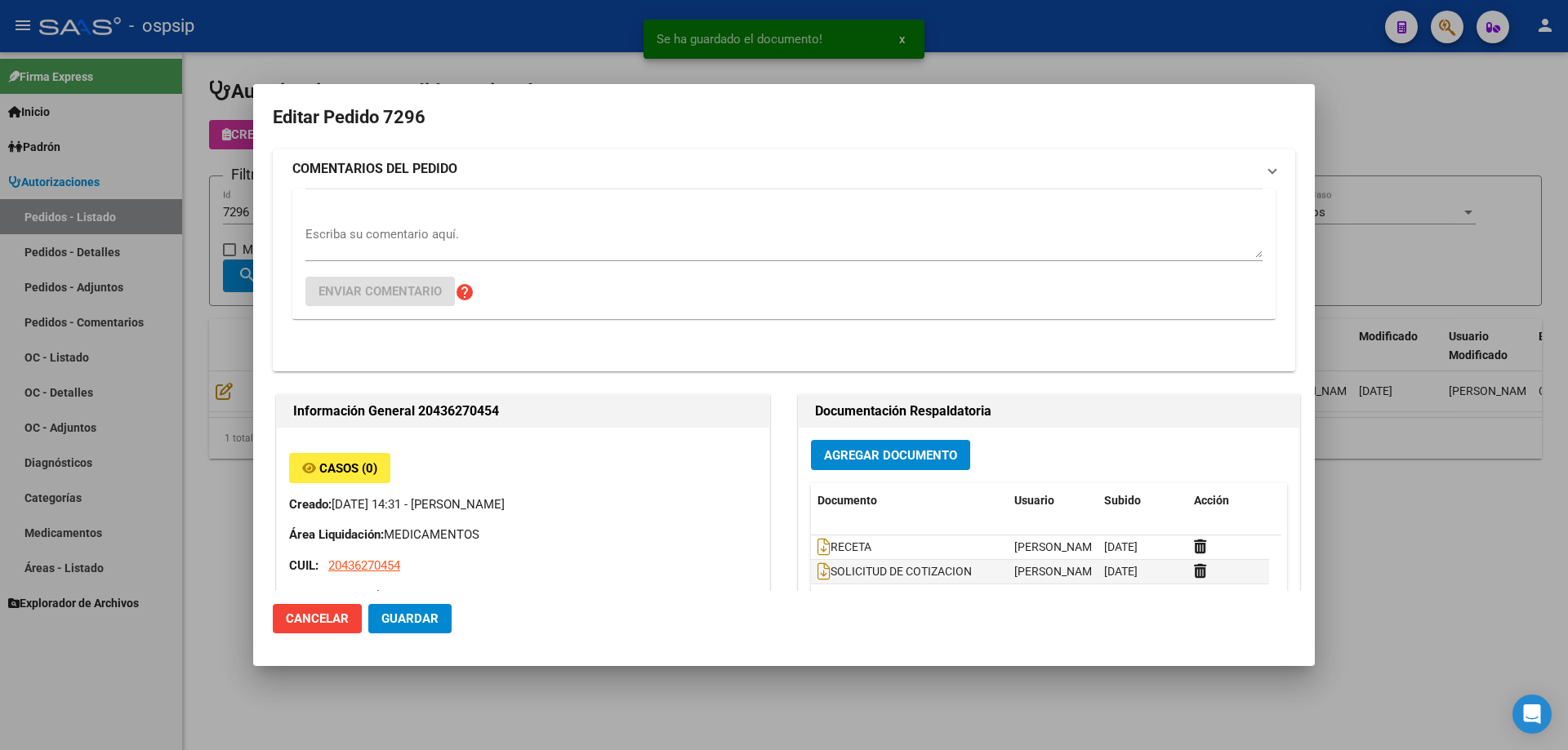
type input "Capital Federal, CABA, [PERSON_NAME] 3326, Piso: 1"
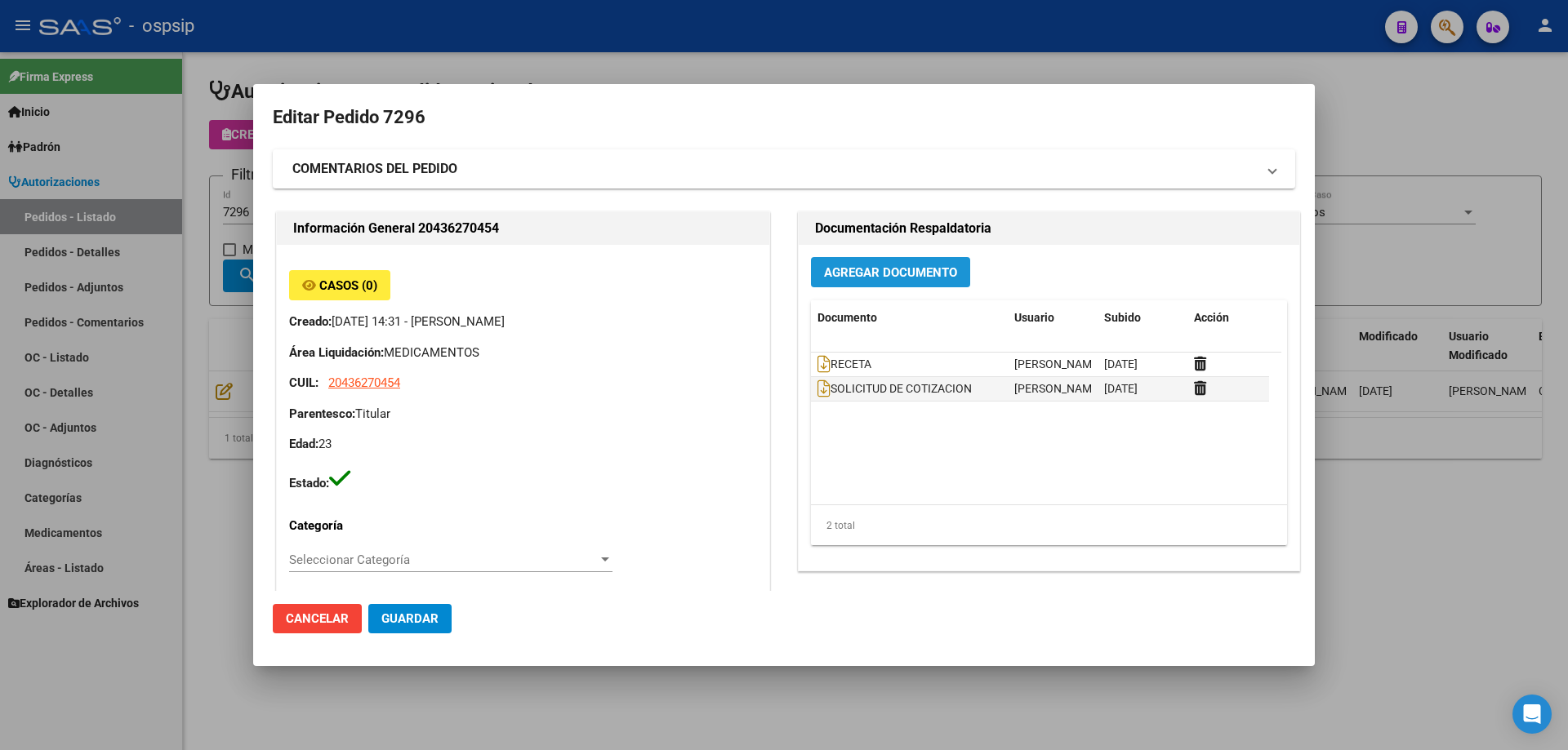
click at [828, 271] on span "Agregar Documento" at bounding box center [890, 272] width 133 height 14
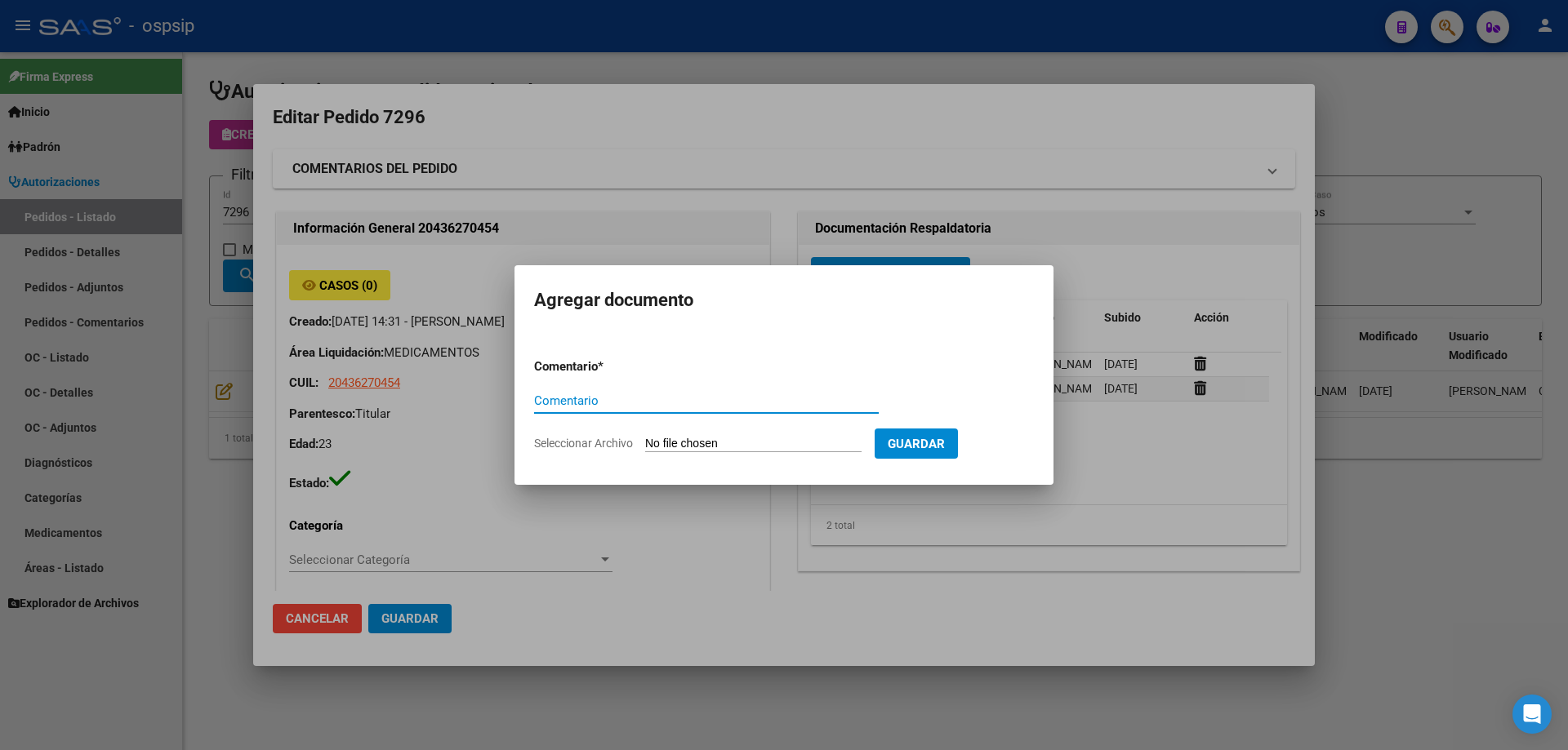
paste input "ORDEN DE COMPRA"
type input "ORDEN DE COMPRA"
type input "C:\fakepath\img06102025_0009.pdf"
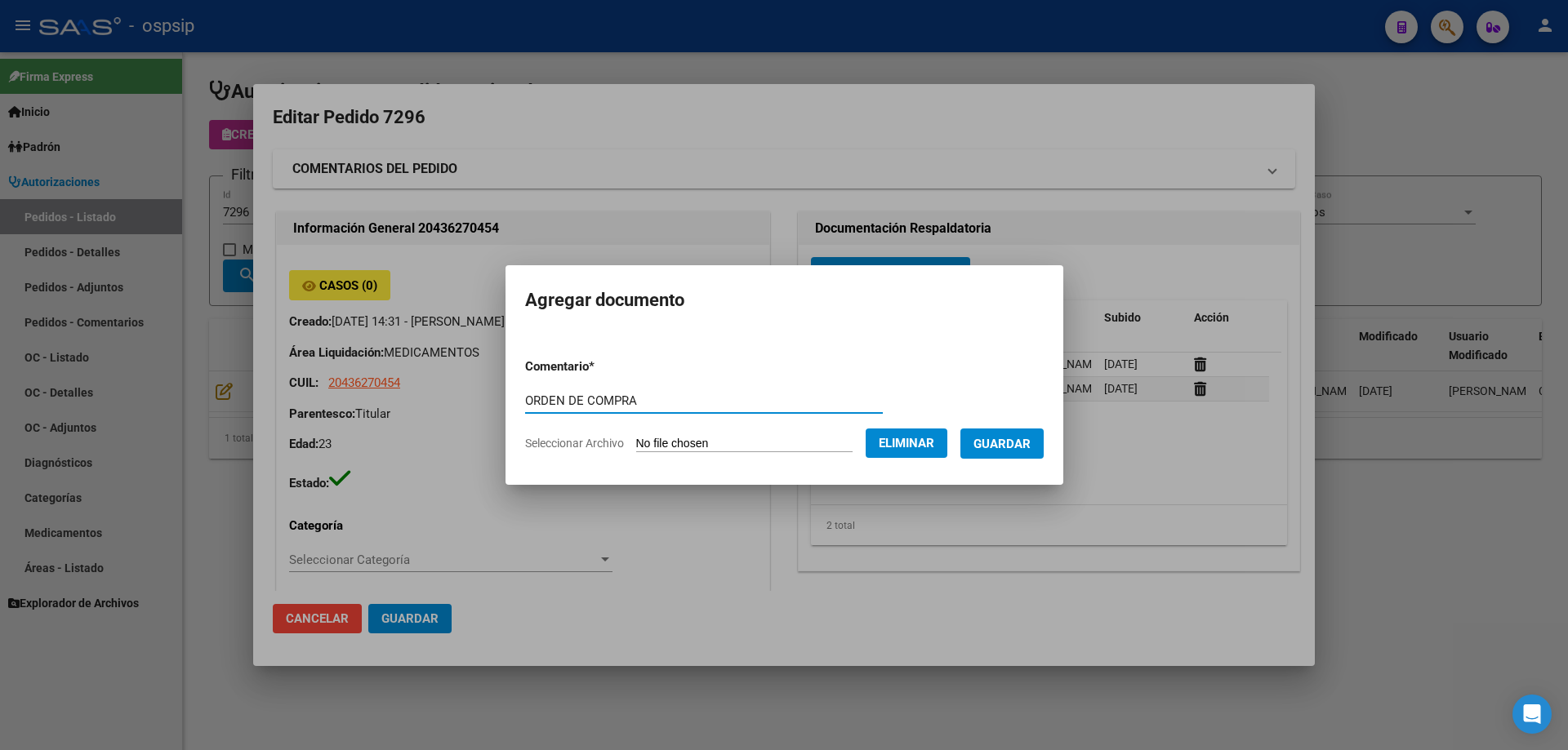
click at [991, 452] on button "Guardar" at bounding box center [1002, 444] width 83 height 30
click at [226, 173] on div at bounding box center [784, 375] width 1568 height 750
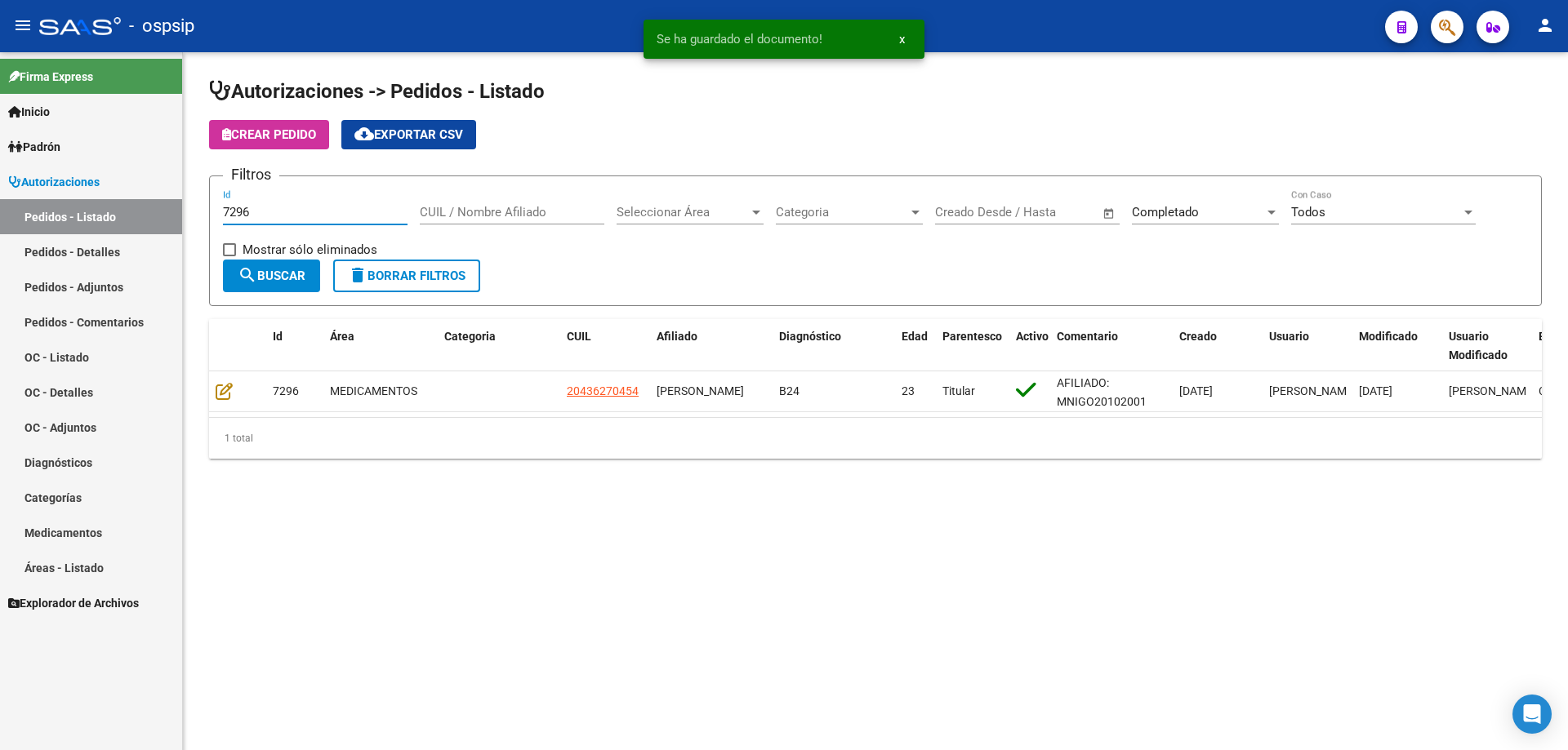
drag, startPoint x: 265, startPoint y: 205, endPoint x: 229, endPoint y: 202, distance: 36.1
click at [229, 202] on div "7296 Id" at bounding box center [316, 207] width 185 height 35
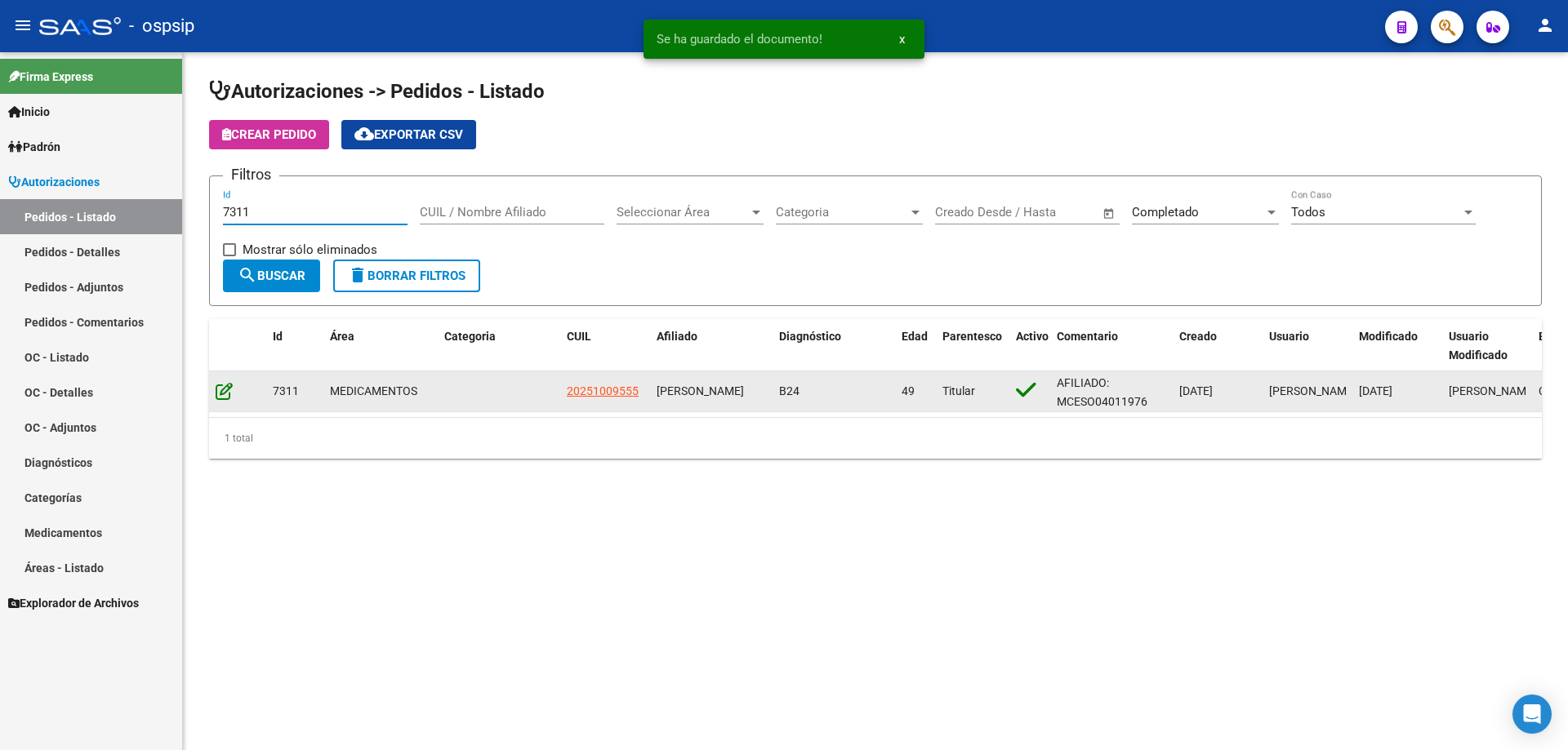
type input "7311"
click at [231, 388] on icon at bounding box center [224, 391] width 17 height 18
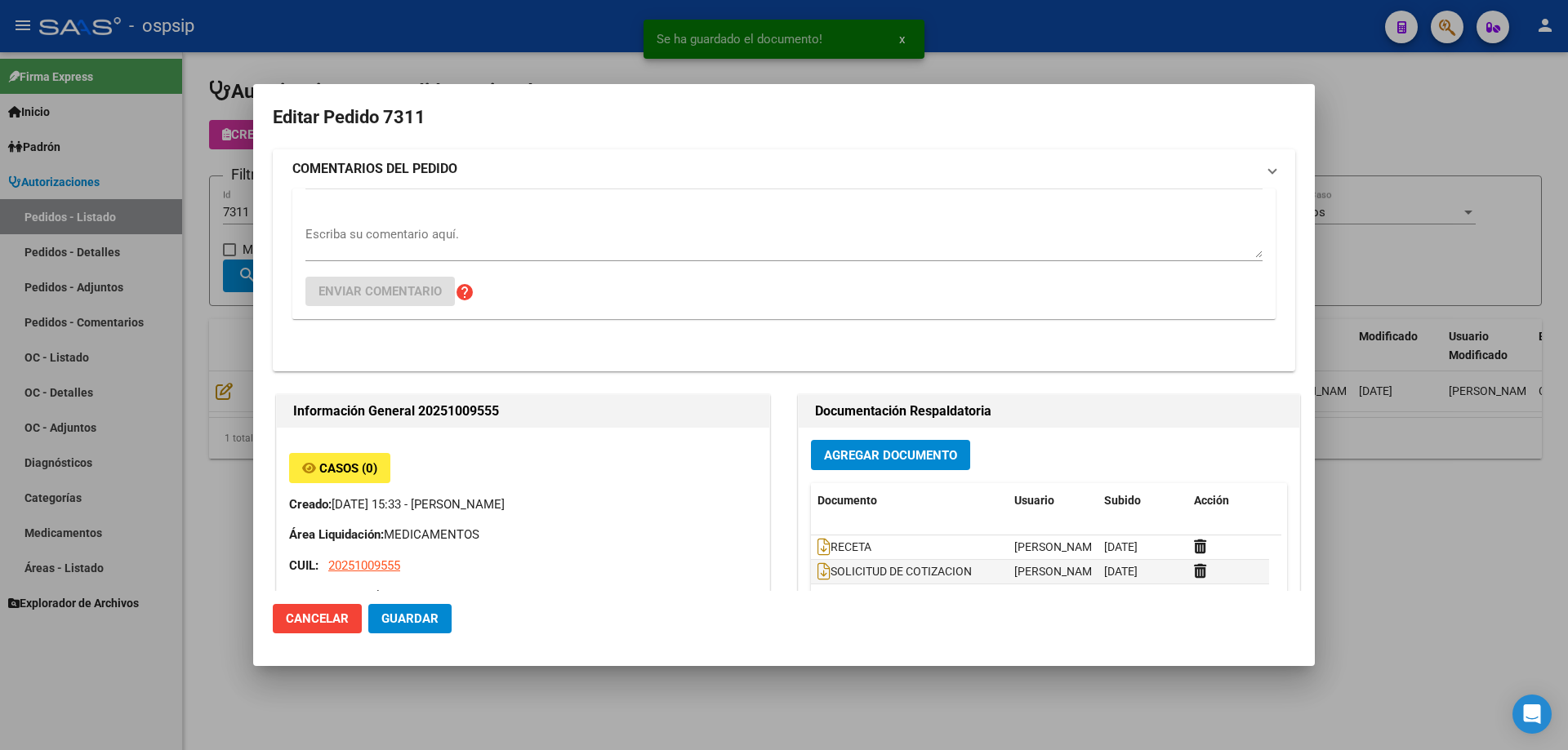
type input "[PERSON_NAME]"
type input "[GEOGRAPHIC_DATA], [STREET_ADDRESS]"
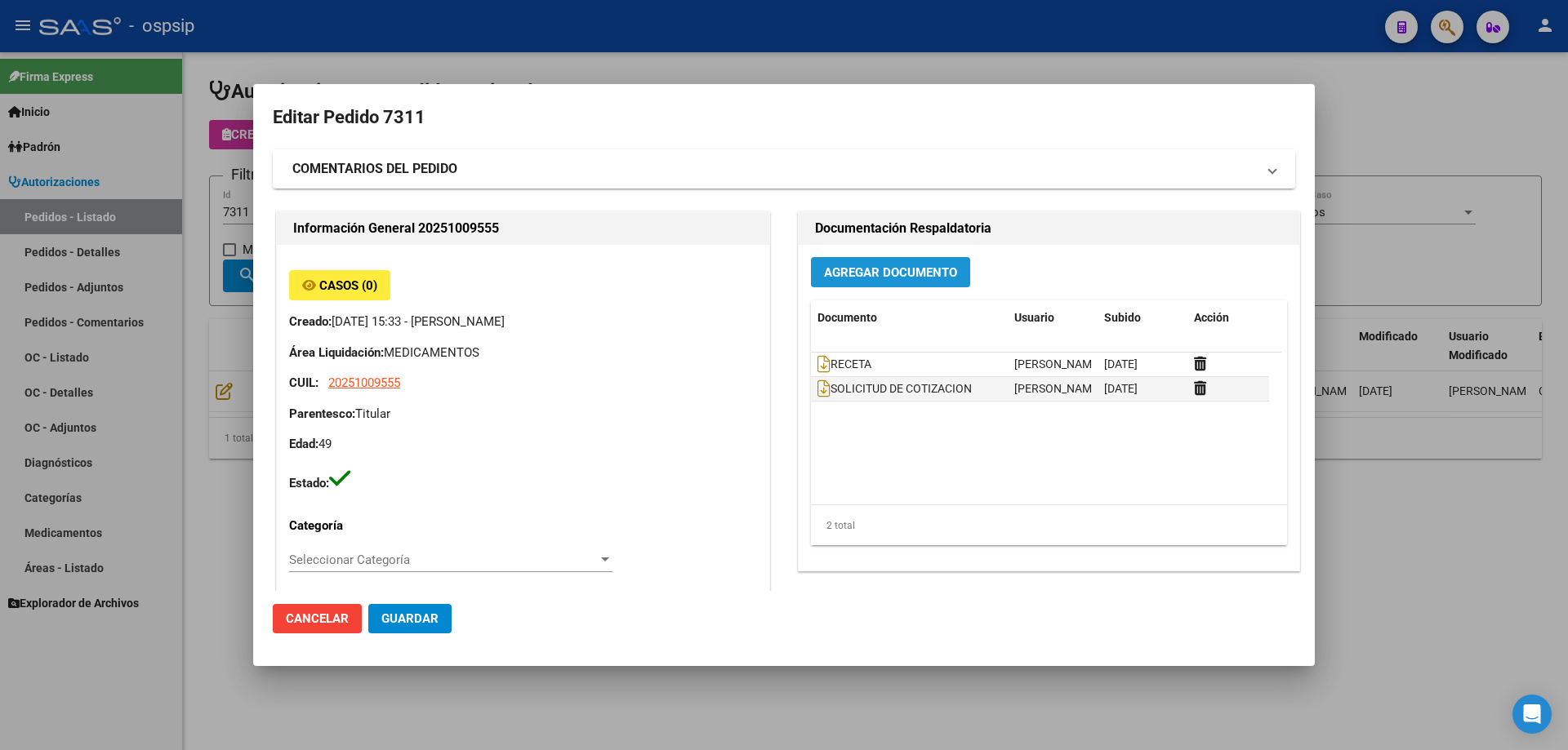
click at [865, 284] on button "Agregar Documento" at bounding box center [890, 273] width 159 height 30
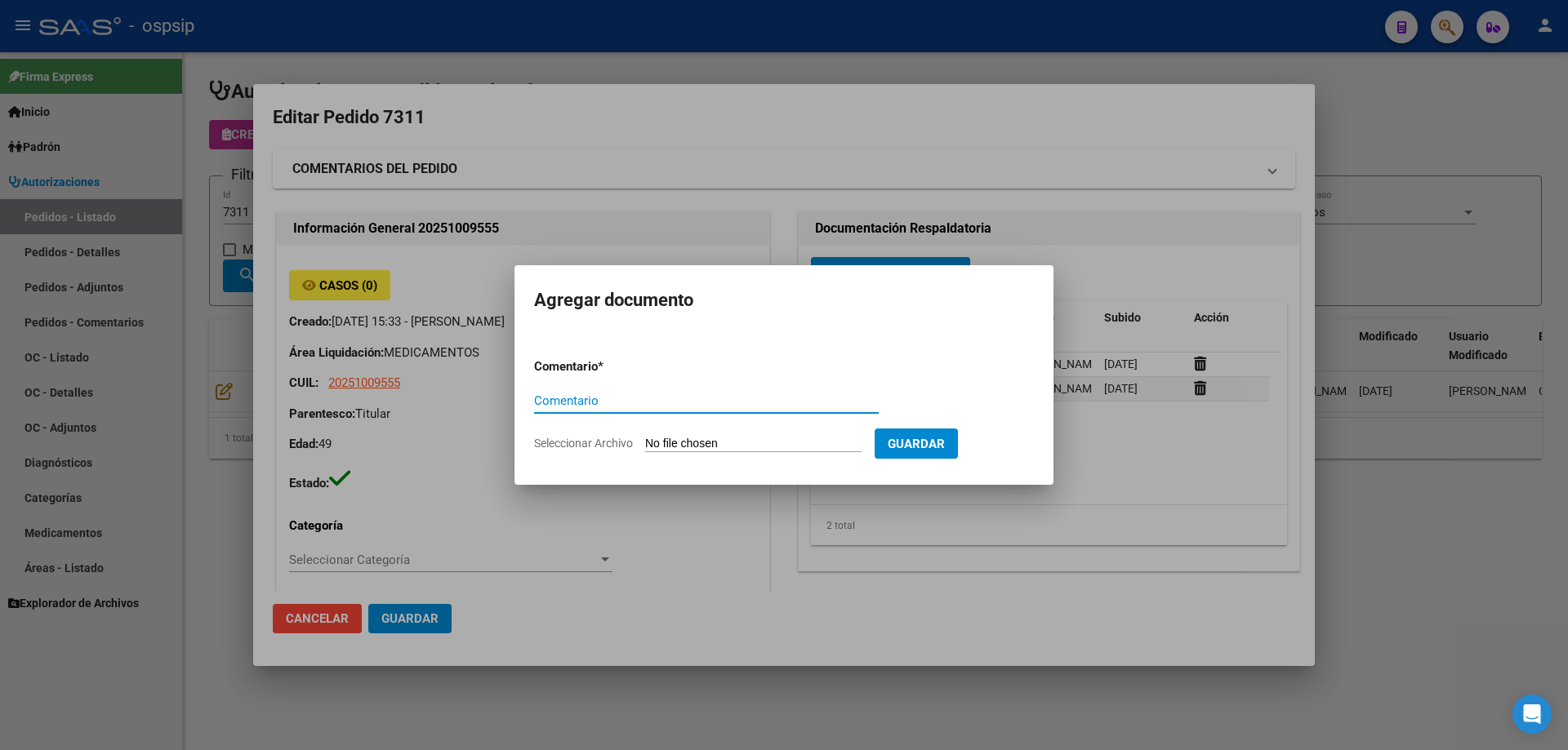
paste input "ORDEN DE COMPRA"
type input "ORDEN DE COMPRA"
type input "C:\fakepath\img06102025_0010.pdf"
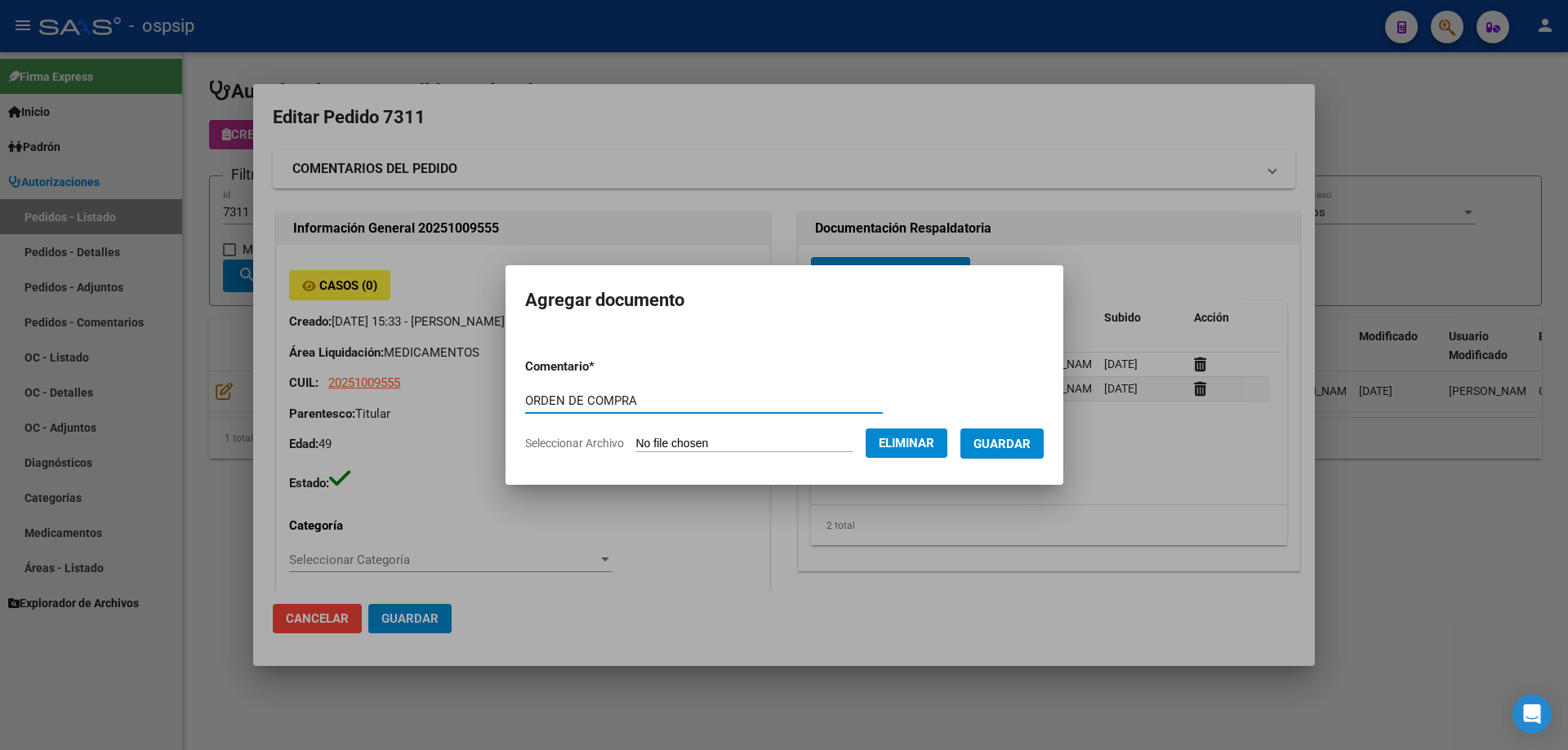
click at [1017, 425] on form "Comentario * ORDEN DE COMPRA Comentario Seleccionar Archivo Eliminar Guardar" at bounding box center [784, 404] width 519 height 119
click at [1019, 429] on button "Guardar" at bounding box center [1002, 444] width 83 height 30
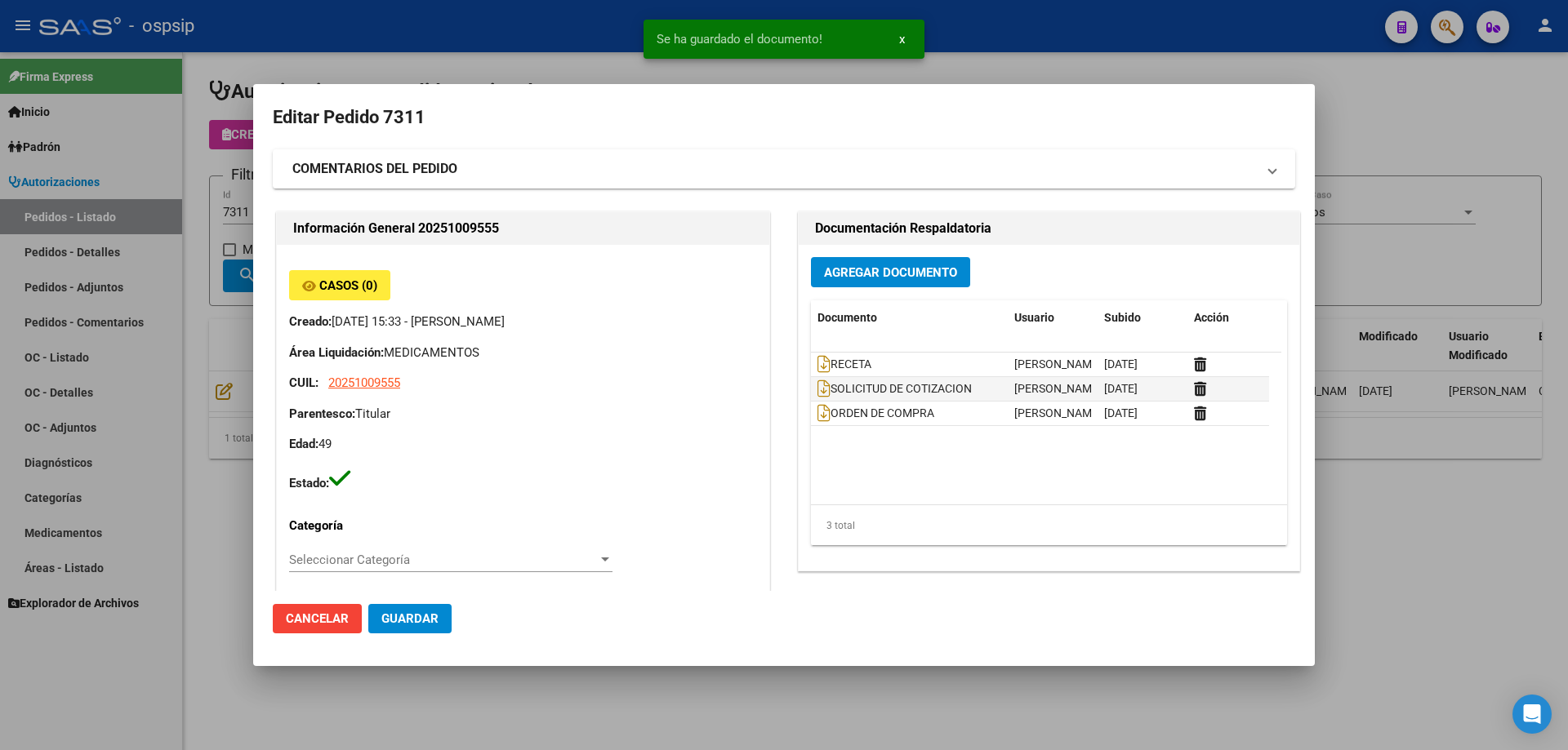
click at [245, 226] on div at bounding box center [784, 375] width 1568 height 750
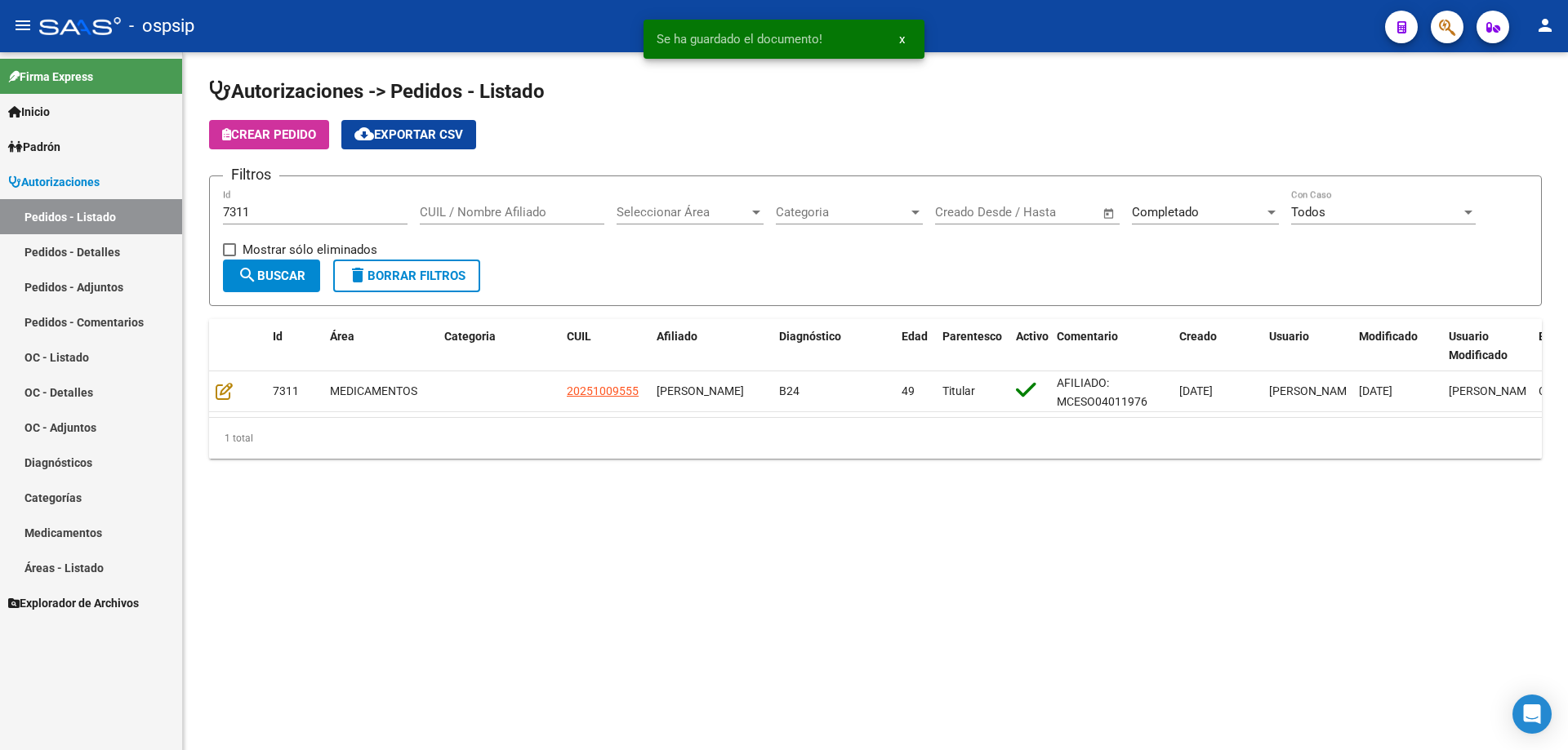
click at [273, 210] on input "7311" at bounding box center [316, 212] width 185 height 14
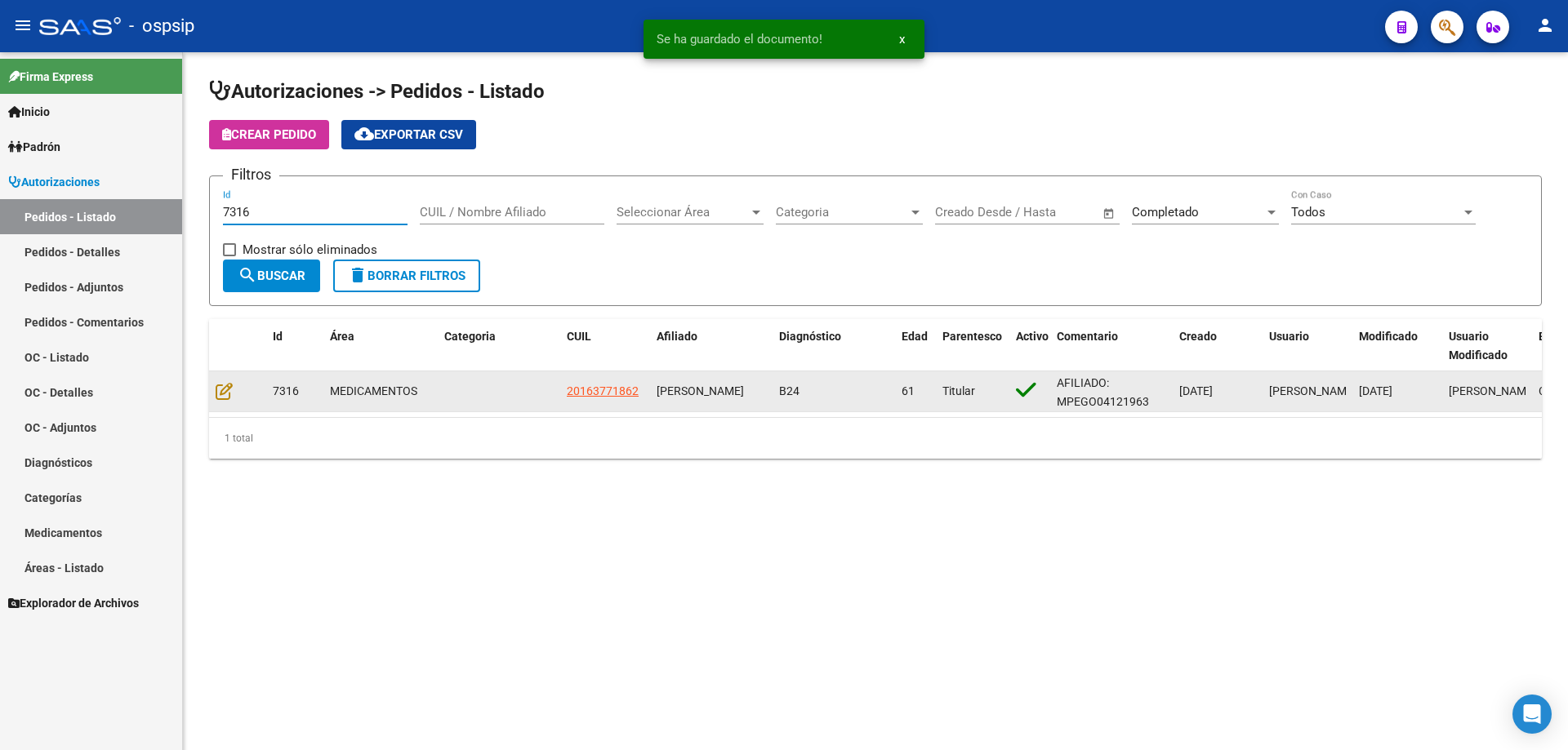
type input "7316"
click at [231, 382] on icon at bounding box center [224, 391] width 17 height 18
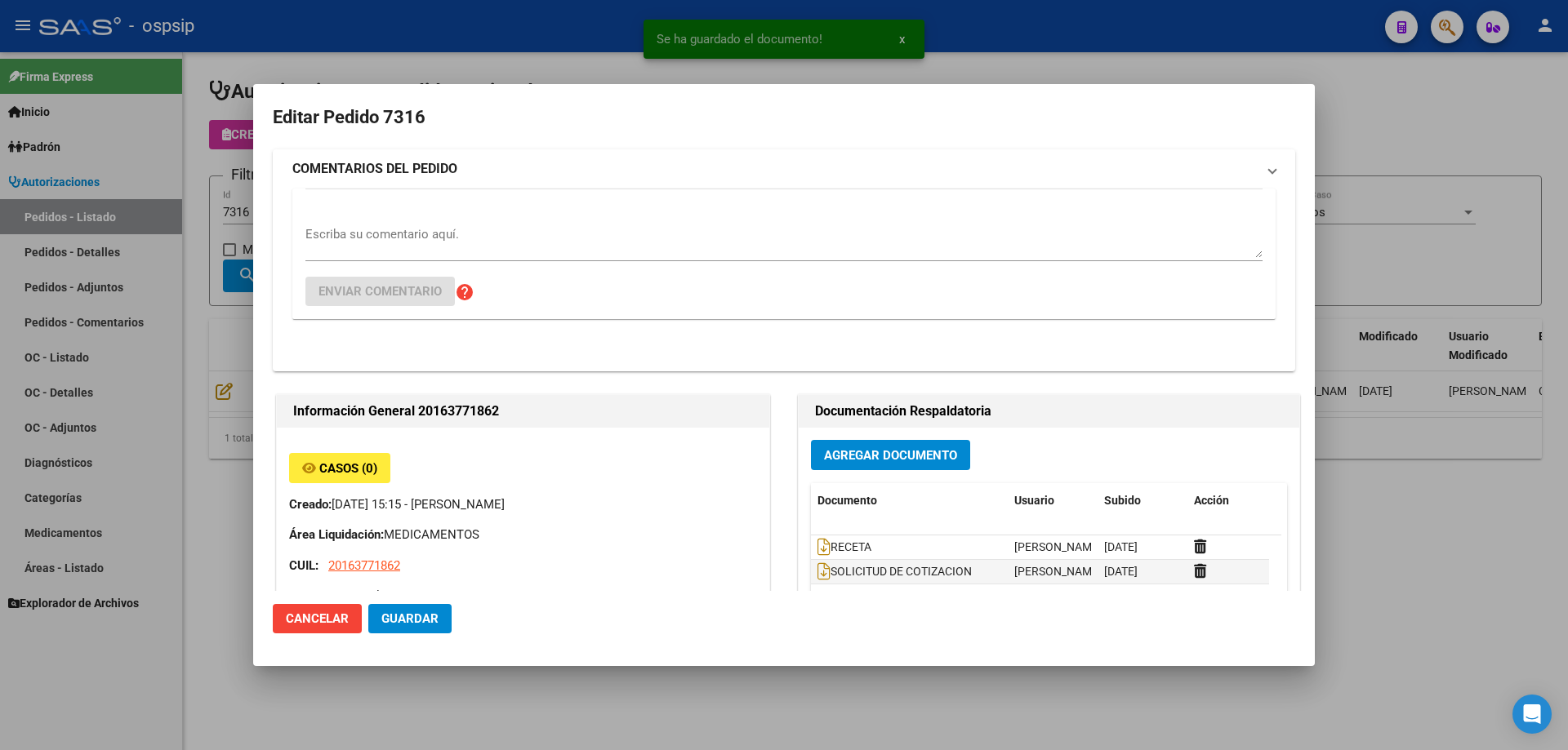
type input "Capital Federal, CABA, AYACUCHO 1042"
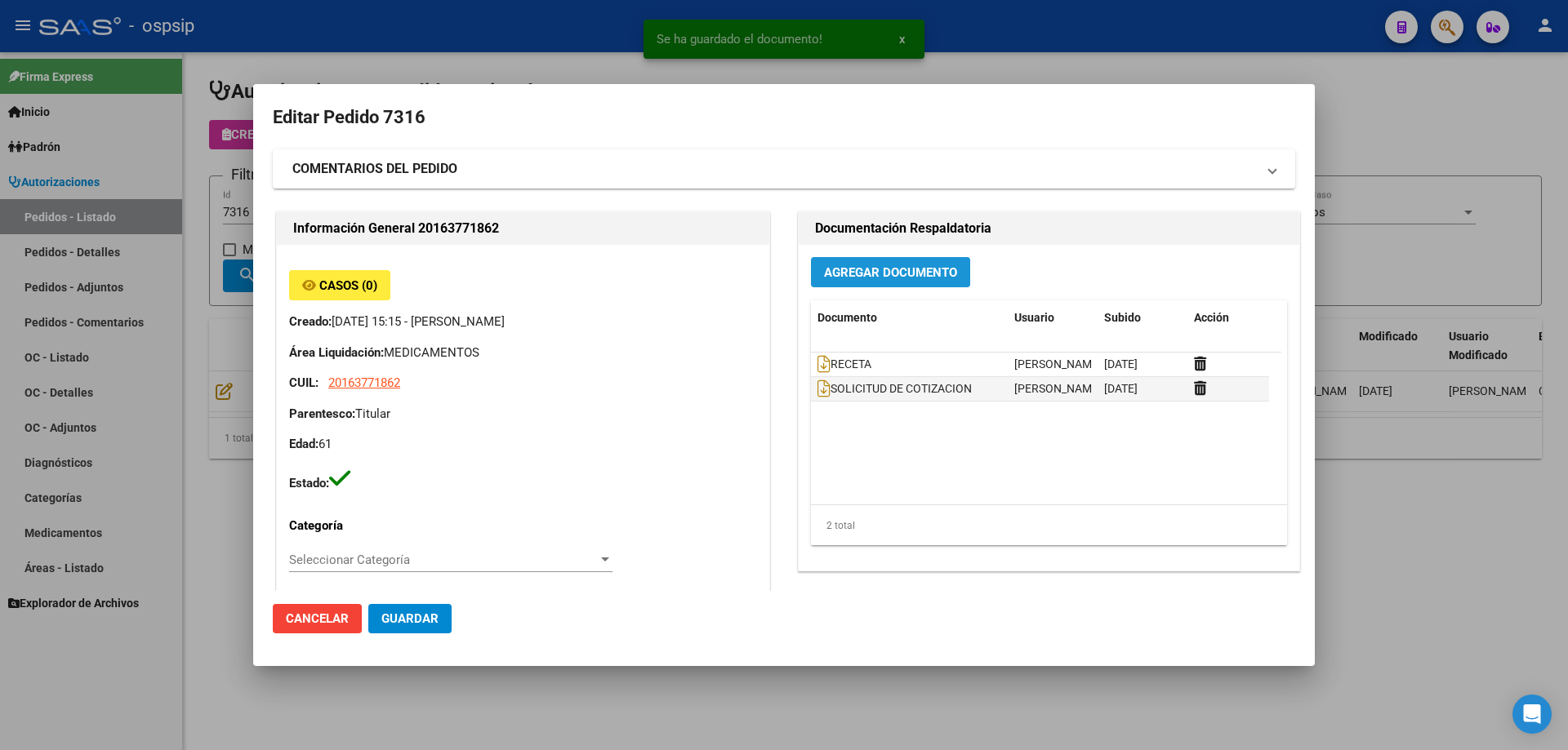
click at [927, 271] on span "Agregar Documento" at bounding box center [890, 272] width 133 height 14
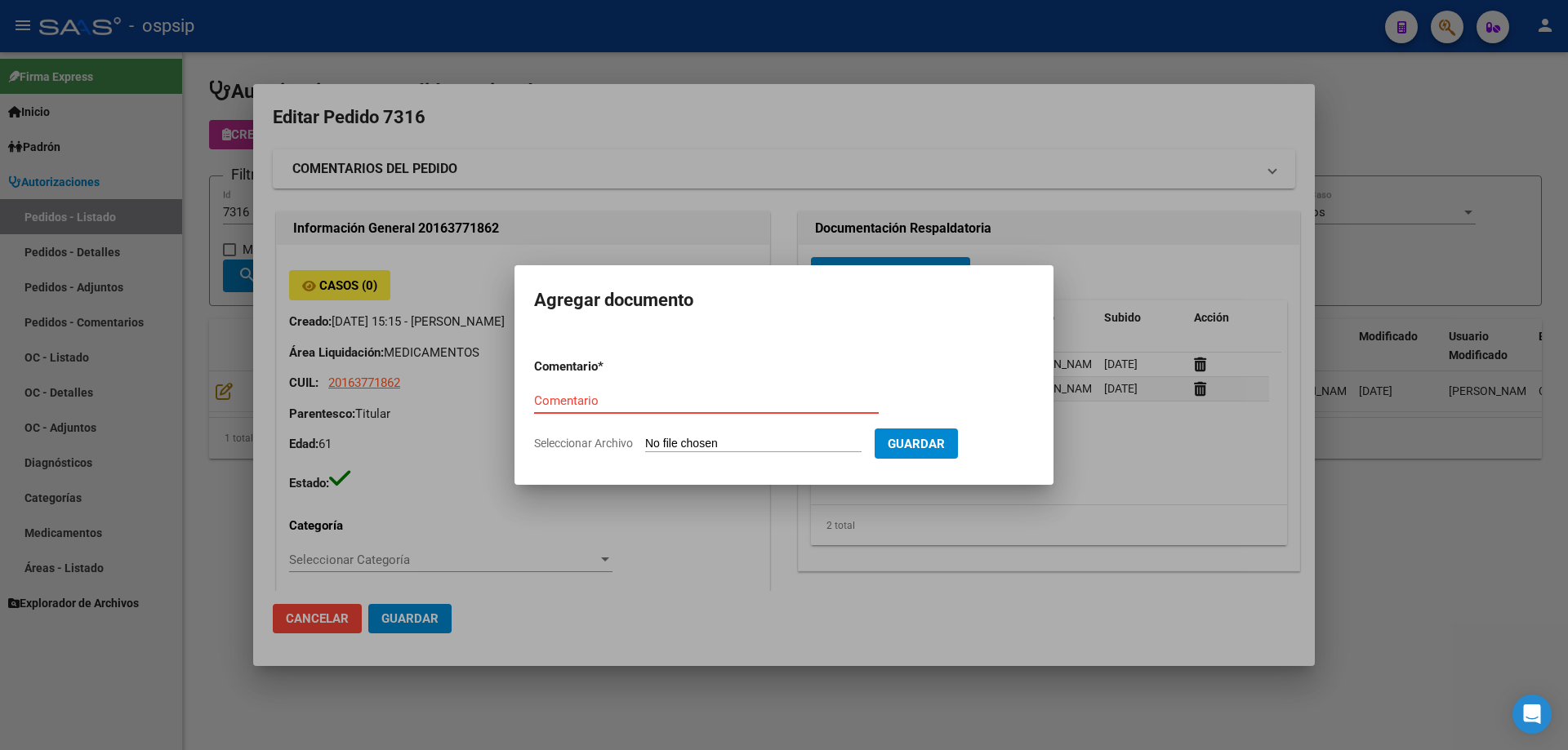
paste input "ORDEN DE COMPRA"
type input "ORDEN DE COMPRA"
type input "C:\fakepath\img06102025_0011.pdf"
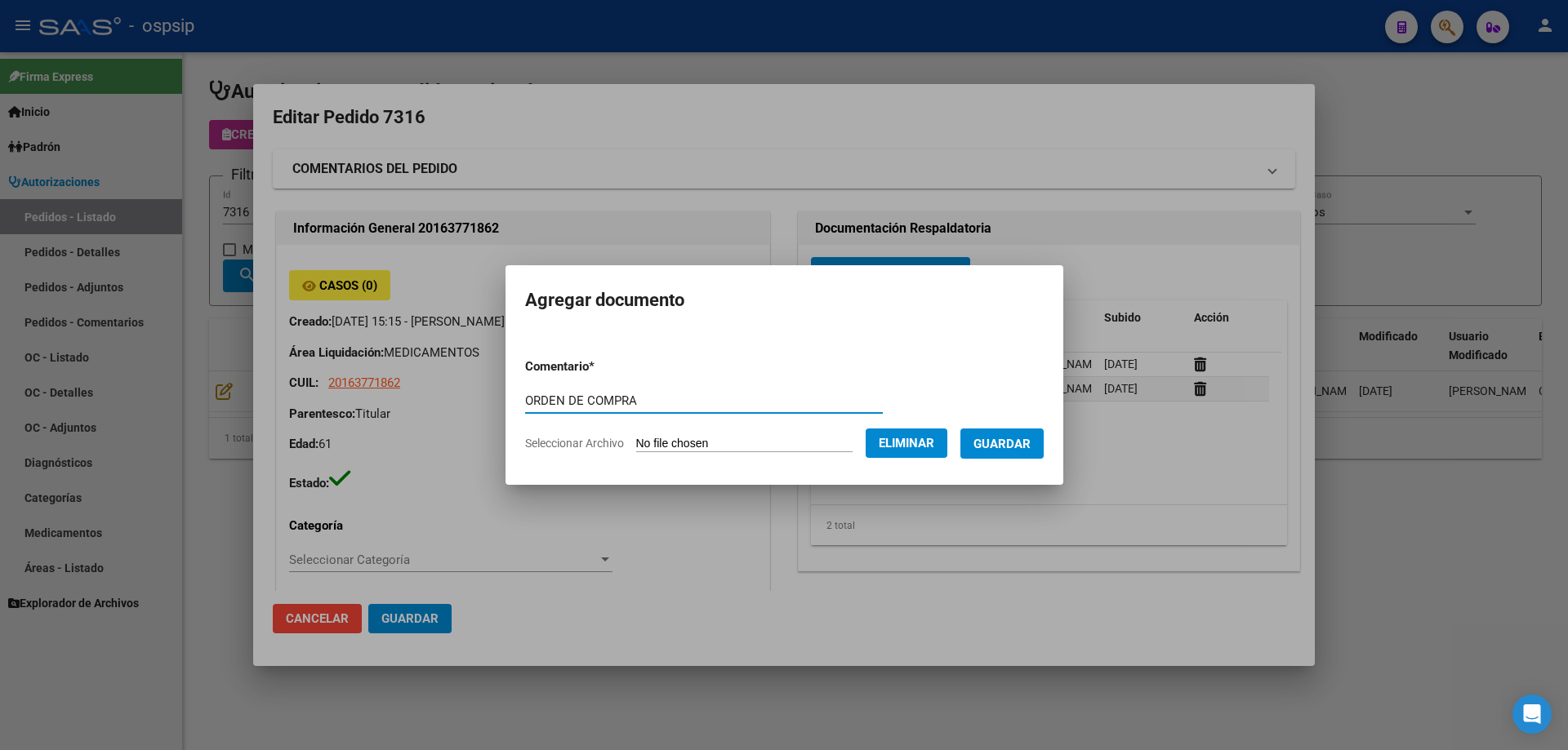
click at [1030, 438] on span "Guardar" at bounding box center [1002, 443] width 57 height 14
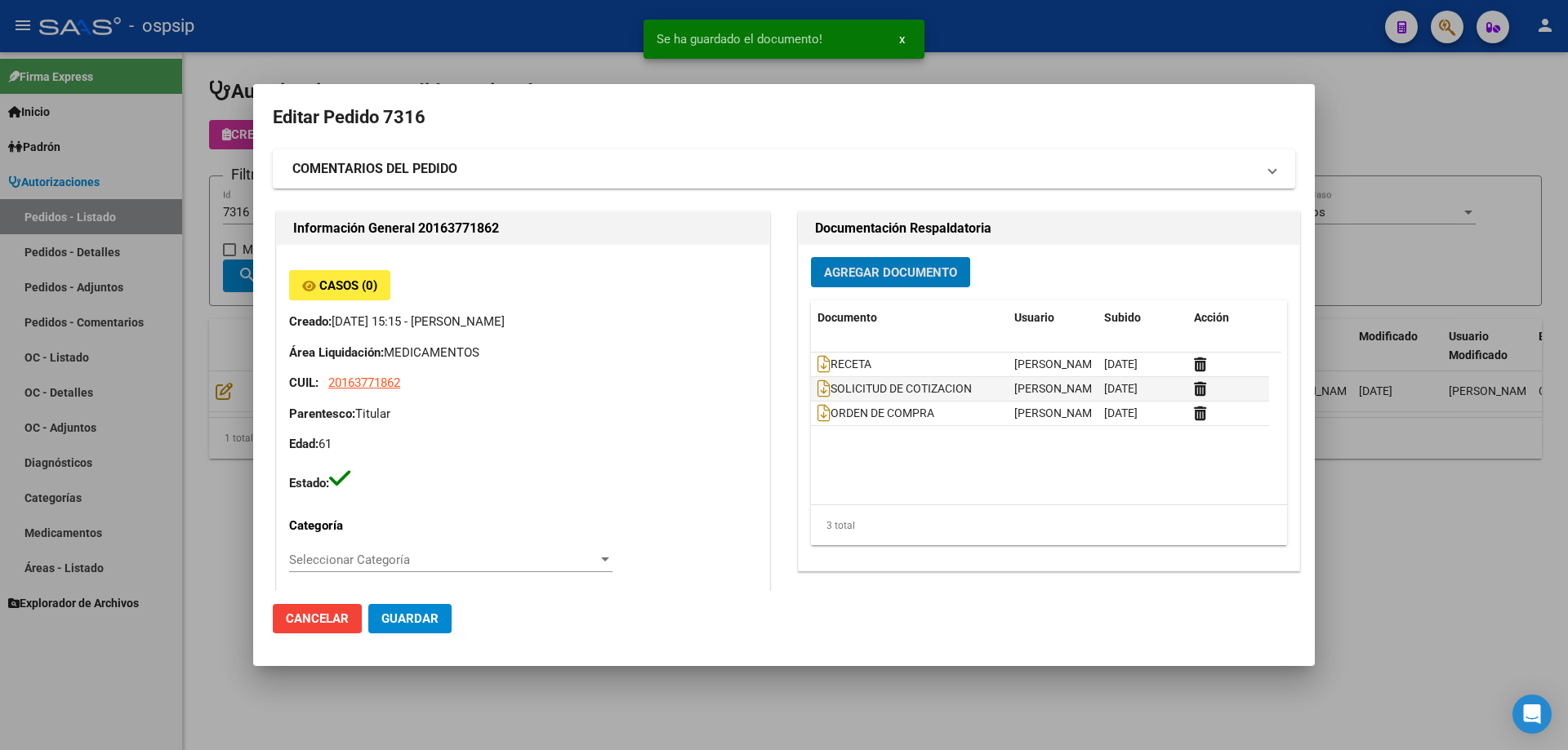
click at [400, 24] on div at bounding box center [784, 375] width 1568 height 750
